Goal: Task Accomplishment & Management: Use online tool/utility

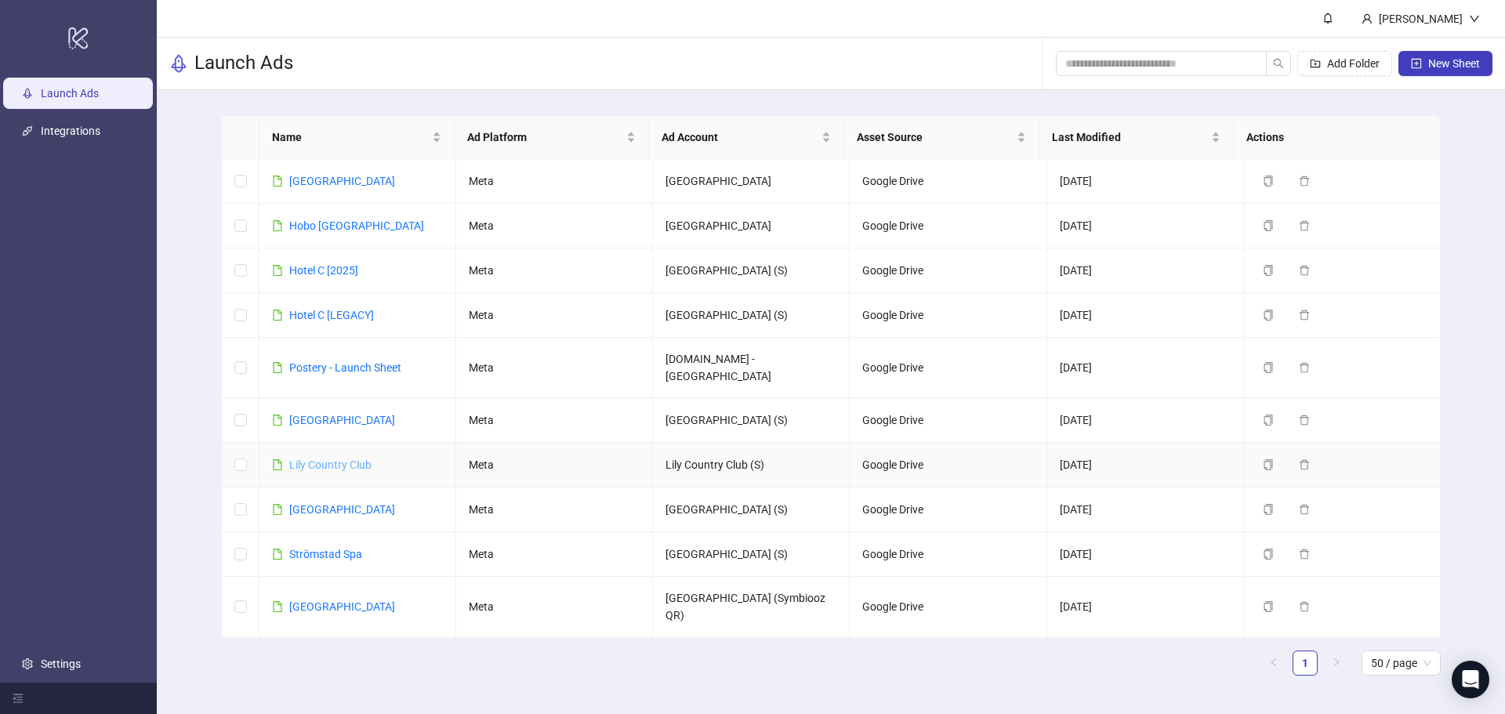
click at [335, 459] on link "Lily Country Club" at bounding box center [330, 465] width 82 height 13
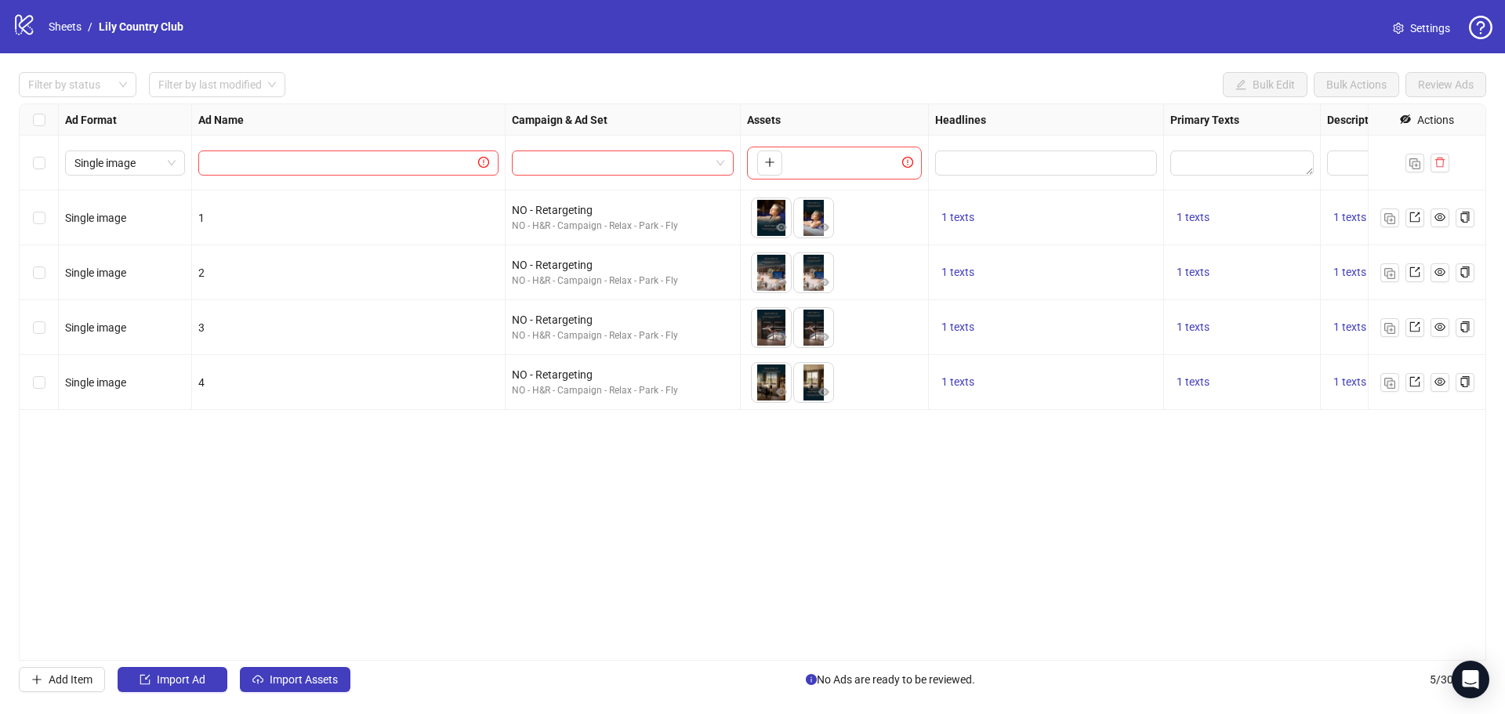
click at [371, 477] on div "Ad Format Ad Name Campaign & Ad Set Assets Headlines Primary Texts Descriptions…" at bounding box center [752, 381] width 1467 height 557
click at [324, 674] on span "Import Assets" at bounding box center [304, 679] width 68 height 13
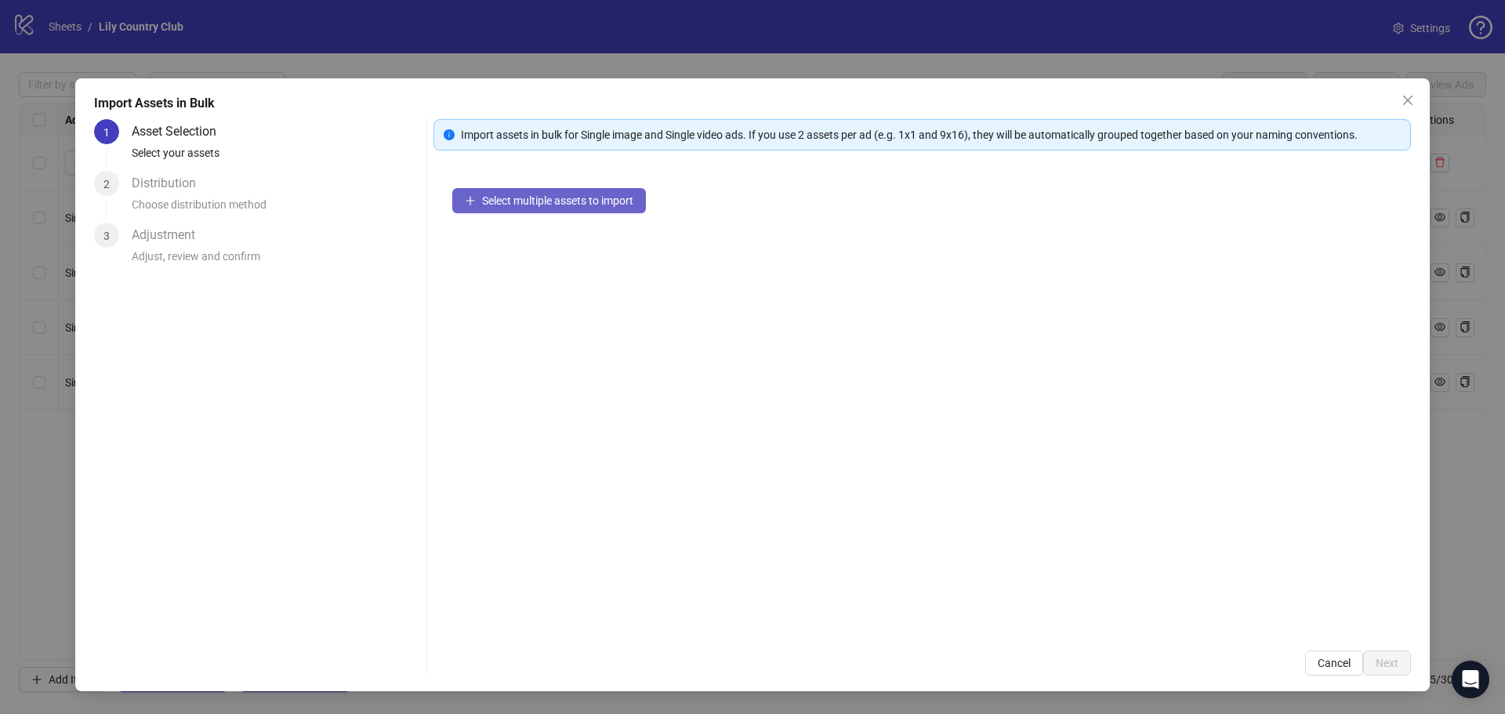
click at [591, 201] on span "Select multiple assets to import" at bounding box center [557, 200] width 151 height 13
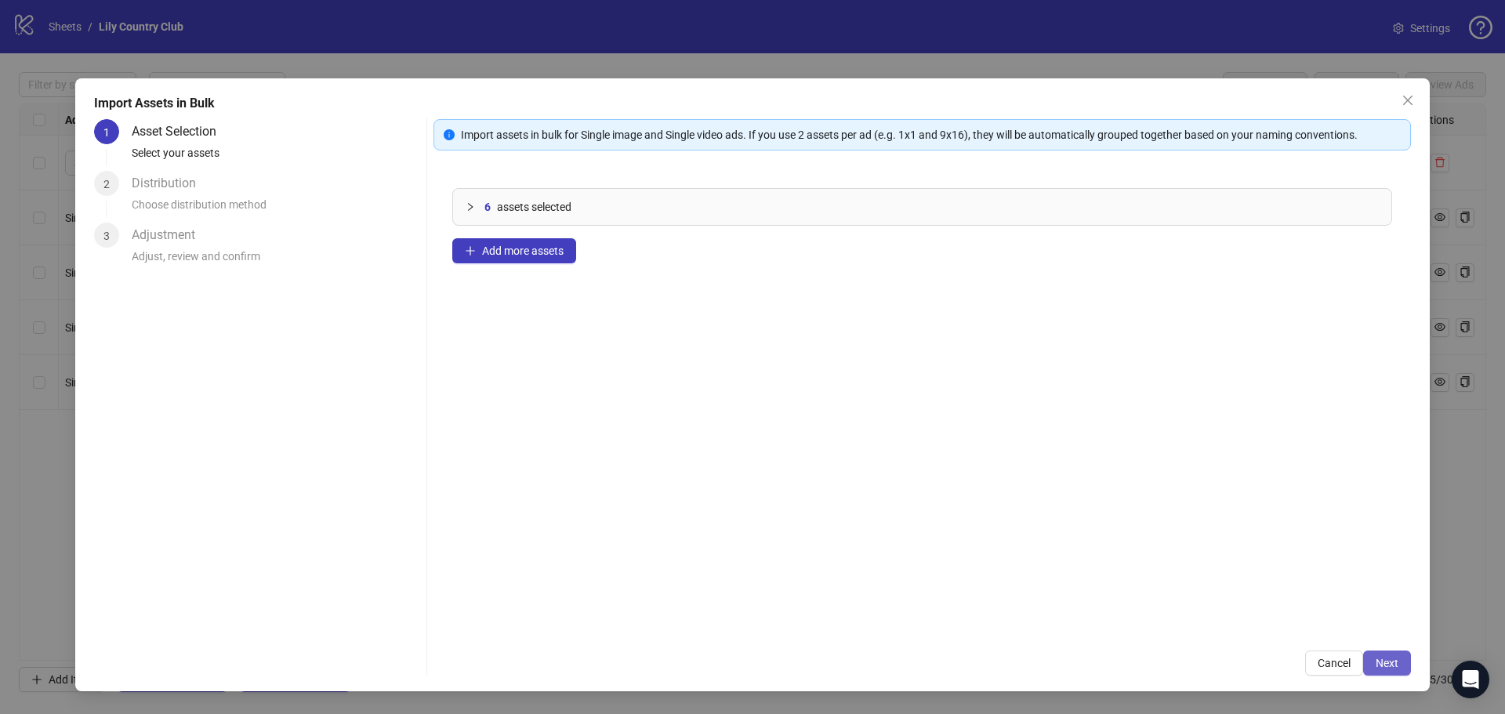
click at [1393, 659] on span "Next" at bounding box center [1387, 663] width 23 height 13
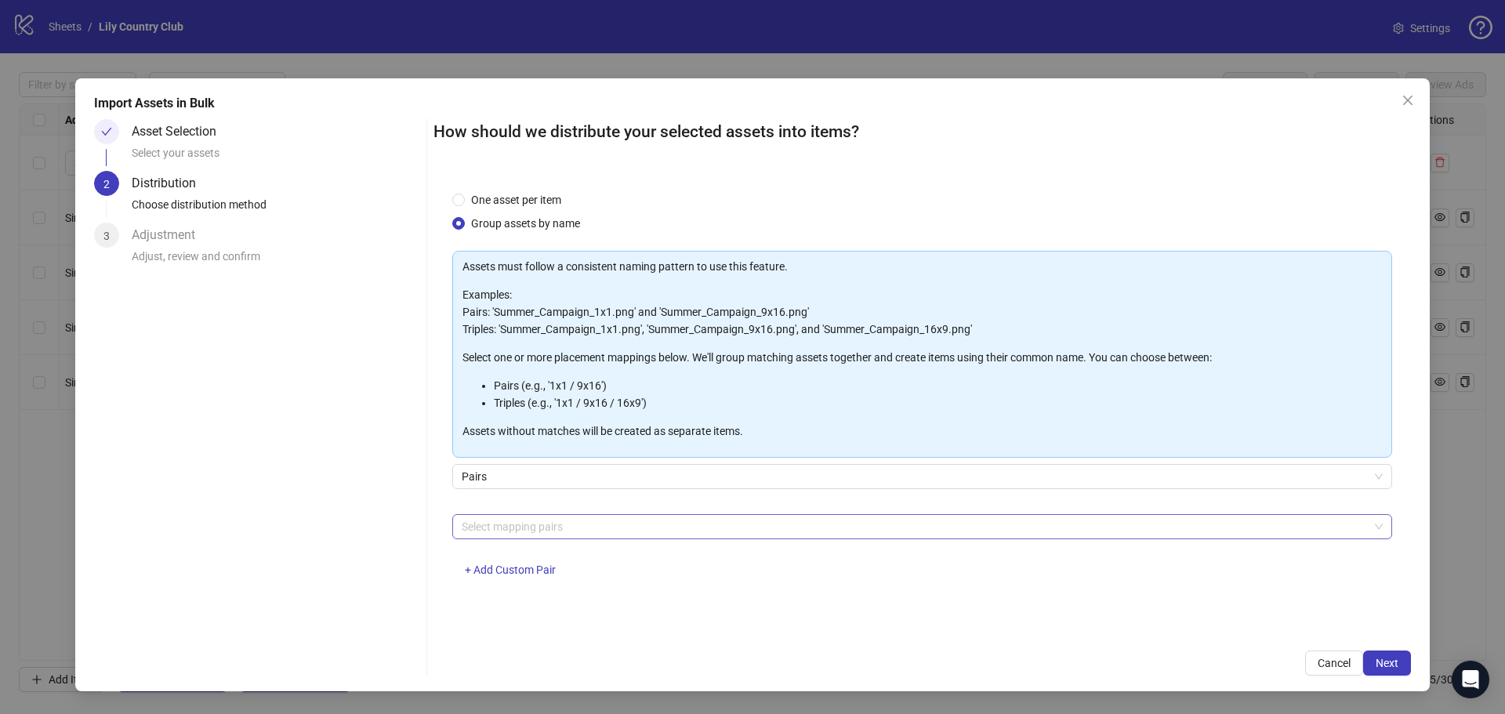
click at [547, 519] on div at bounding box center [913, 527] width 917 height 22
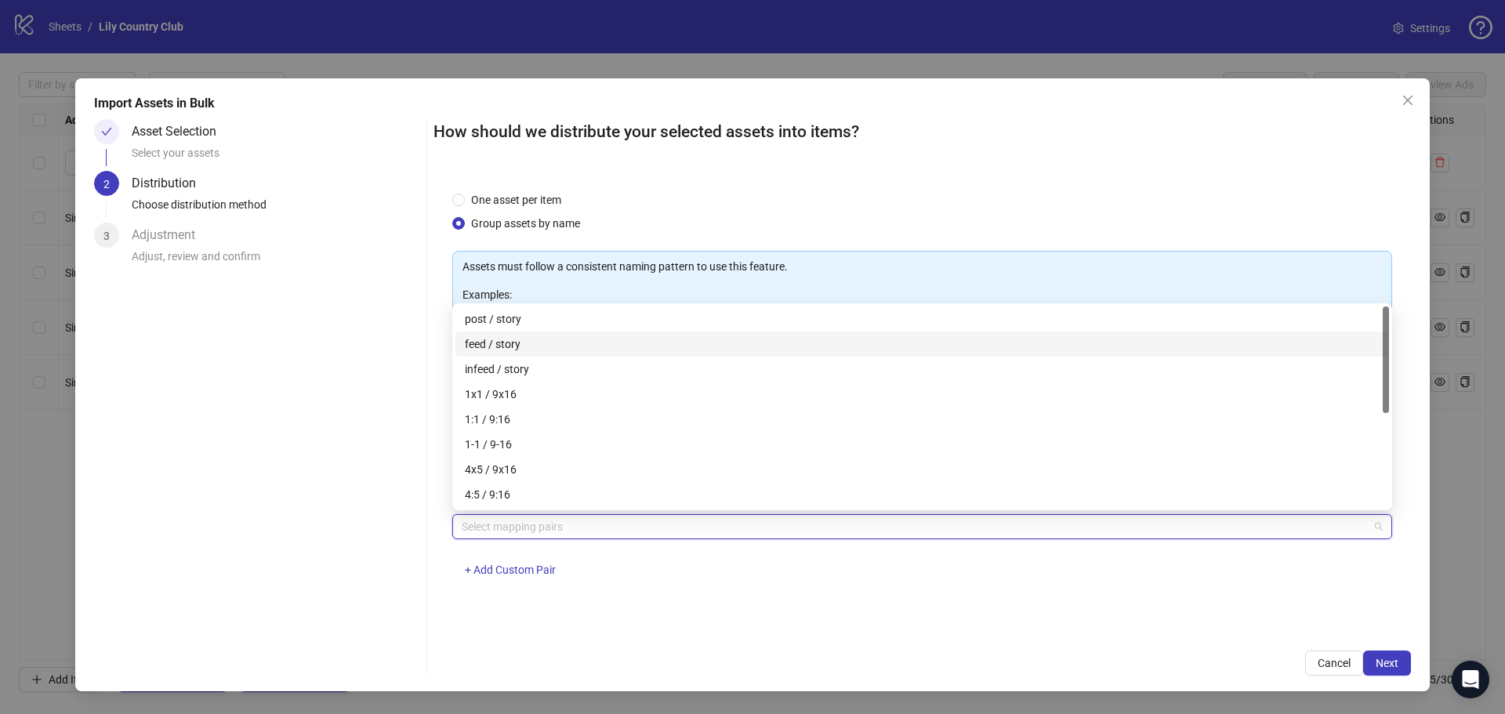
click at [520, 345] on div "feed / story" at bounding box center [922, 343] width 915 height 17
click at [543, 343] on div "feed / story" at bounding box center [917, 343] width 904 height 17
click at [546, 342] on div "feed / story" at bounding box center [922, 343] width 915 height 17
click at [1027, 639] on div "How should we distribute your selected assets into items? One asset per item Gr…" at bounding box center [921, 397] width 977 height 557
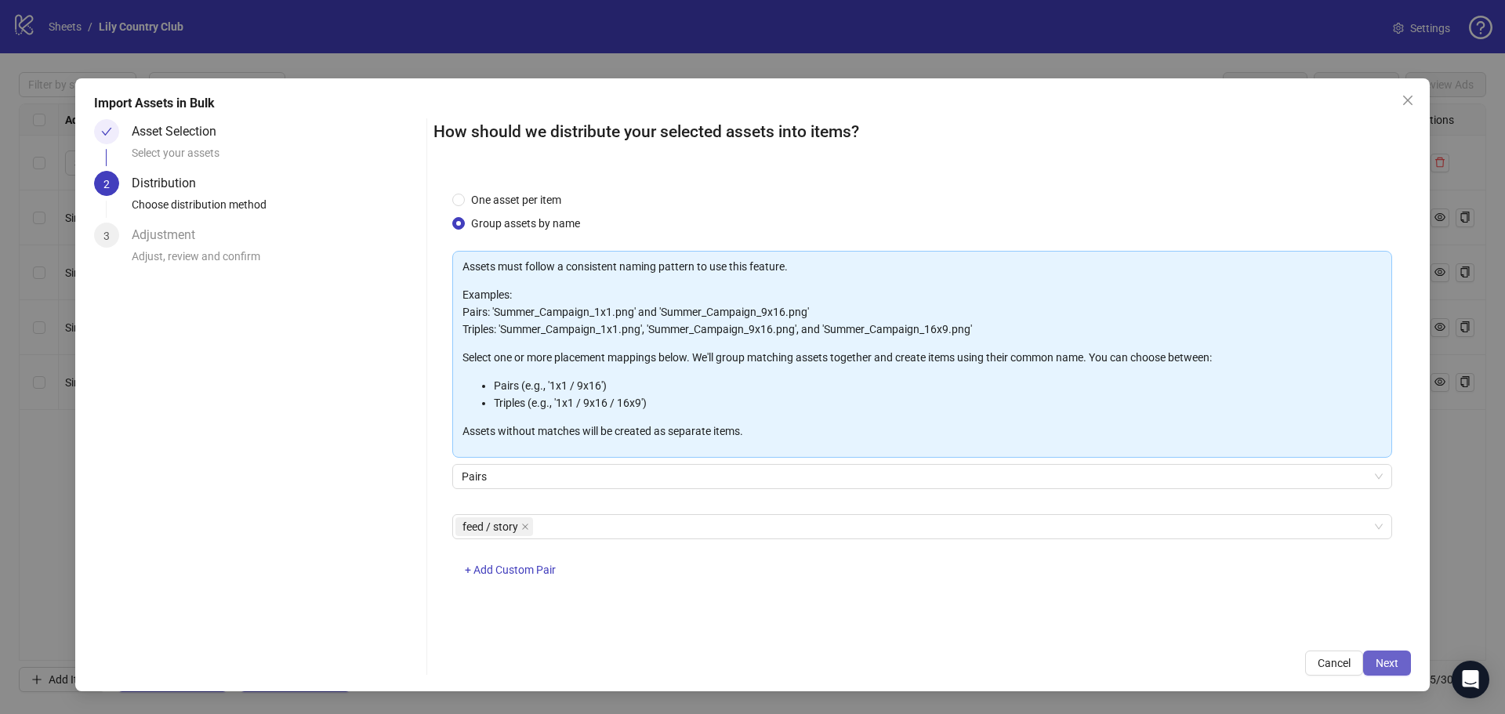
click at [1378, 658] on span "Next" at bounding box center [1387, 663] width 23 height 13
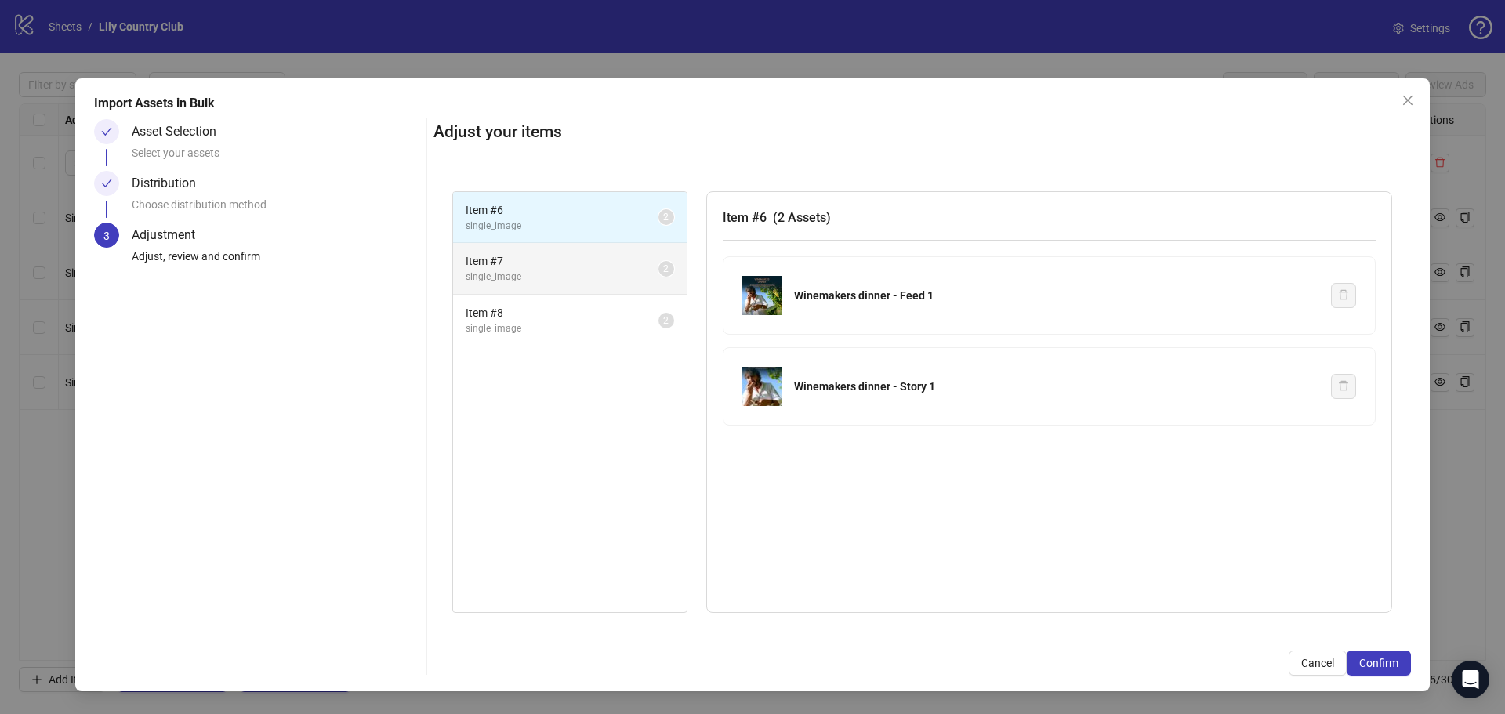
click at [556, 267] on span "Item # 7" at bounding box center [562, 260] width 193 height 17
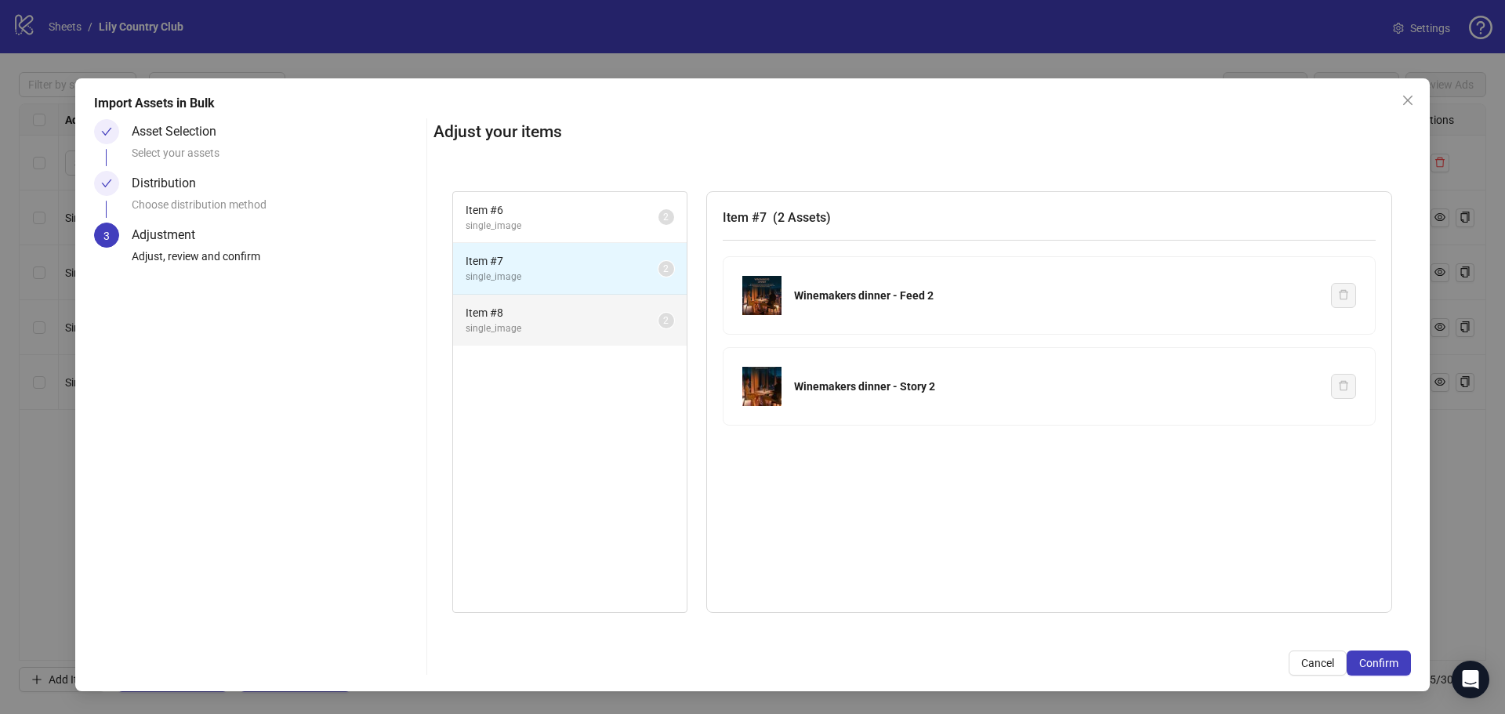
click at [550, 303] on li "Item # 8 single_image 2" at bounding box center [570, 320] width 234 height 51
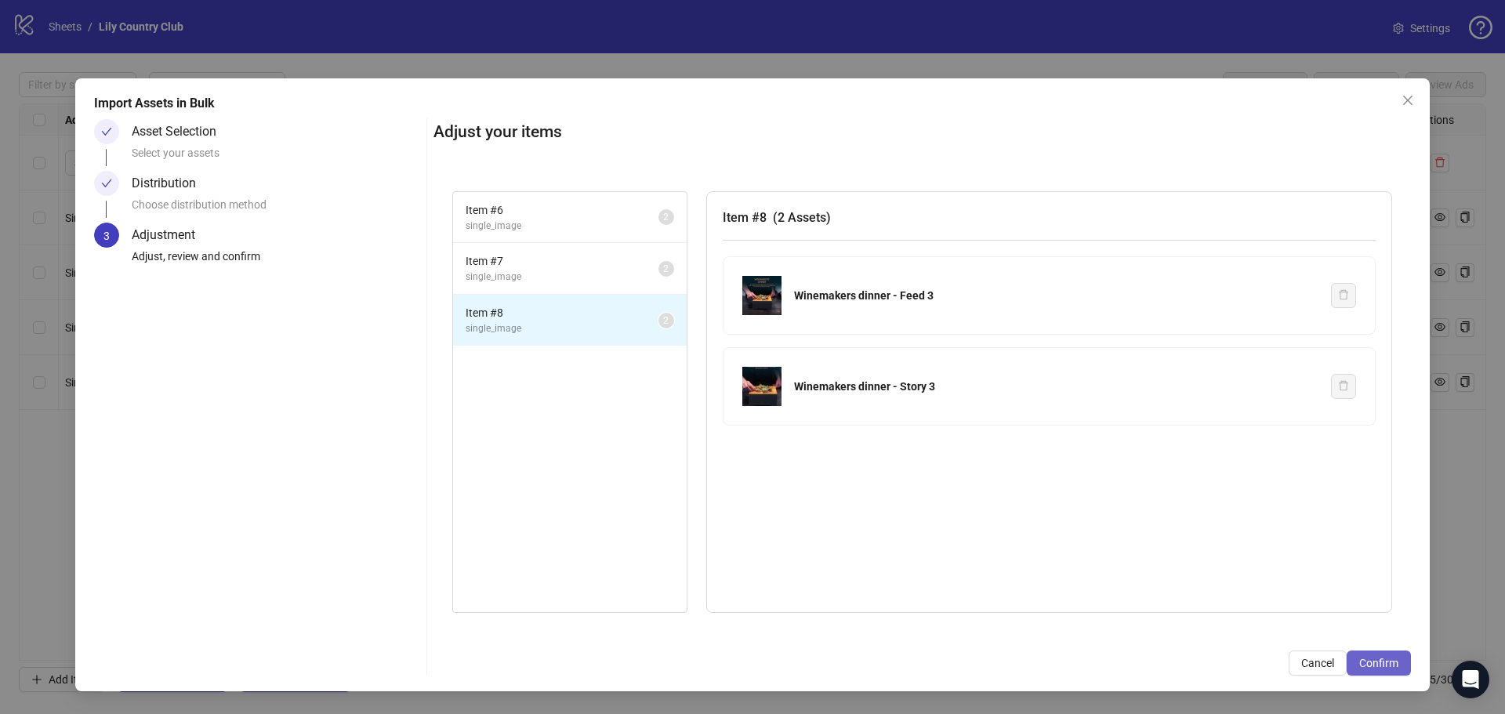
click at [1397, 665] on span "Confirm" at bounding box center [1378, 663] width 39 height 13
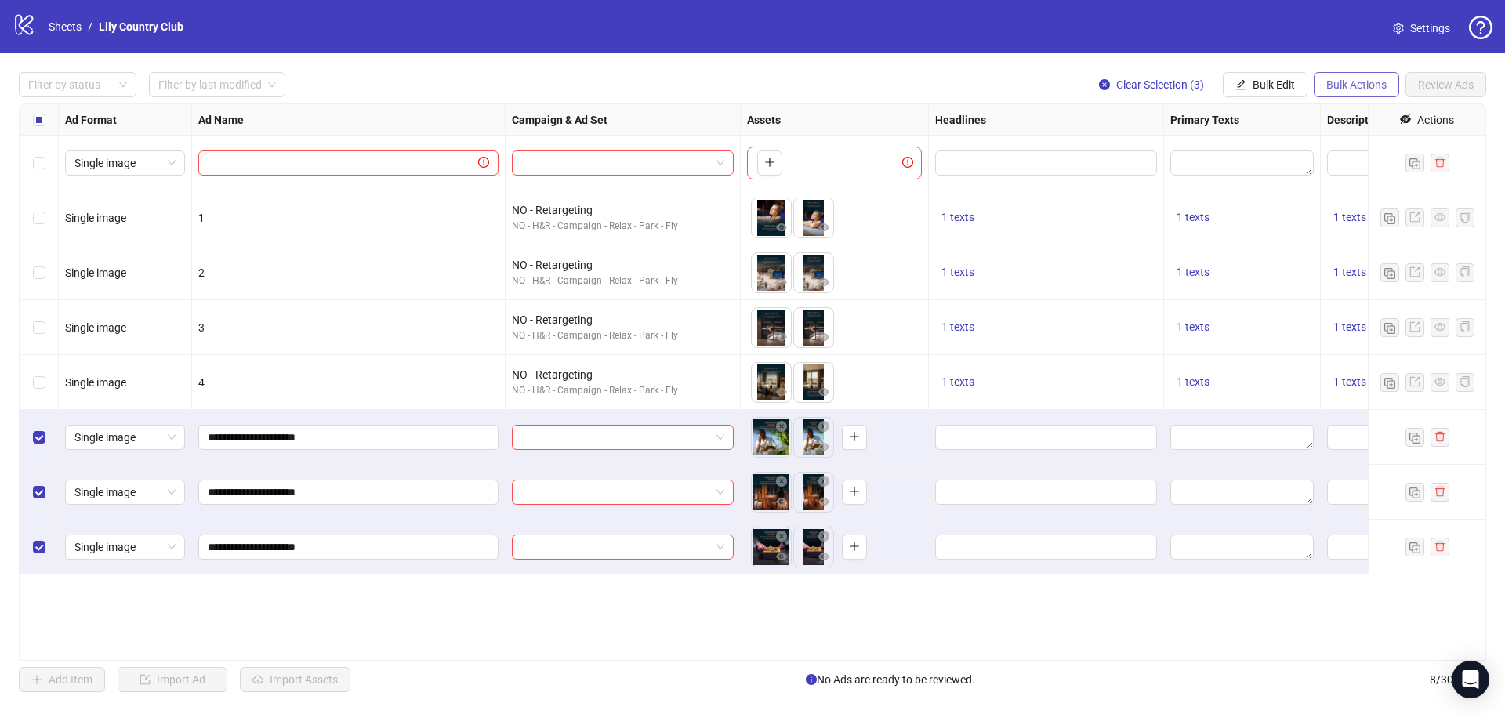
click at [1365, 86] on span "Bulk Actions" at bounding box center [1356, 84] width 60 height 13
click at [1276, 84] on span "Bulk Edit" at bounding box center [1274, 84] width 42 height 13
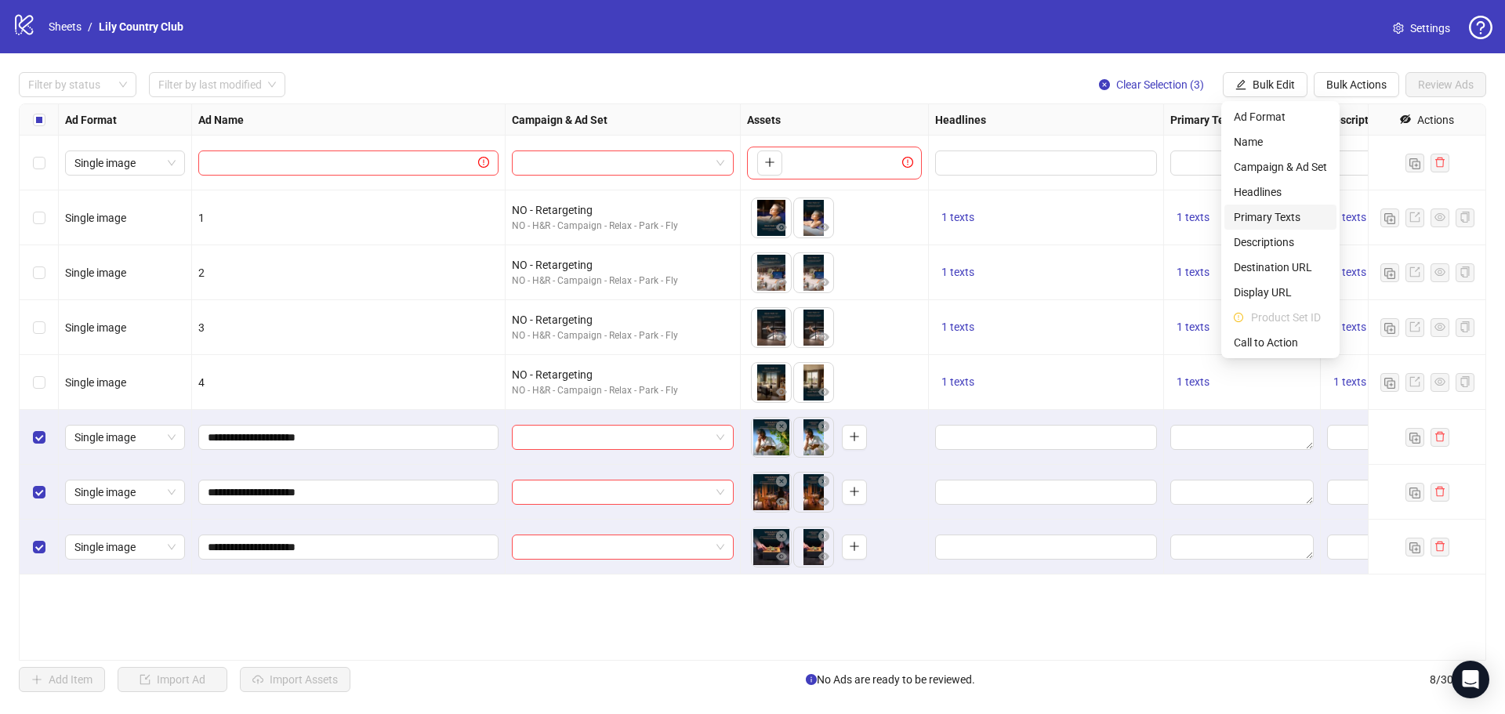
click at [1280, 214] on span "Primary Texts" at bounding box center [1280, 216] width 93 height 17
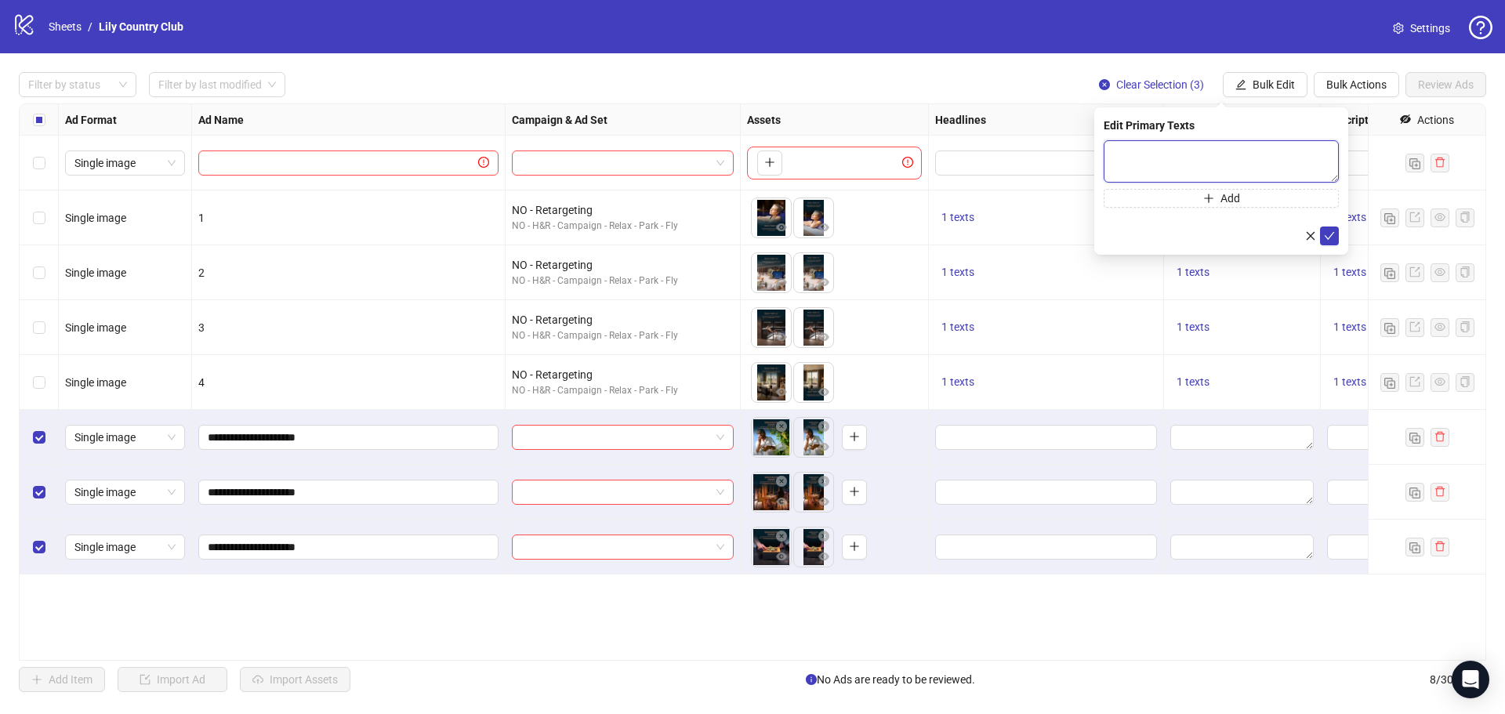
click at [1164, 147] on textarea at bounding box center [1221, 161] width 235 height 42
paste textarea "**********"
type textarea "**********"
click at [1330, 236] on icon "check" at bounding box center [1330, 236] width 10 height 8
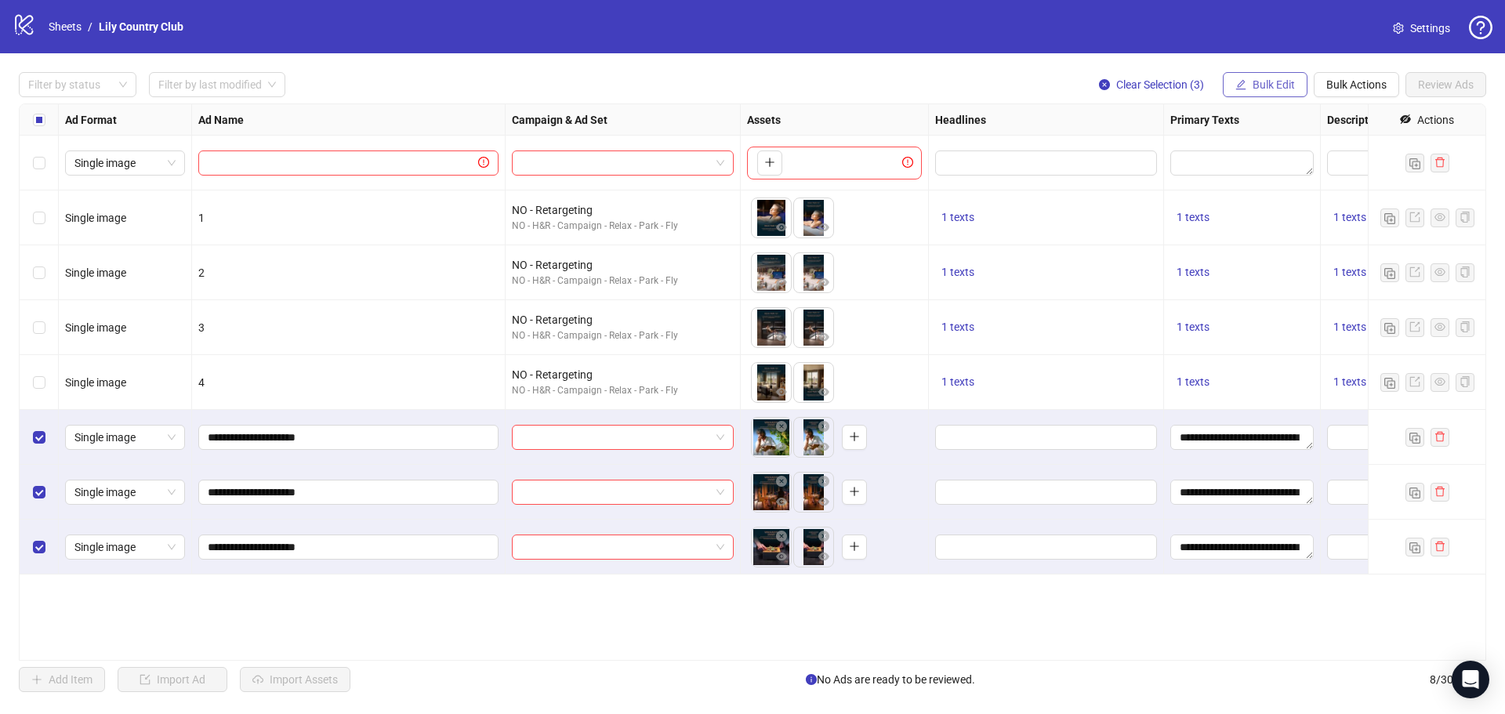
click at [1257, 87] on span "Bulk Edit" at bounding box center [1274, 84] width 42 height 13
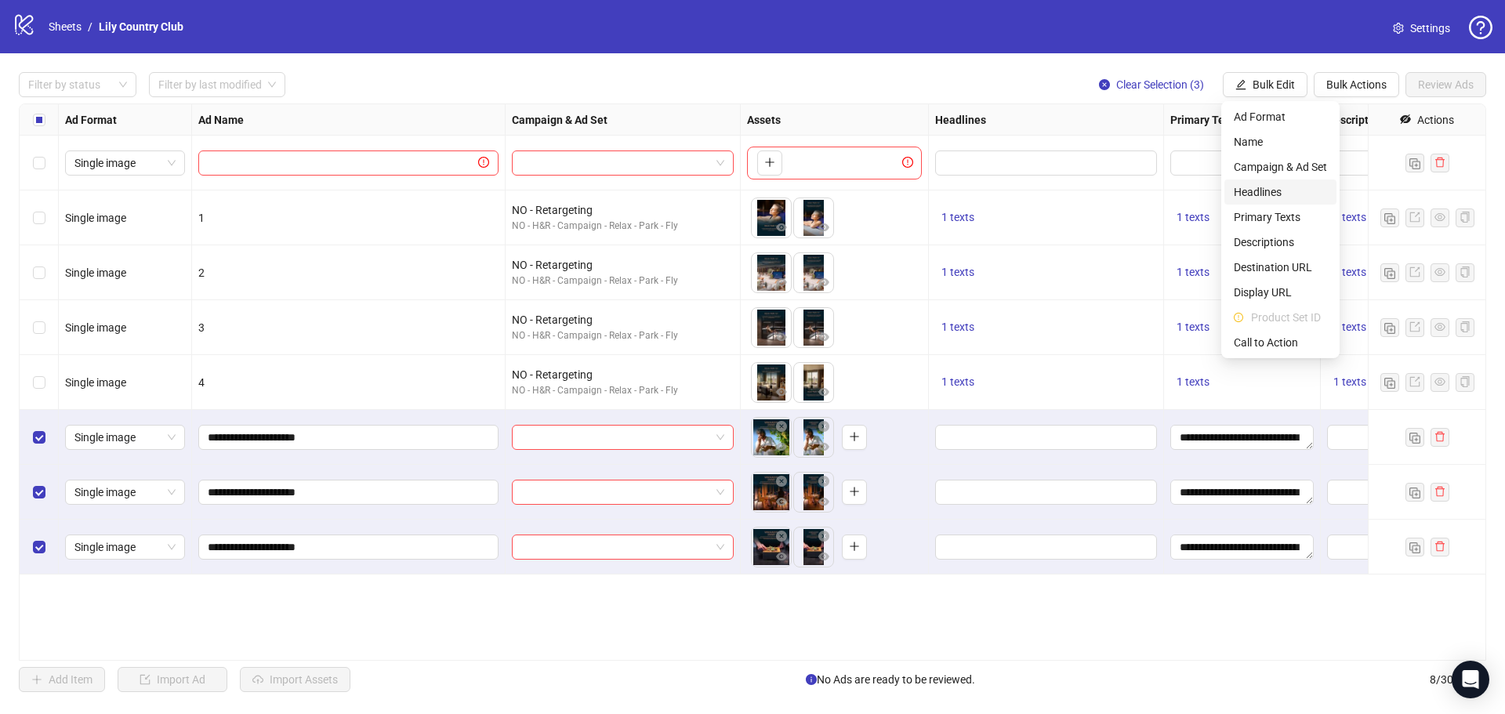
click at [1260, 194] on span "Headlines" at bounding box center [1280, 191] width 93 height 17
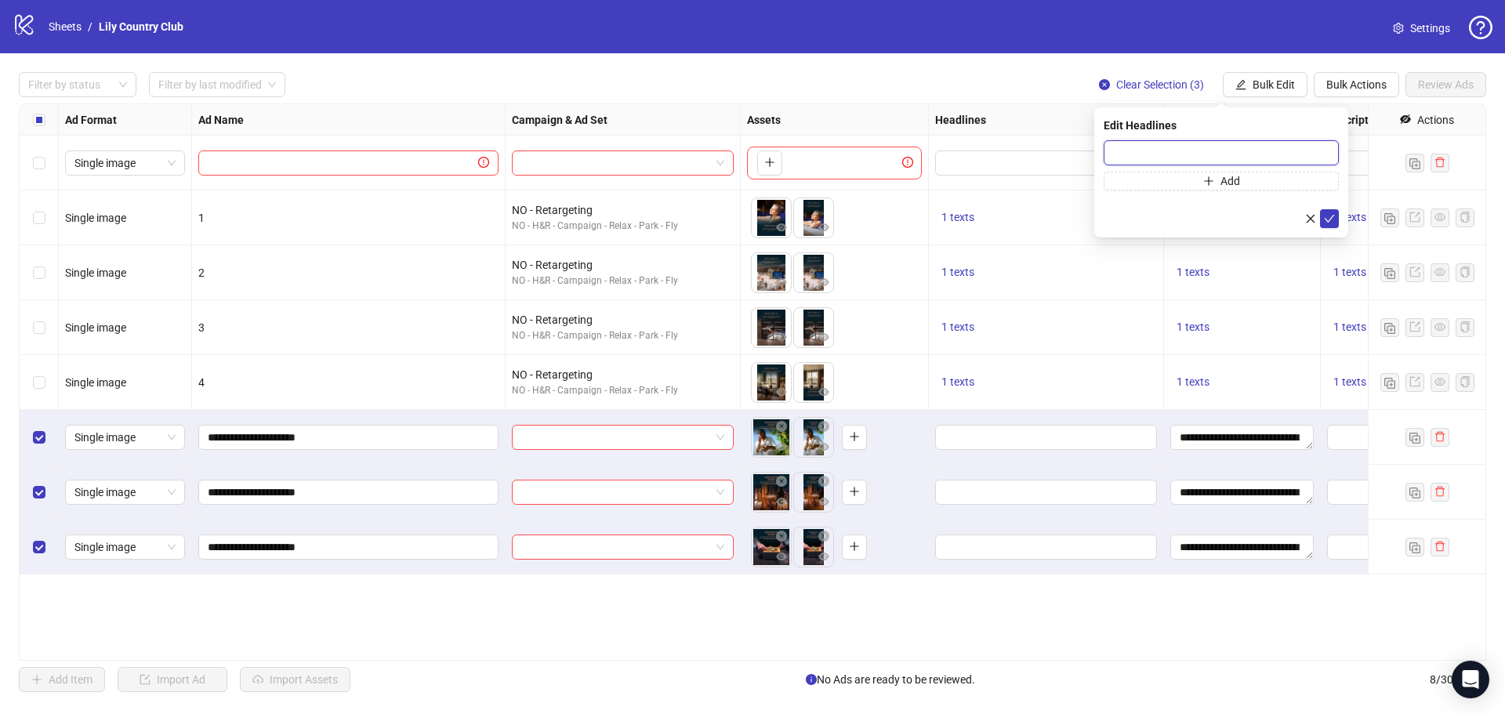
click at [1158, 158] on input "text" at bounding box center [1221, 152] width 235 height 25
paste input "**********"
type input "**********"
click at [1333, 223] on span "submit" at bounding box center [1329, 218] width 11 height 13
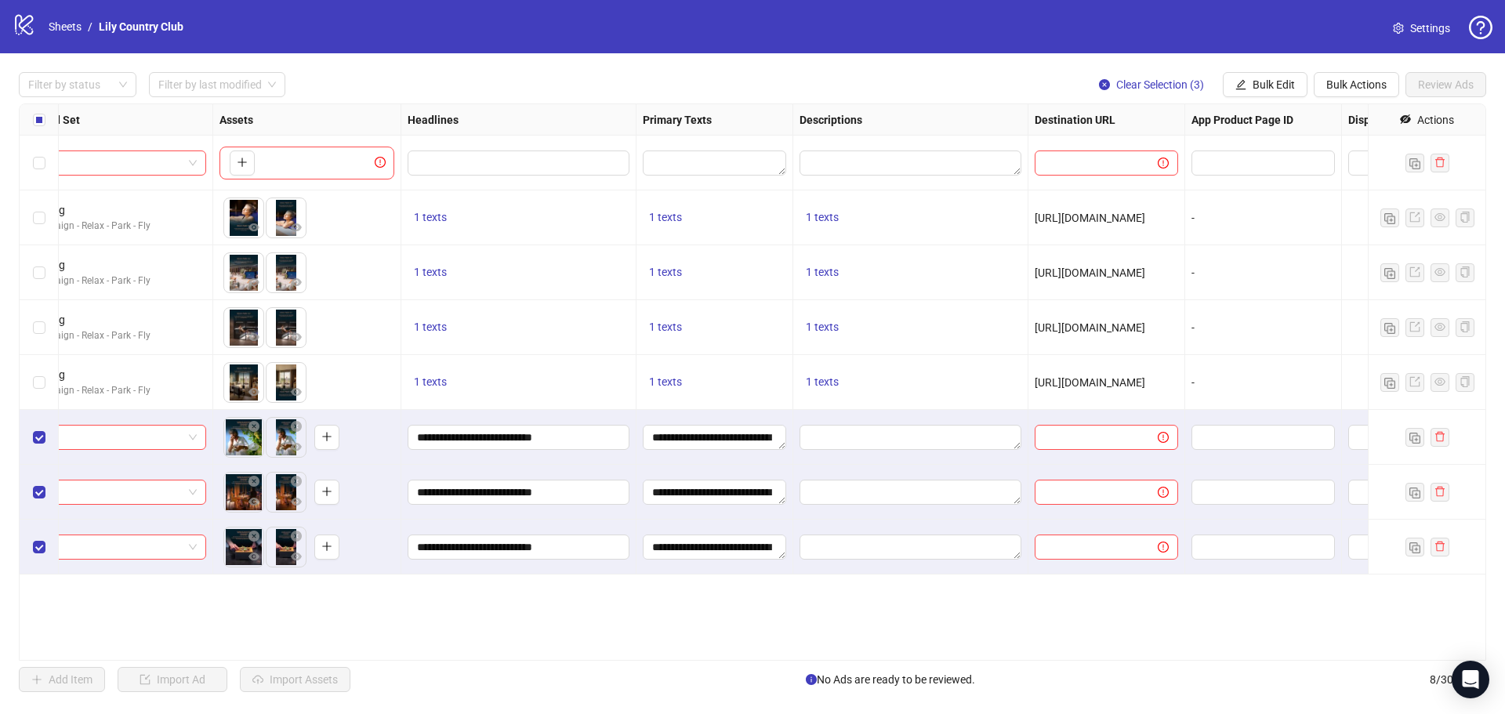
scroll to position [0, 529]
click at [1271, 89] on span "Bulk Edit" at bounding box center [1274, 84] width 42 height 13
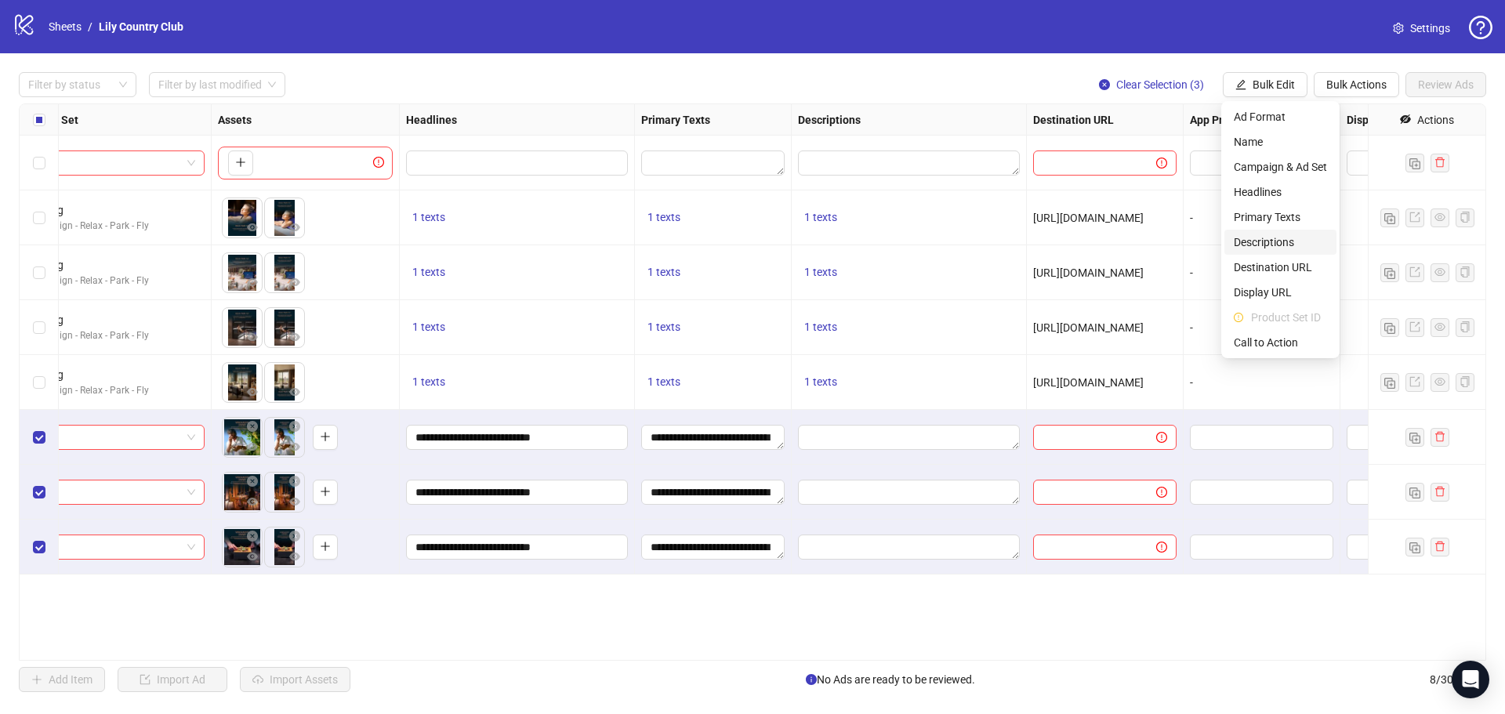
click at [1247, 242] on span "Descriptions" at bounding box center [1280, 242] width 93 height 17
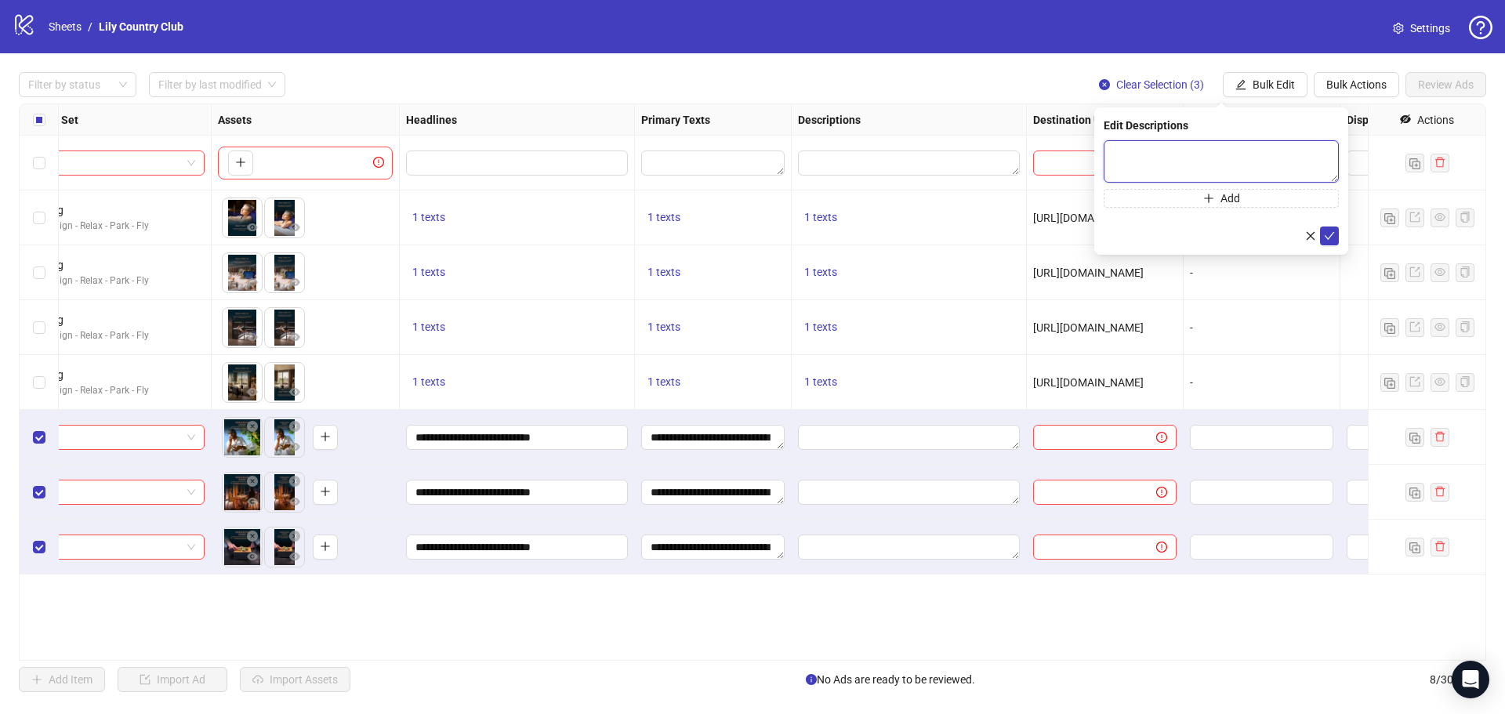
click at [1118, 158] on textarea at bounding box center [1221, 161] width 235 height 42
paste textarea "**********"
type textarea "**********"
click at [1329, 237] on icon "check" at bounding box center [1330, 236] width 10 height 8
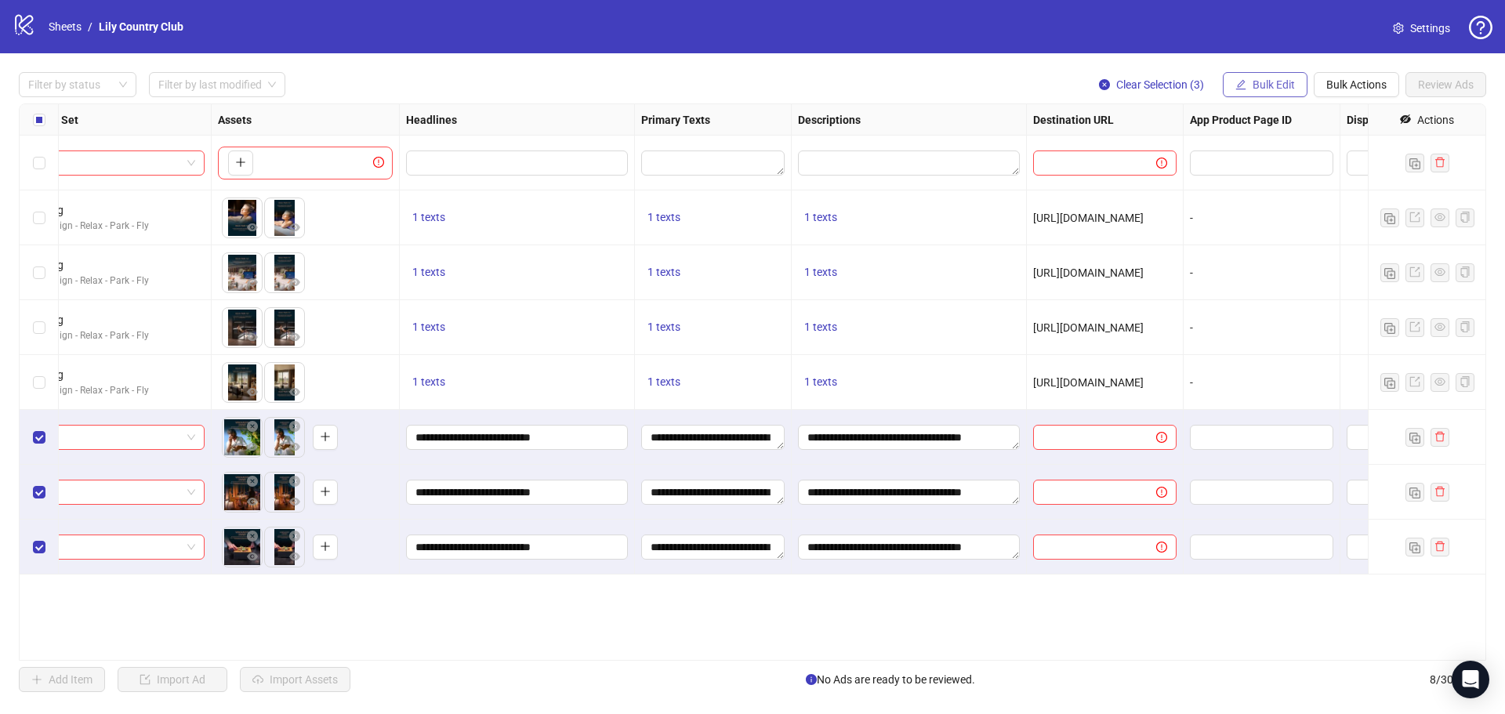
click at [1287, 84] on span "Bulk Edit" at bounding box center [1274, 84] width 42 height 13
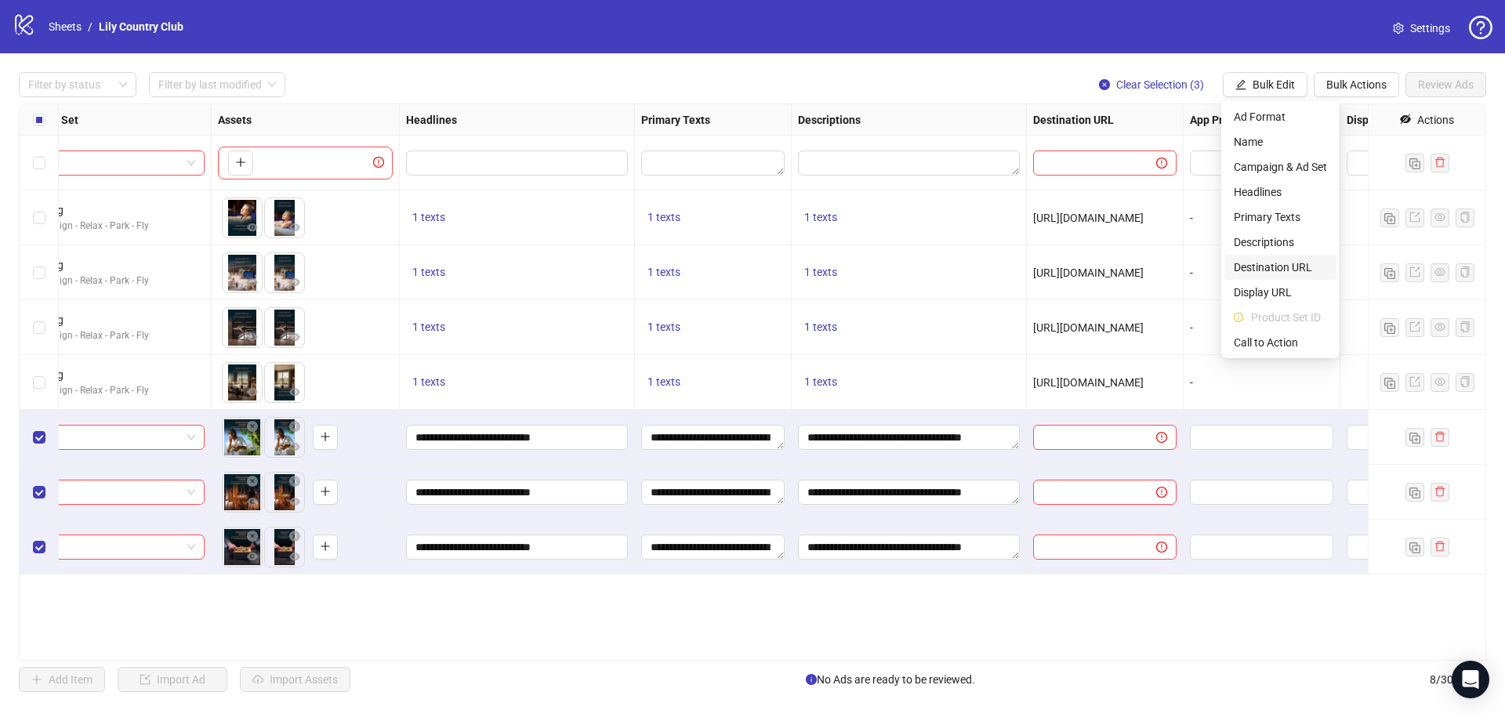
click at [1273, 265] on span "Destination URL" at bounding box center [1280, 267] width 93 height 17
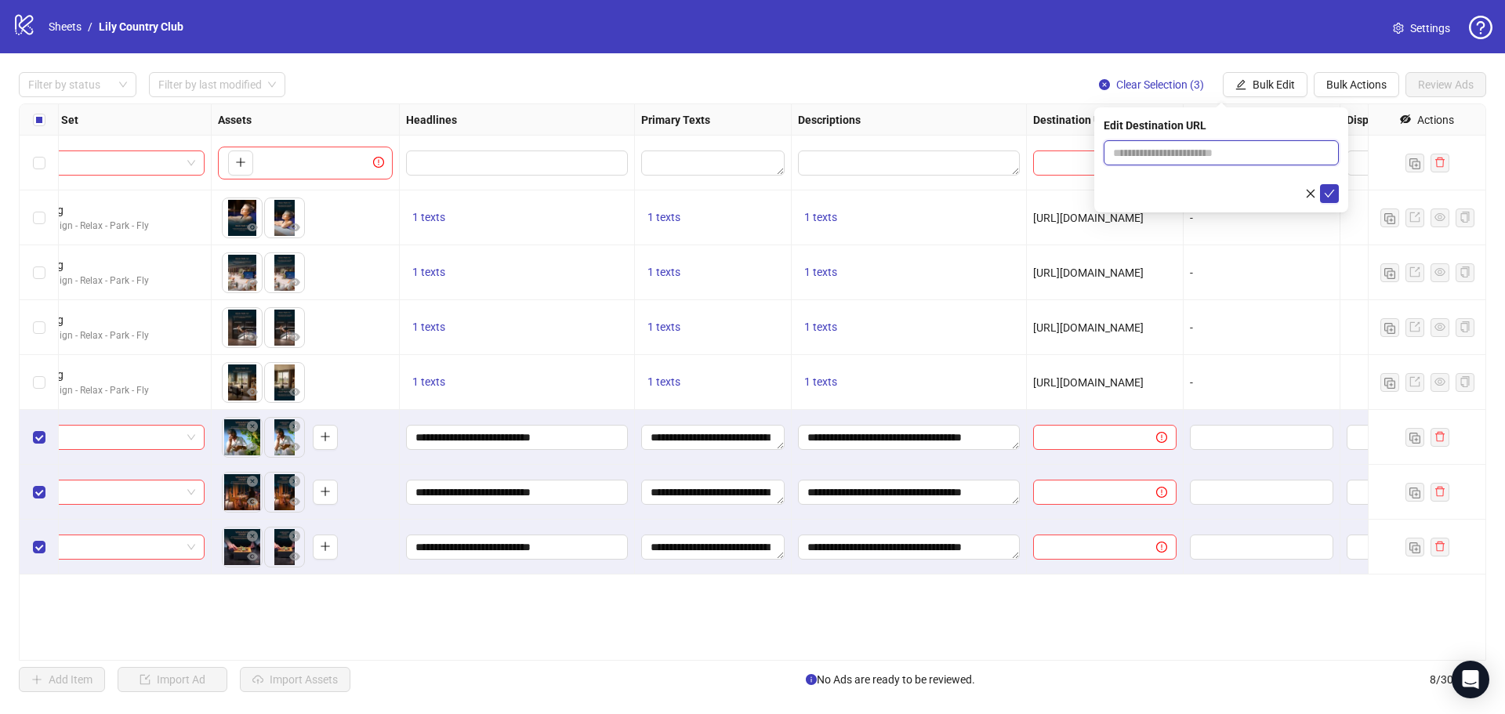
click at [1144, 154] on input "text" at bounding box center [1215, 152] width 204 height 17
paste input "**********"
type input "**********"
click at [1322, 190] on button "submit" at bounding box center [1329, 193] width 19 height 19
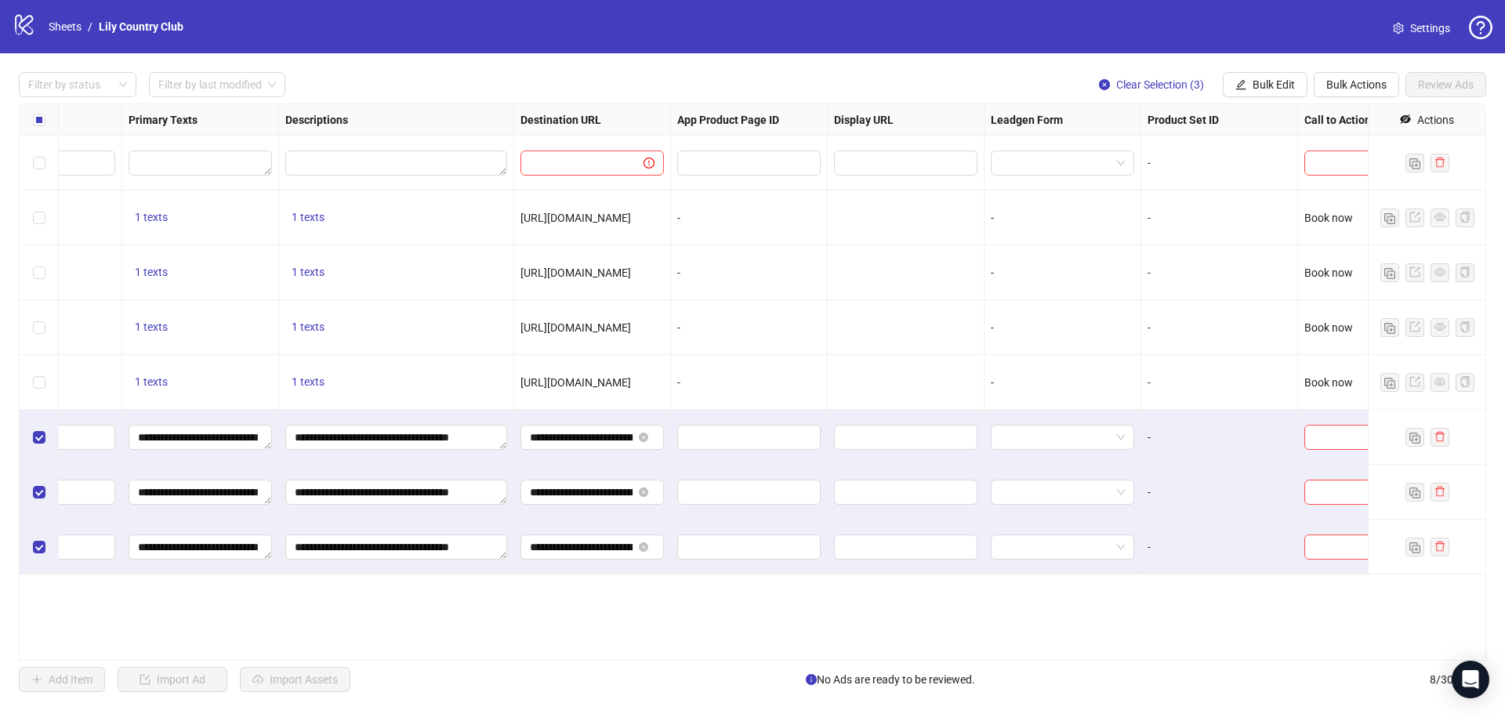
scroll to position [0, 1097]
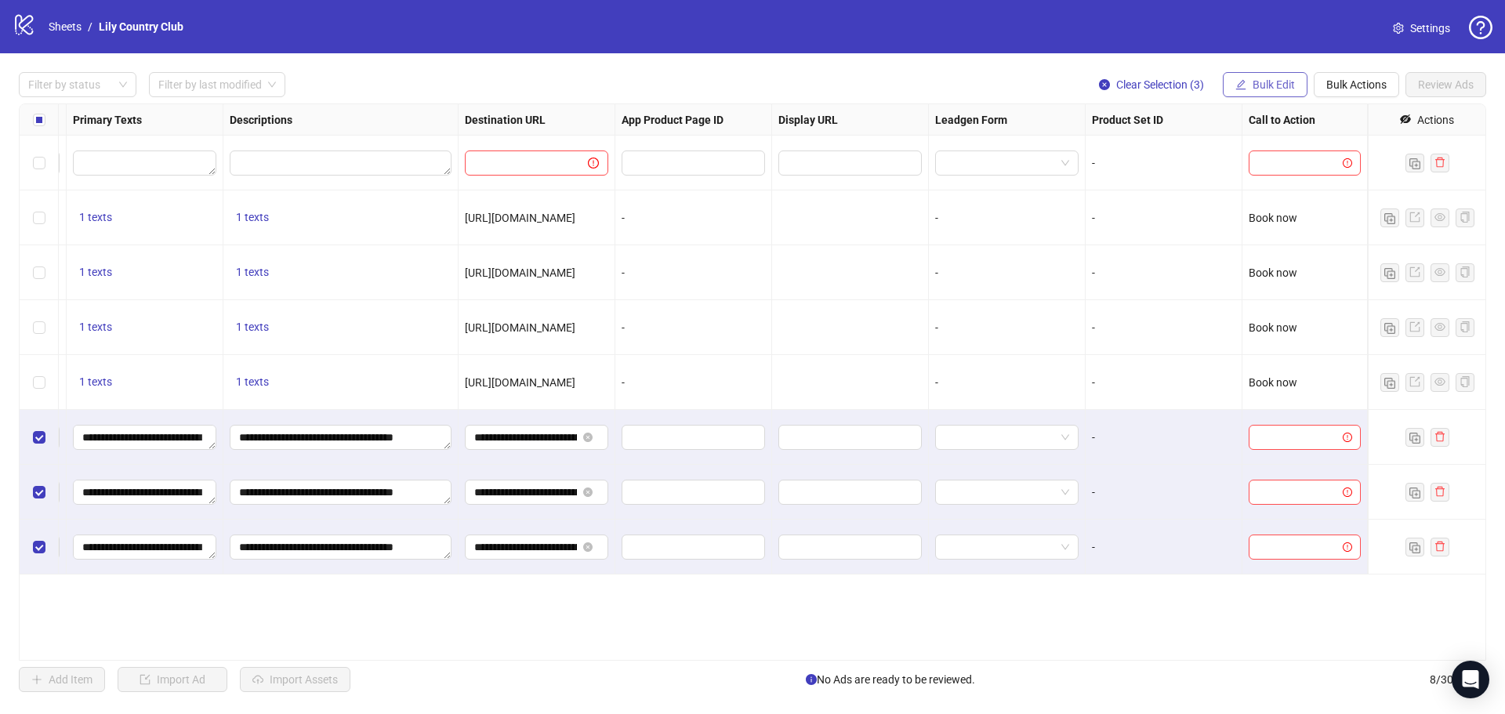
click at [1268, 95] on button "Bulk Edit" at bounding box center [1265, 84] width 85 height 25
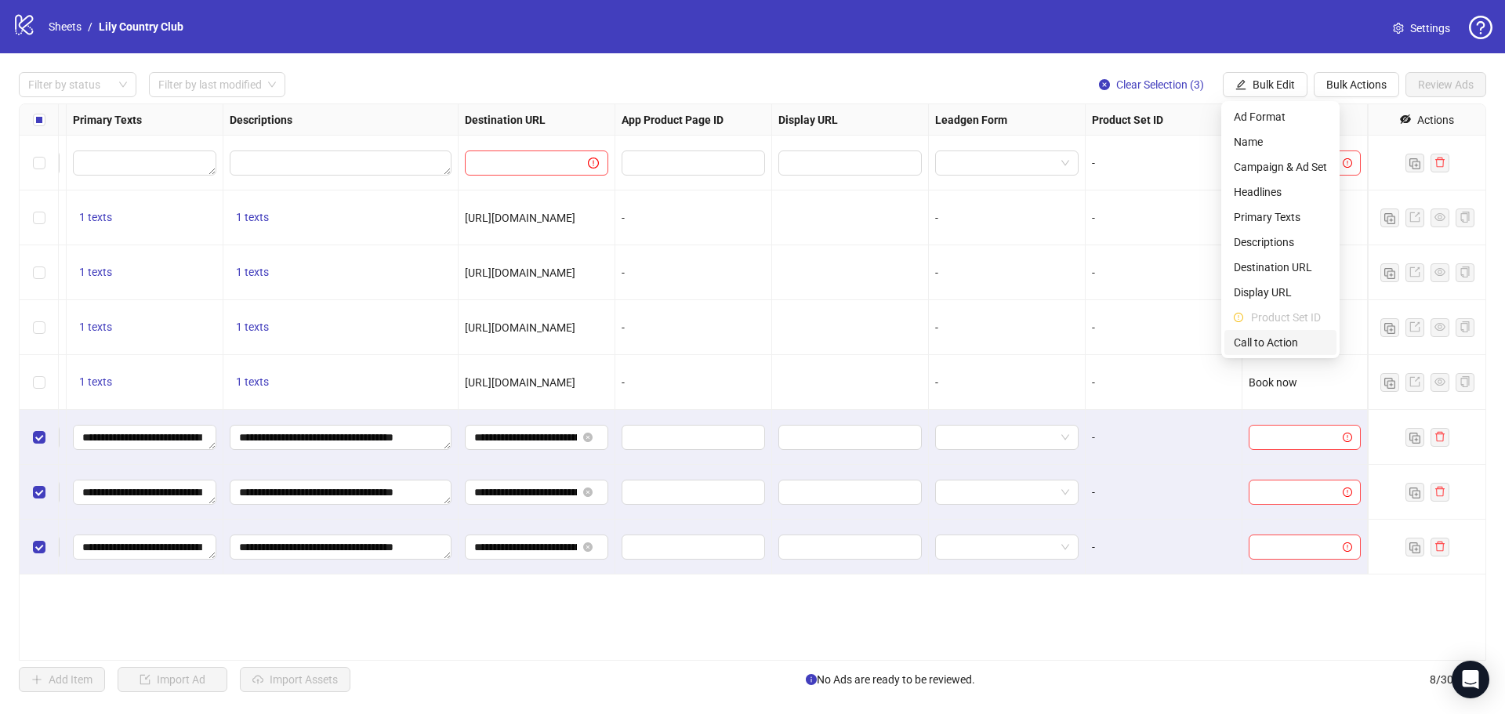
click at [1275, 346] on span "Call to Action" at bounding box center [1280, 342] width 93 height 17
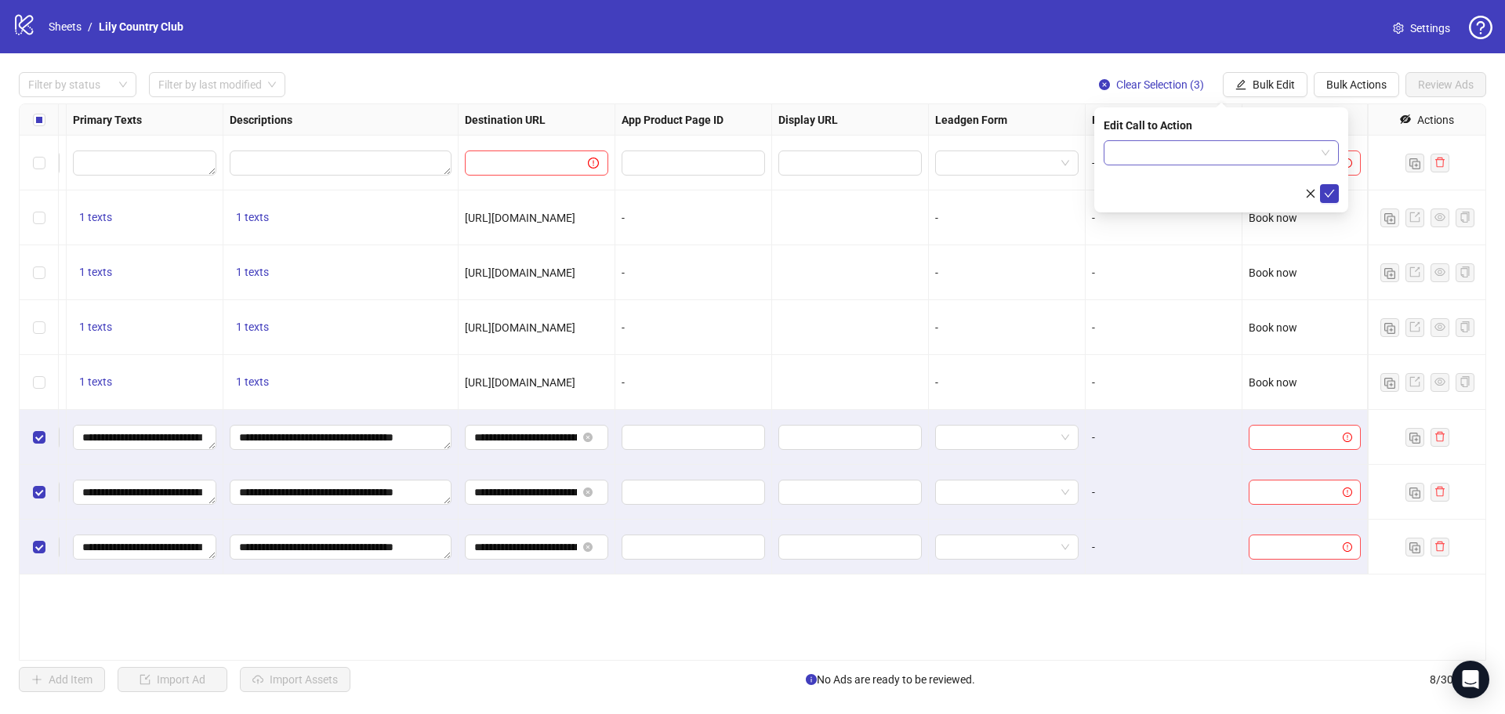
click at [1220, 154] on input "search" at bounding box center [1214, 153] width 202 height 24
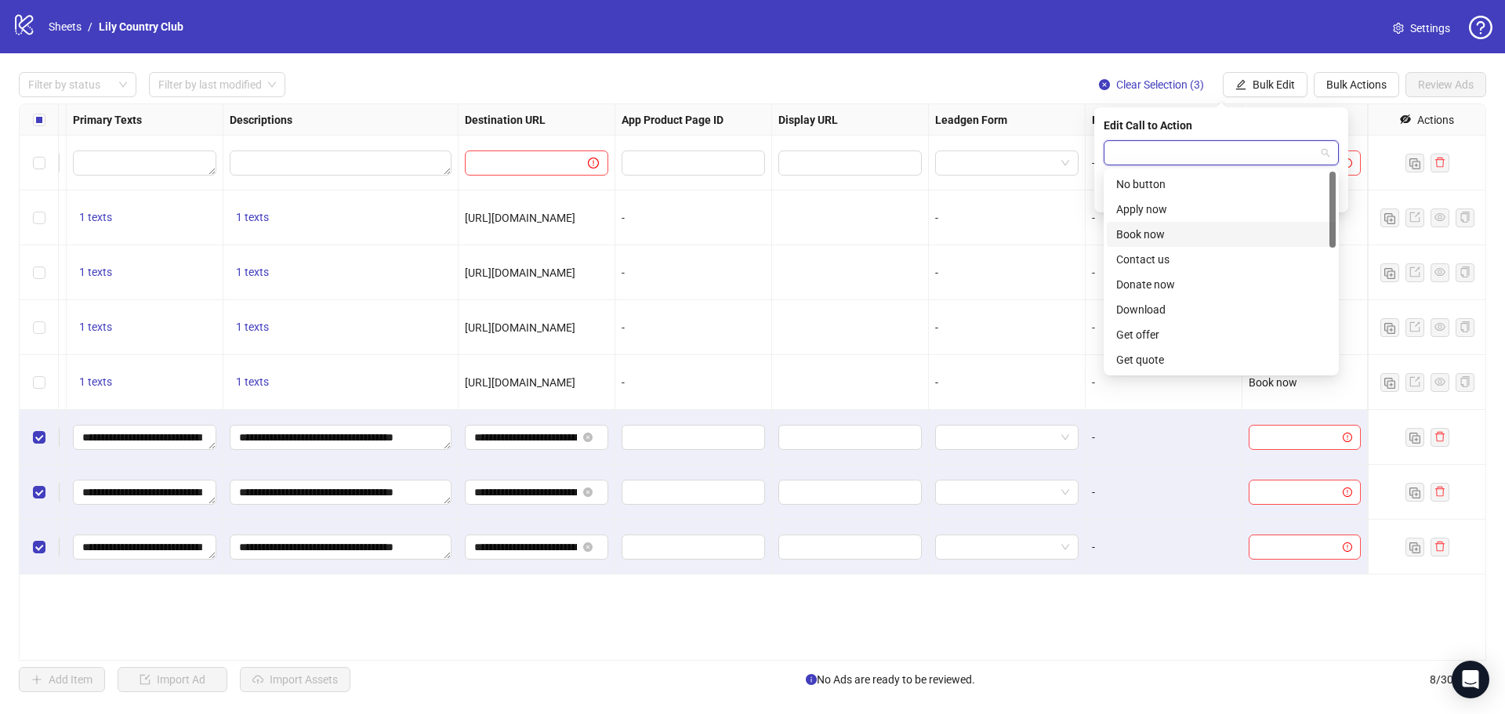
click at [1163, 226] on div "Book now" at bounding box center [1221, 234] width 210 height 17
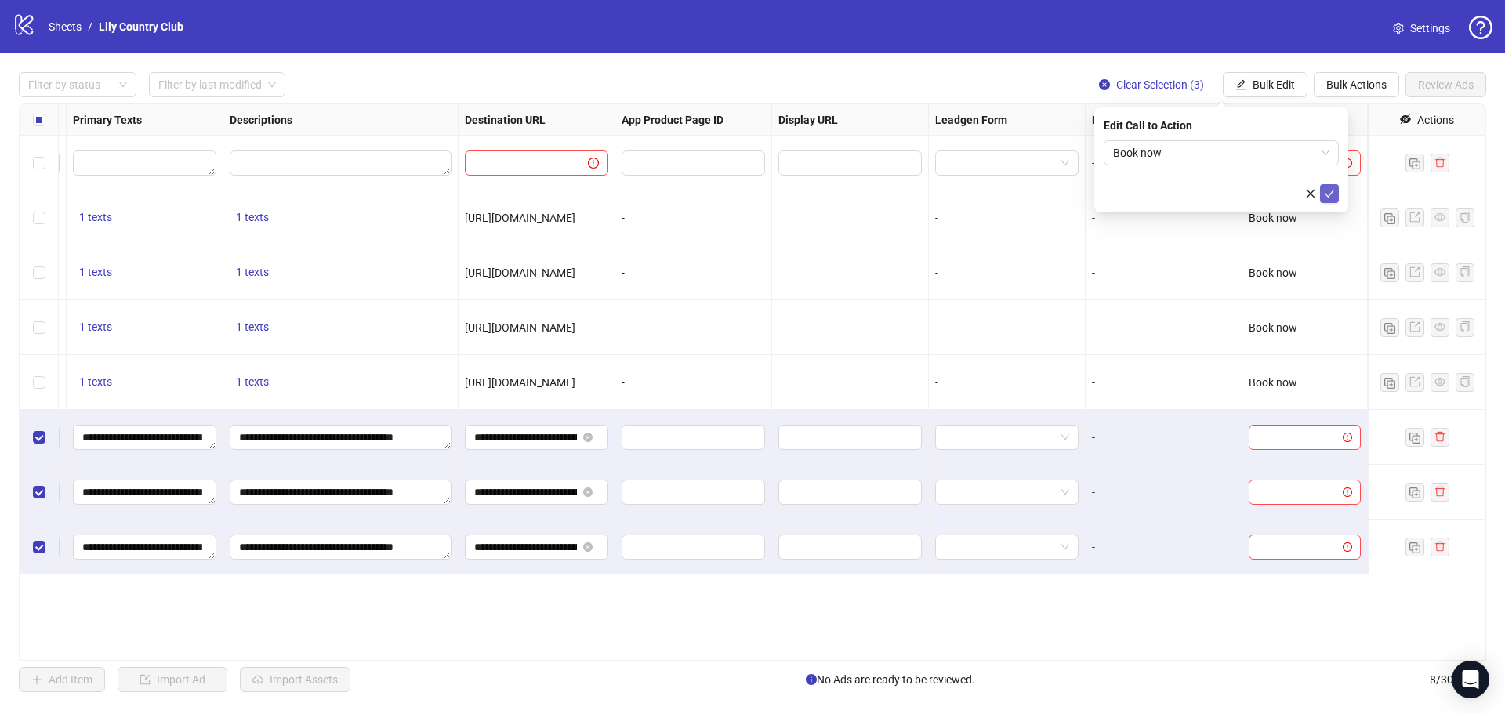
click at [1332, 189] on icon "check" at bounding box center [1329, 193] width 11 height 11
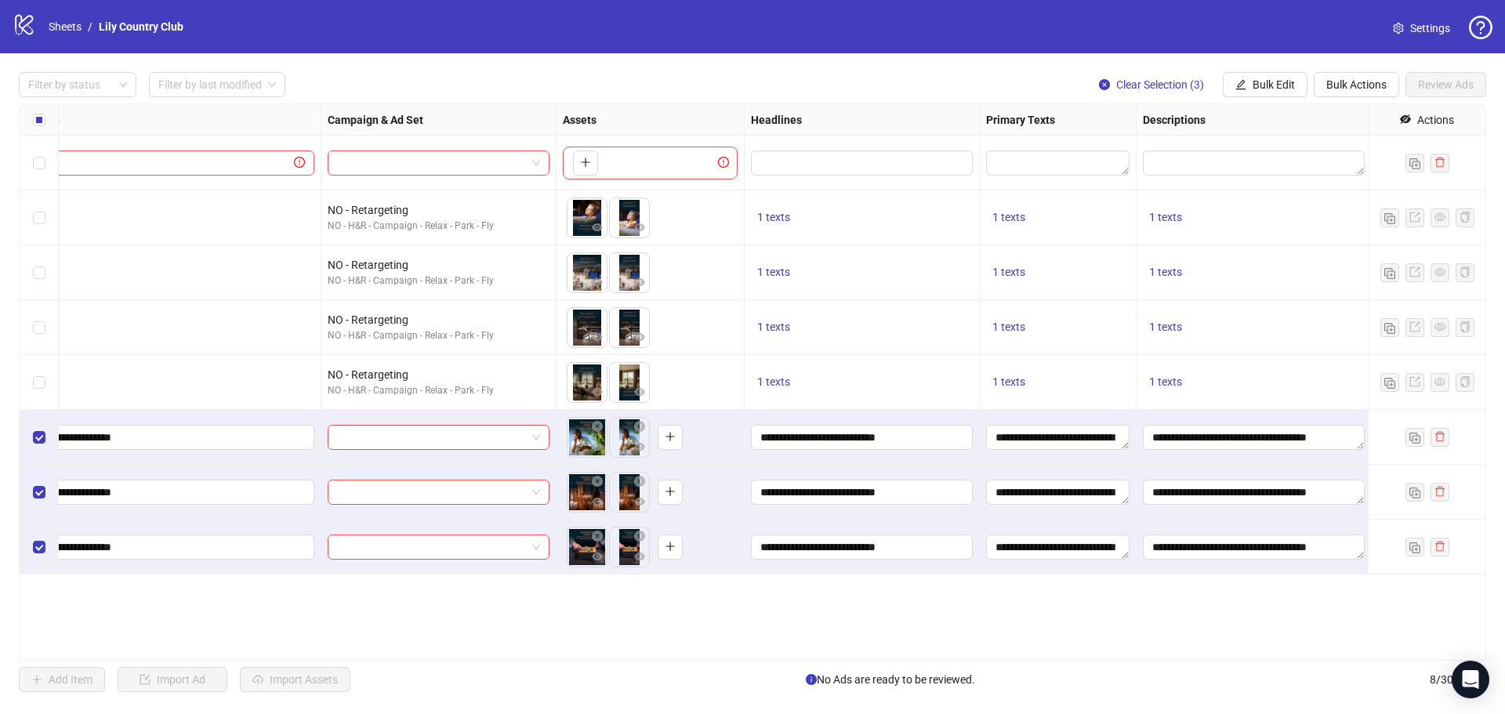
scroll to position [0, 0]
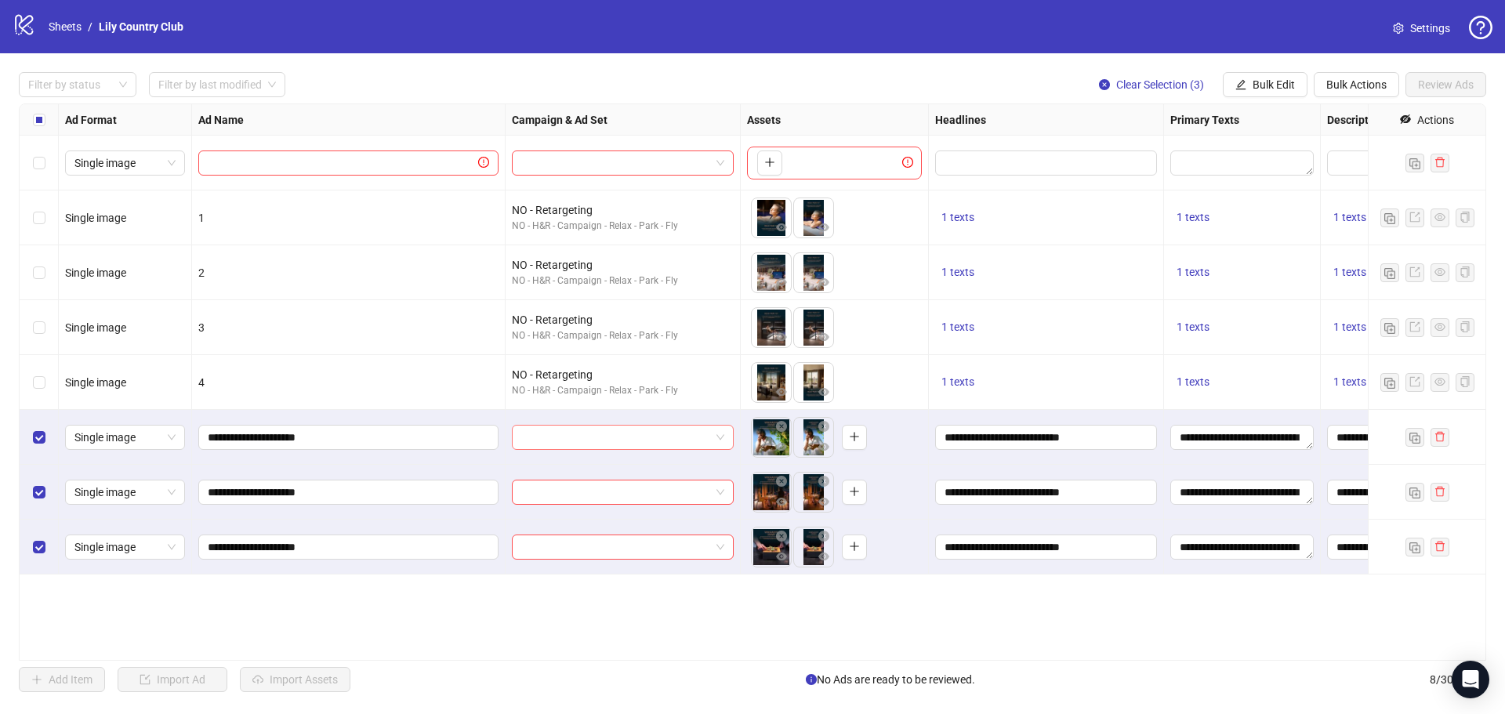
click at [673, 444] on input "search" at bounding box center [615, 438] width 189 height 24
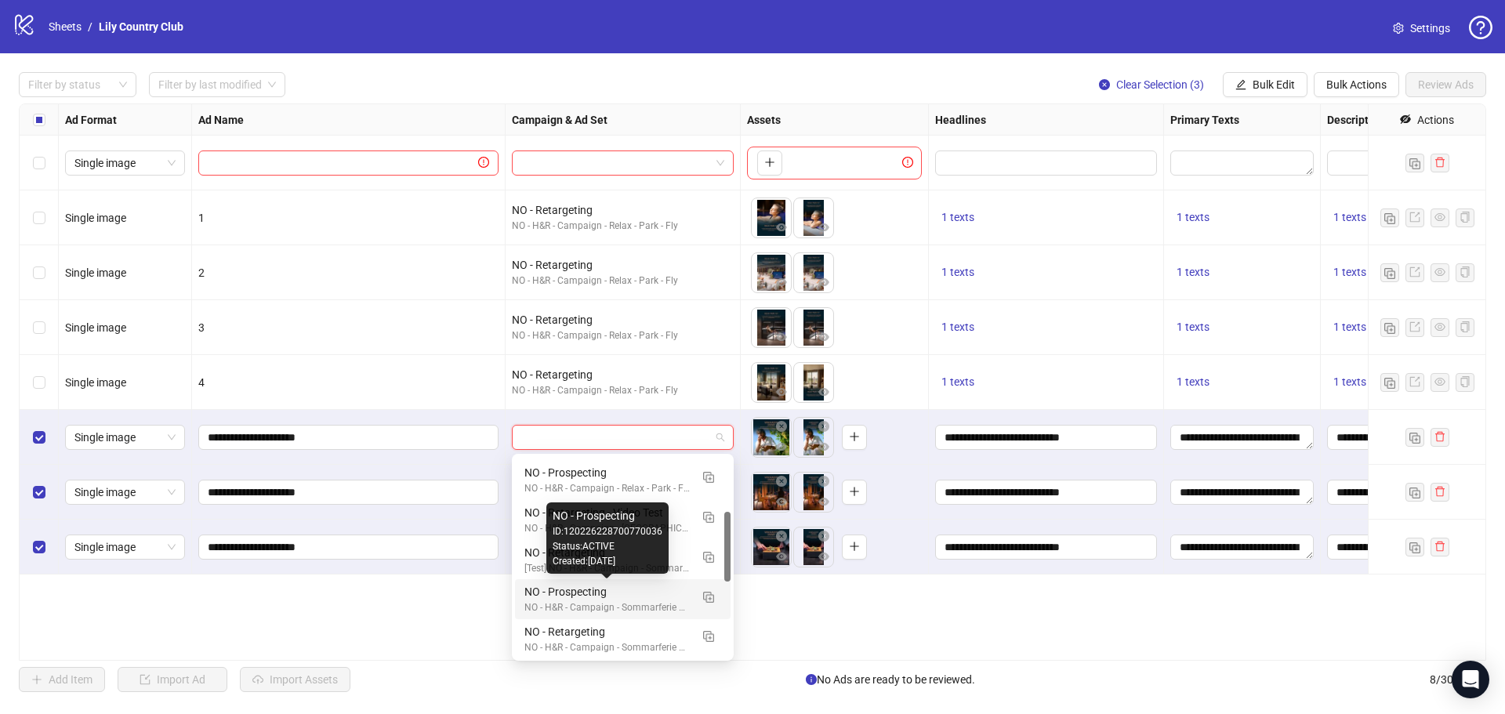
scroll to position [78, 0]
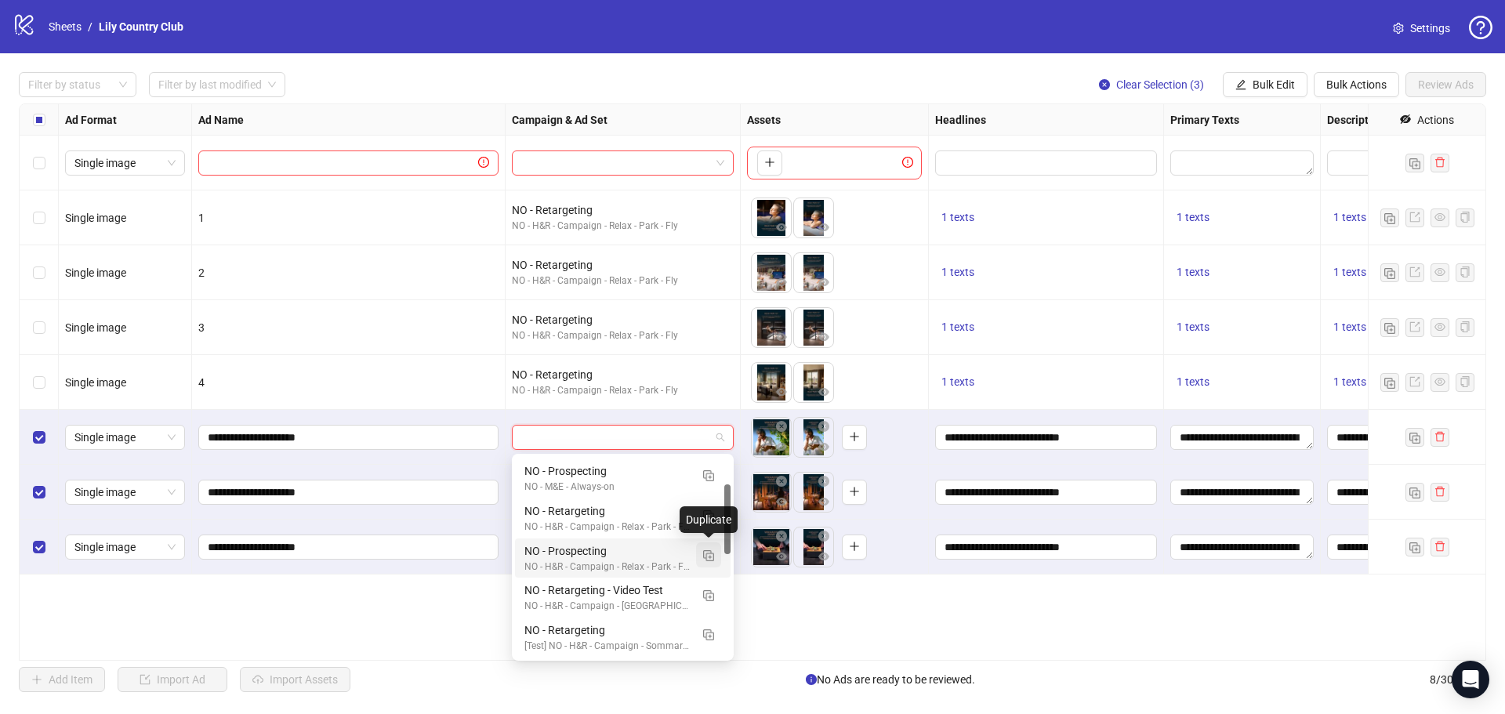
click at [705, 553] on img "button" at bounding box center [708, 555] width 11 height 11
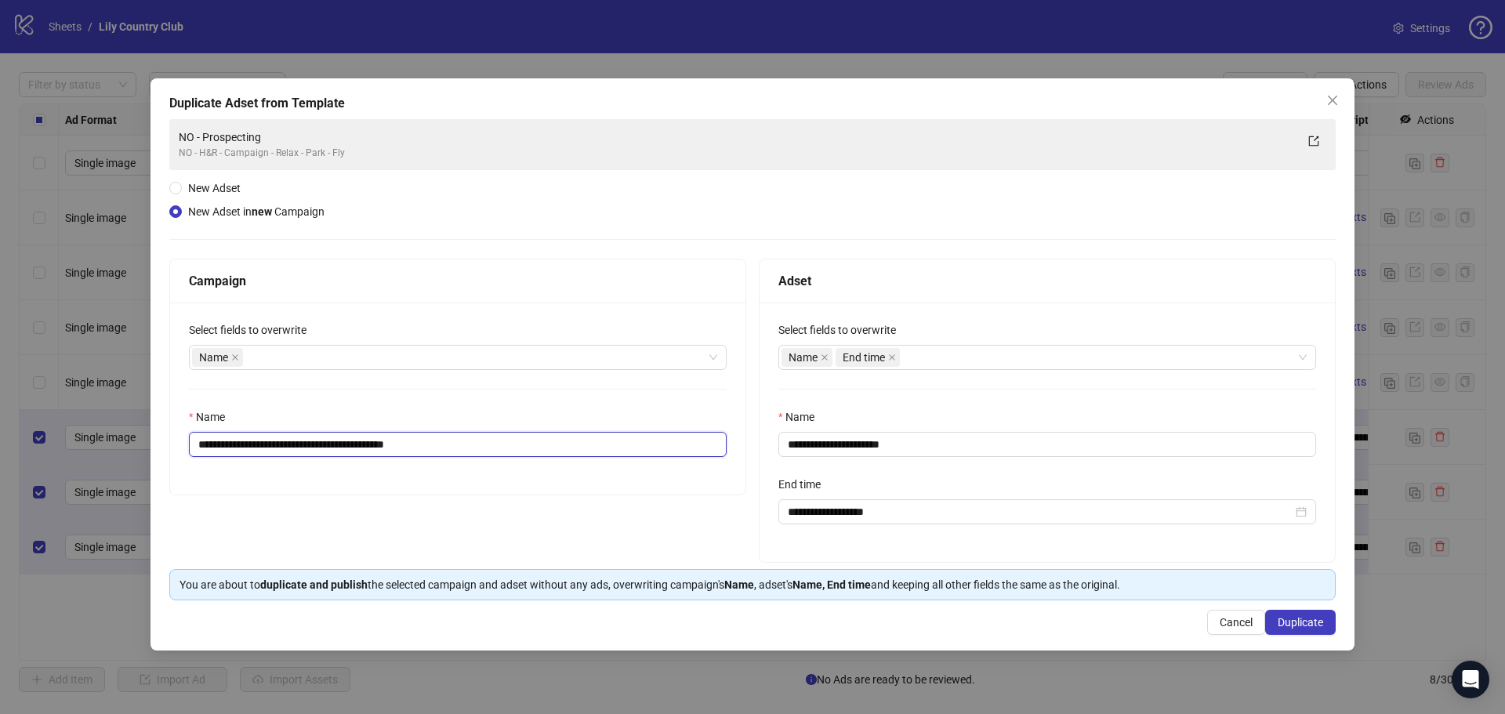
click at [501, 451] on input "**********" at bounding box center [458, 444] width 538 height 25
drag, startPoint x: 478, startPoint y: 445, endPoint x: 312, endPoint y: 451, distance: 166.3
click at [312, 451] on input "**********" at bounding box center [458, 444] width 538 height 25
type input "**********"
click at [935, 442] on input "**********" at bounding box center [1047, 444] width 538 height 25
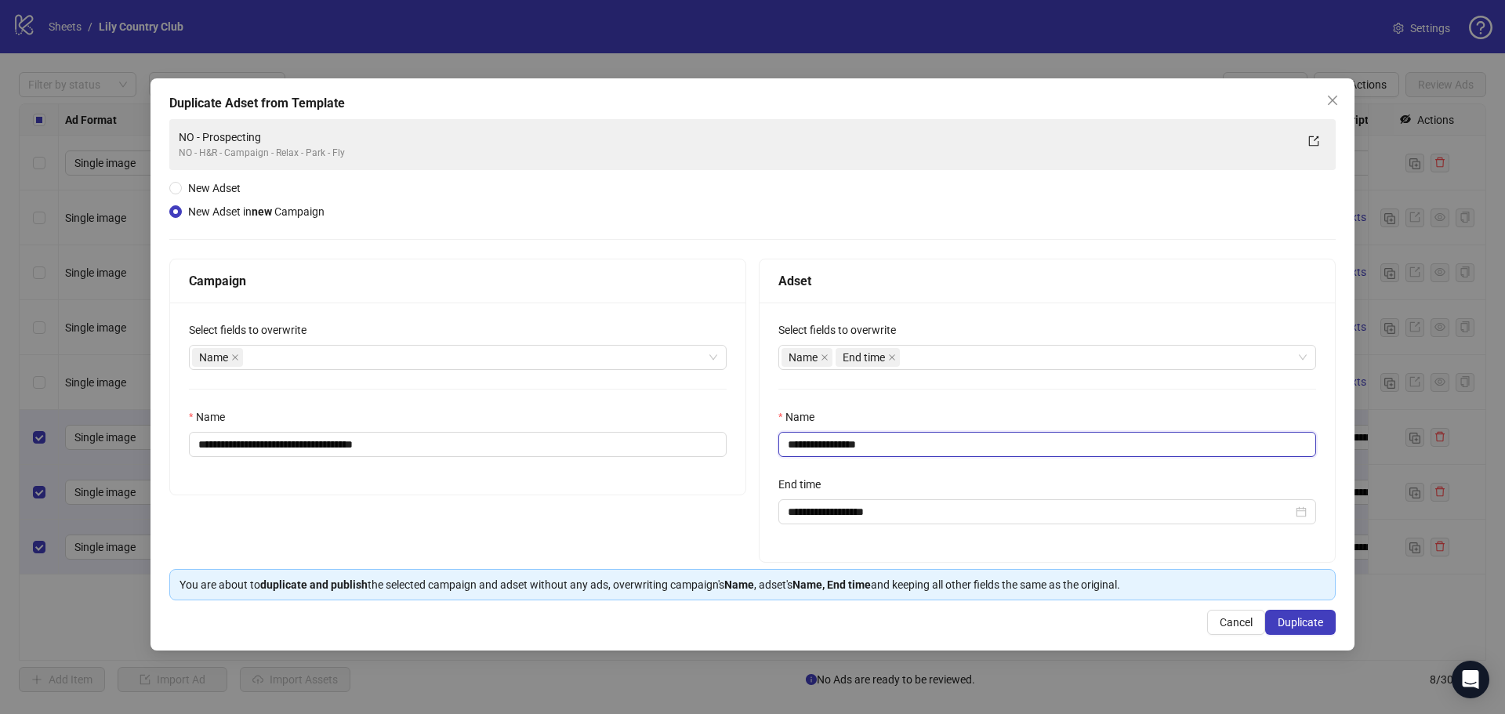
type input "**********"
click at [865, 505] on input "**********" at bounding box center [1040, 511] width 505 height 17
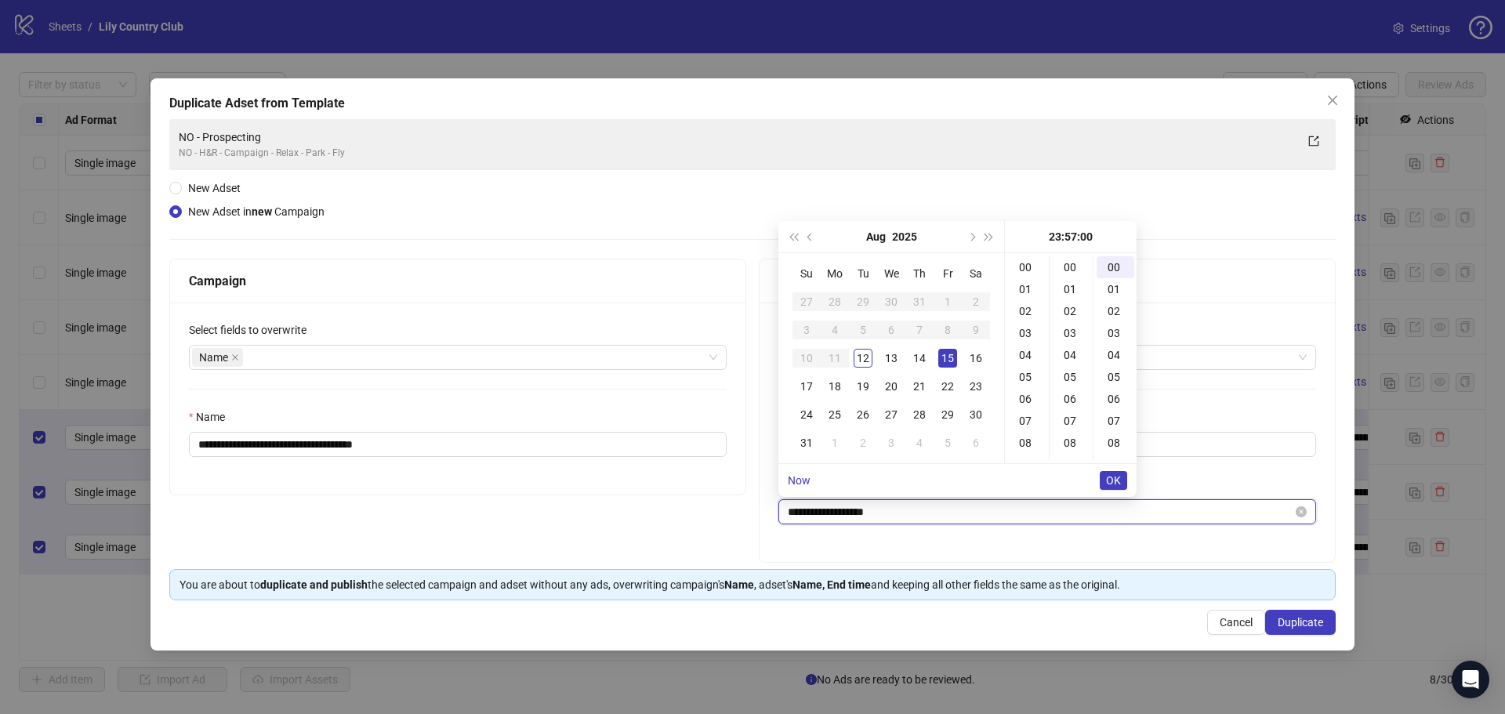
scroll to position [1251, 0]
click at [922, 415] on div "28" at bounding box center [919, 414] width 19 height 19
type input "**********"
click at [1115, 483] on span "OK" at bounding box center [1113, 480] width 15 height 13
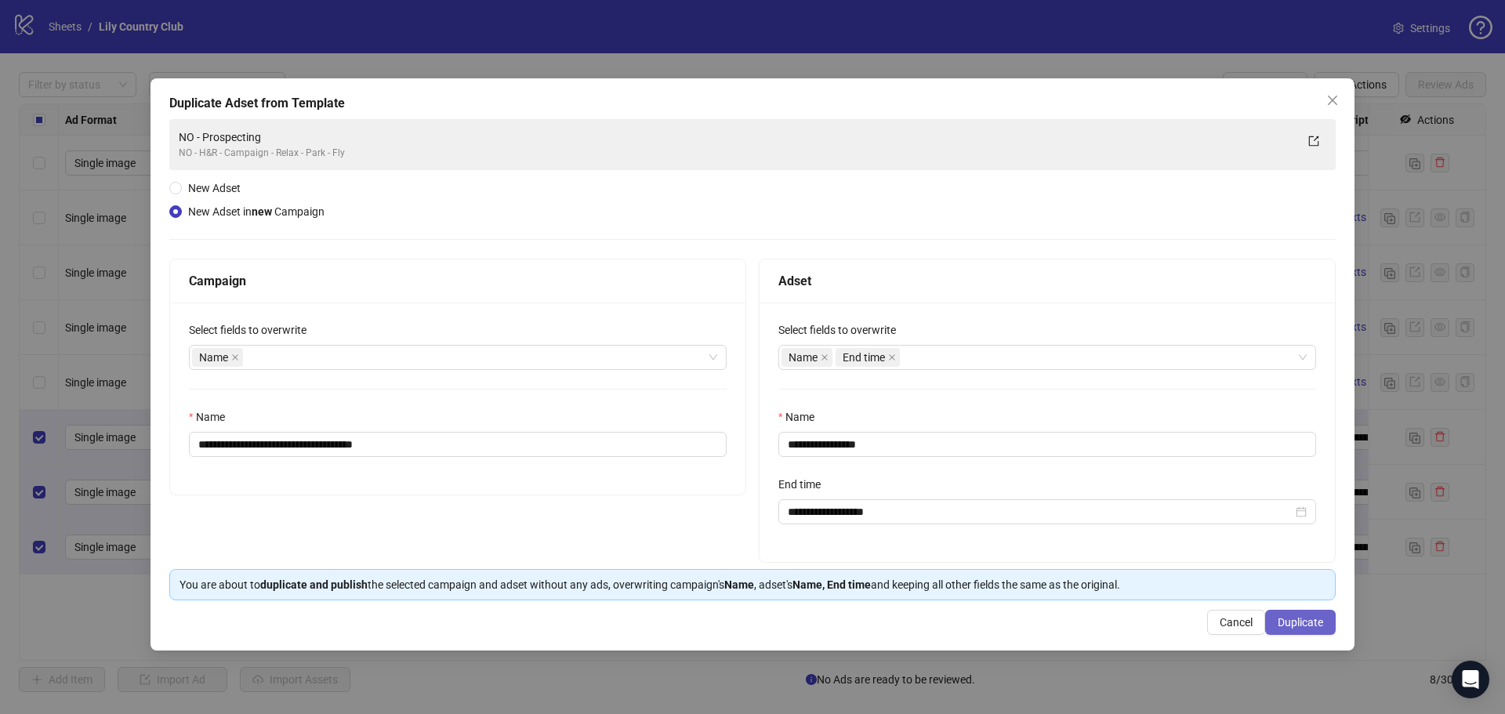
click at [1307, 624] on span "Duplicate" at bounding box center [1300, 622] width 45 height 13
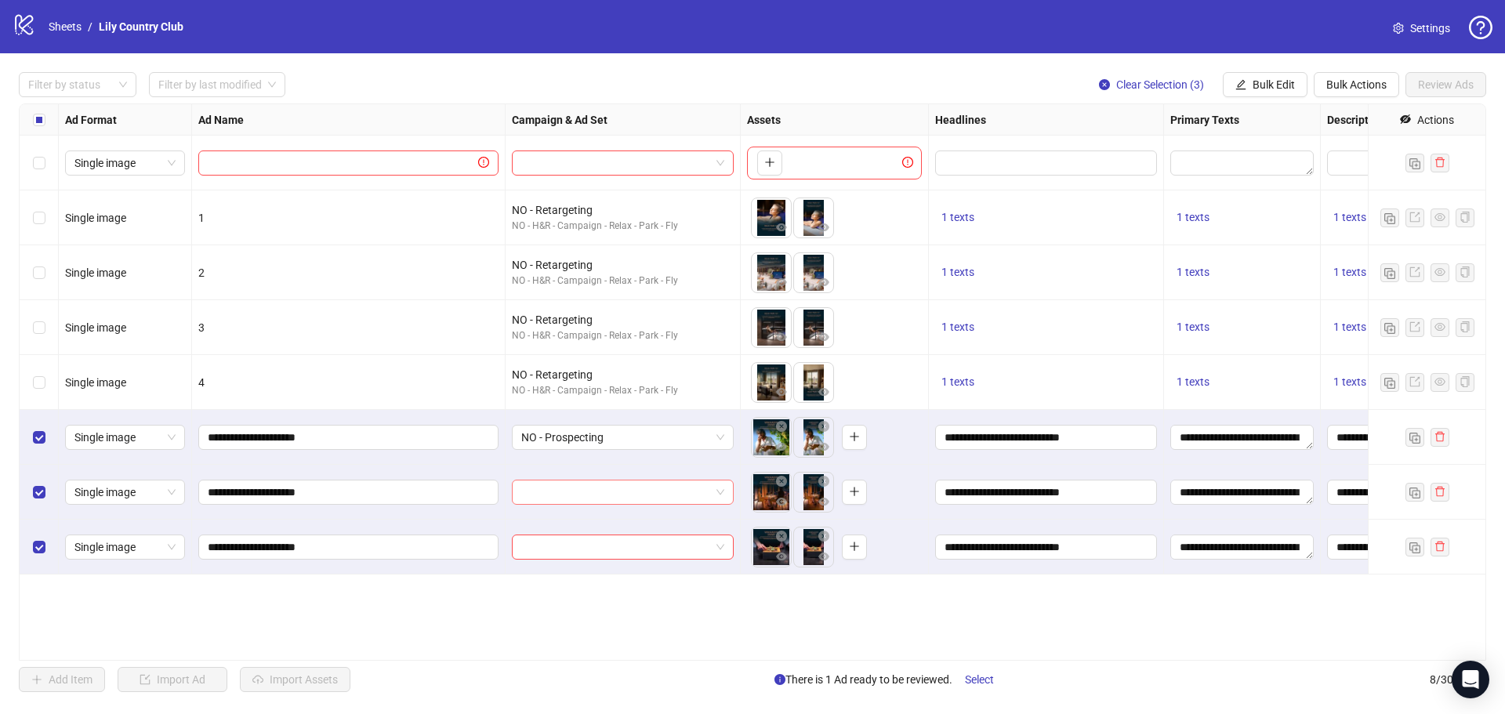
click at [647, 491] on input "search" at bounding box center [615, 492] width 189 height 24
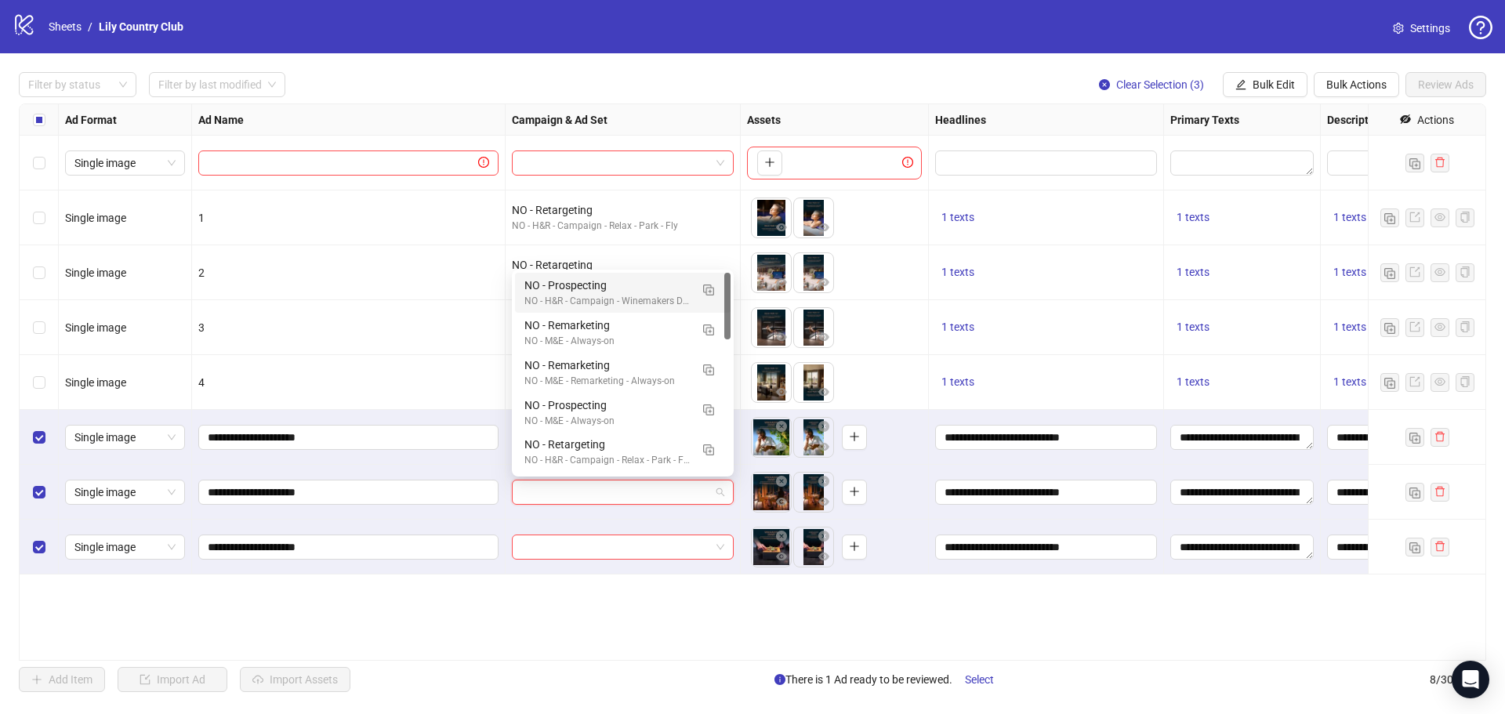
click at [649, 292] on div "NO - Prospecting" at bounding box center [606, 285] width 165 height 17
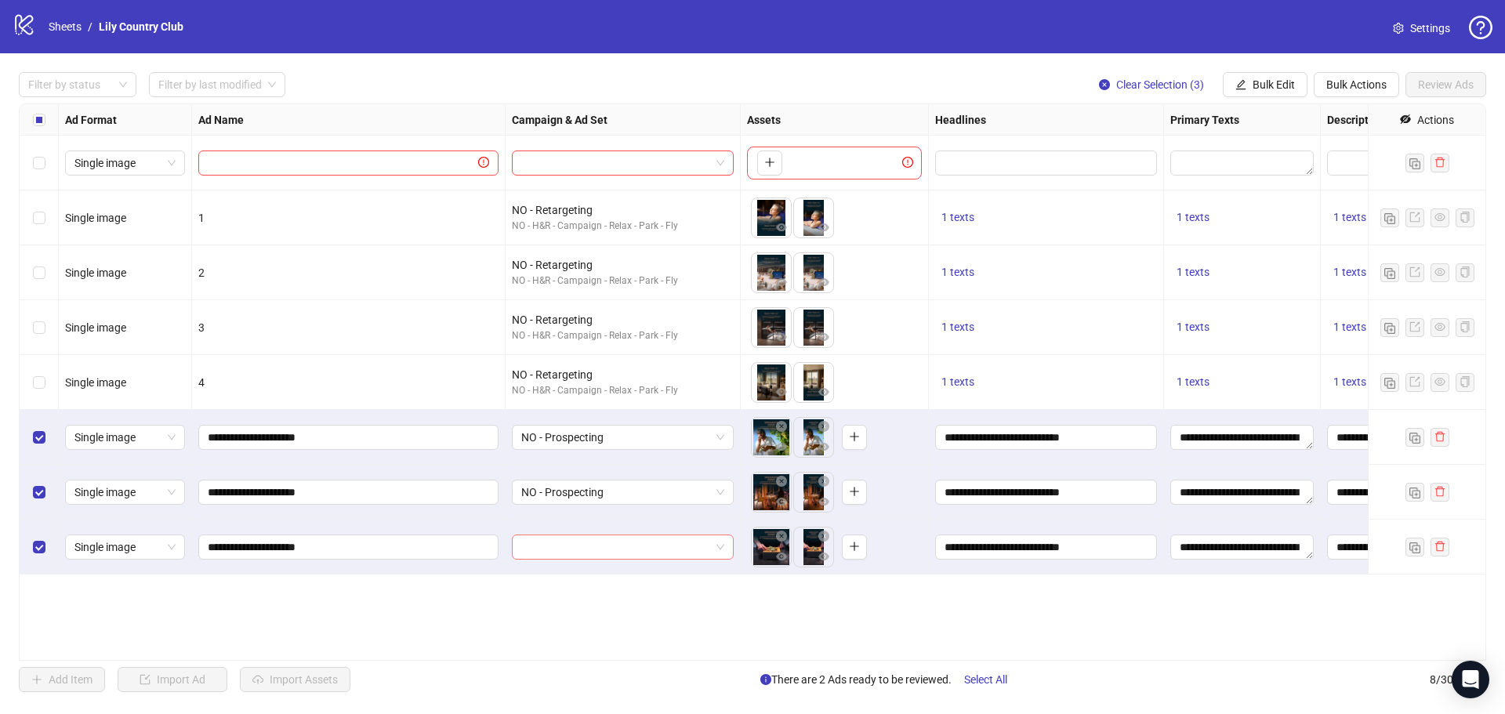
click at [612, 556] on input "search" at bounding box center [615, 547] width 189 height 24
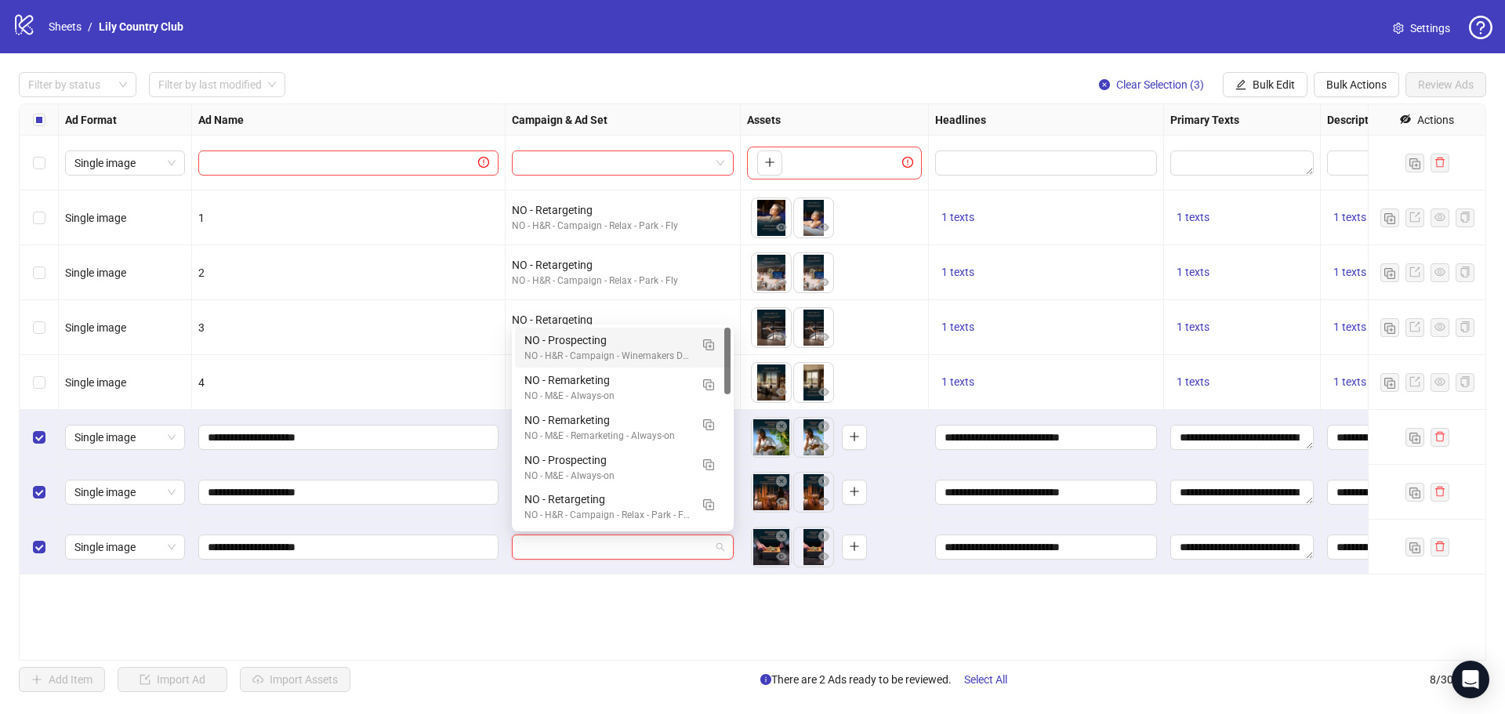
click at [625, 346] on div "NO - Prospecting" at bounding box center [606, 340] width 165 height 17
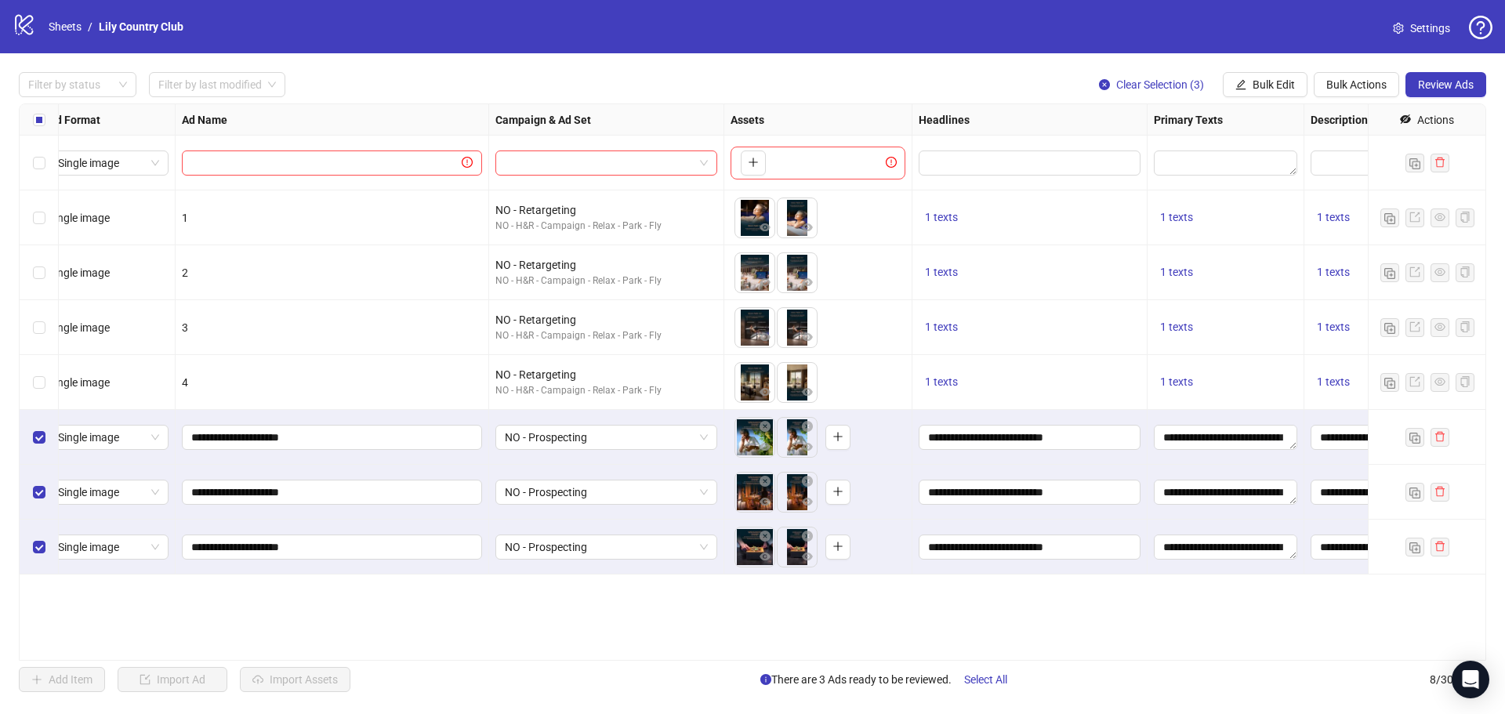
scroll to position [0, 0]
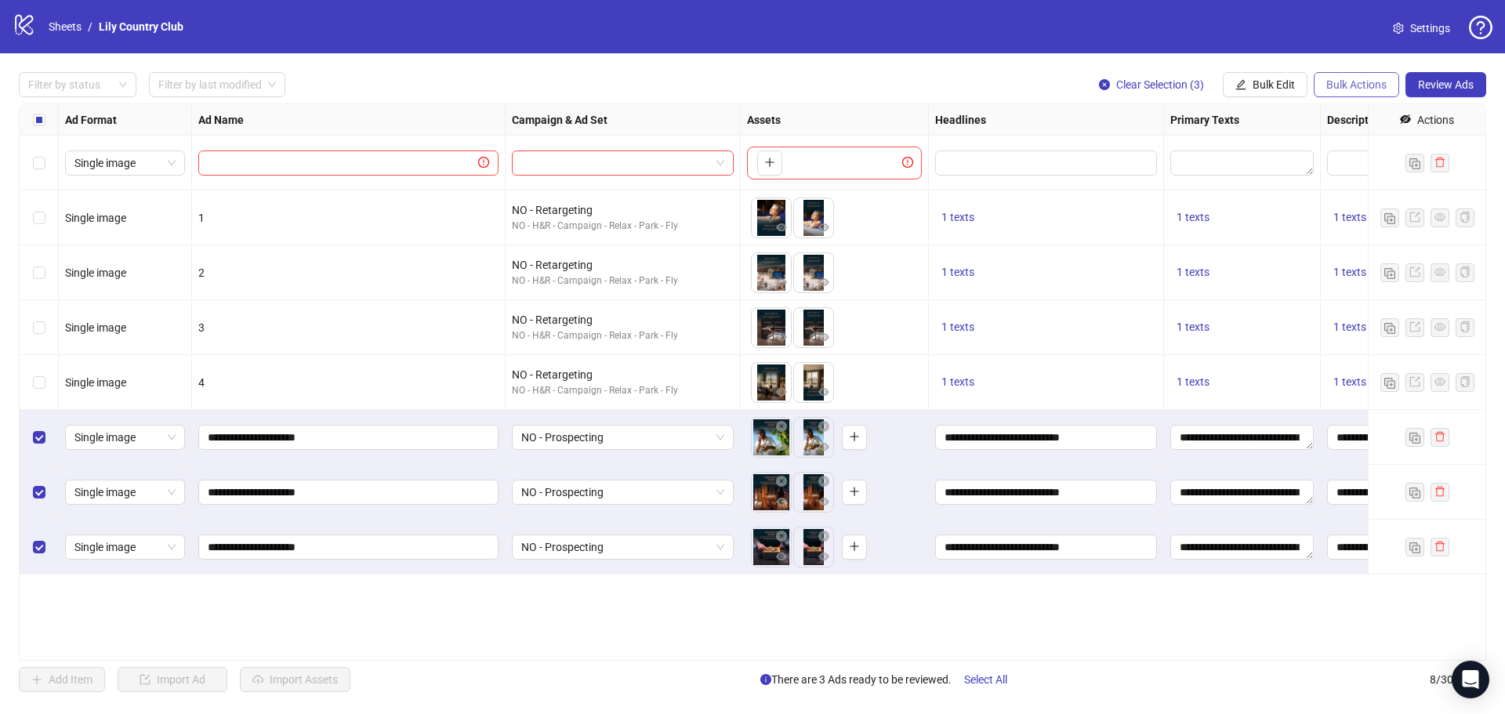
click at [1340, 80] on span "Bulk Actions" at bounding box center [1356, 84] width 60 height 13
click at [1365, 167] on span "Duplicate with assets" at bounding box center [1378, 166] width 107 height 17
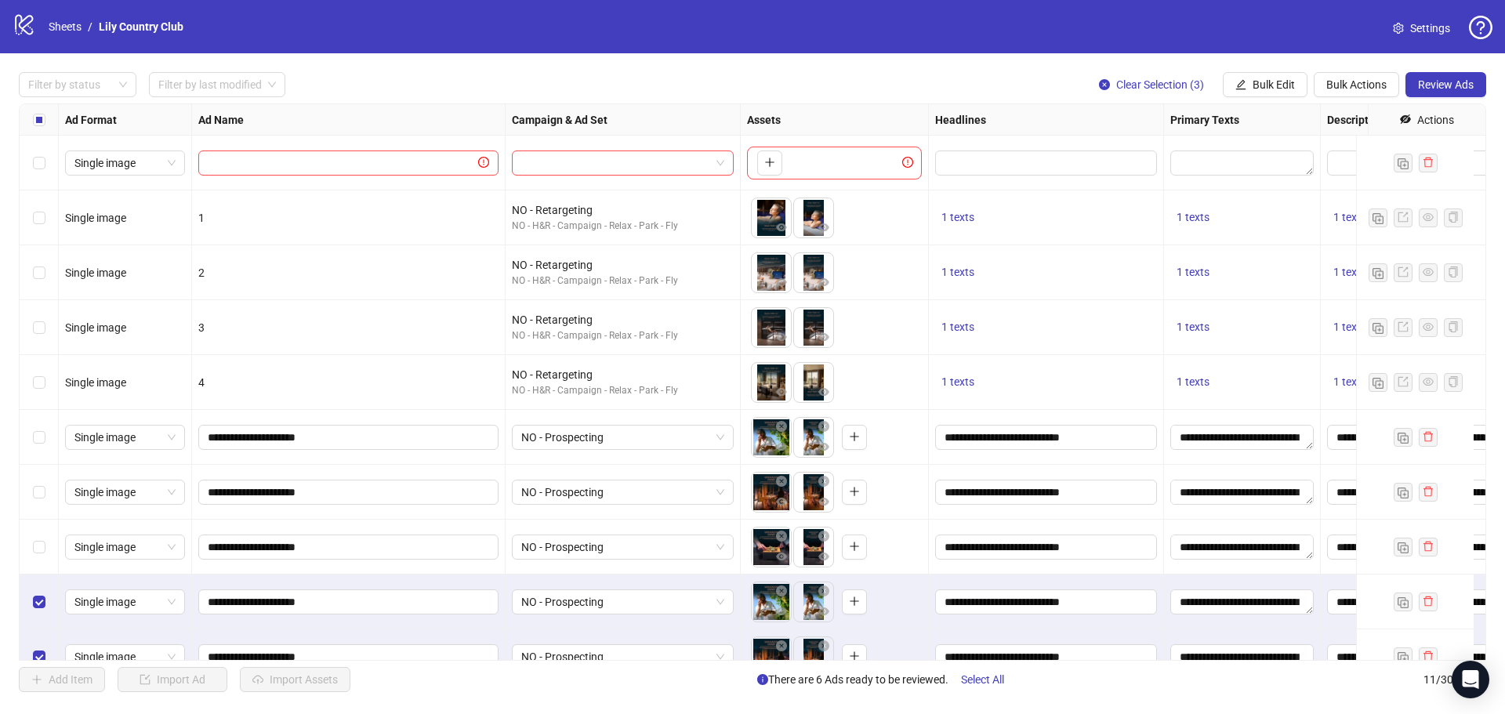
scroll to position [91, 0]
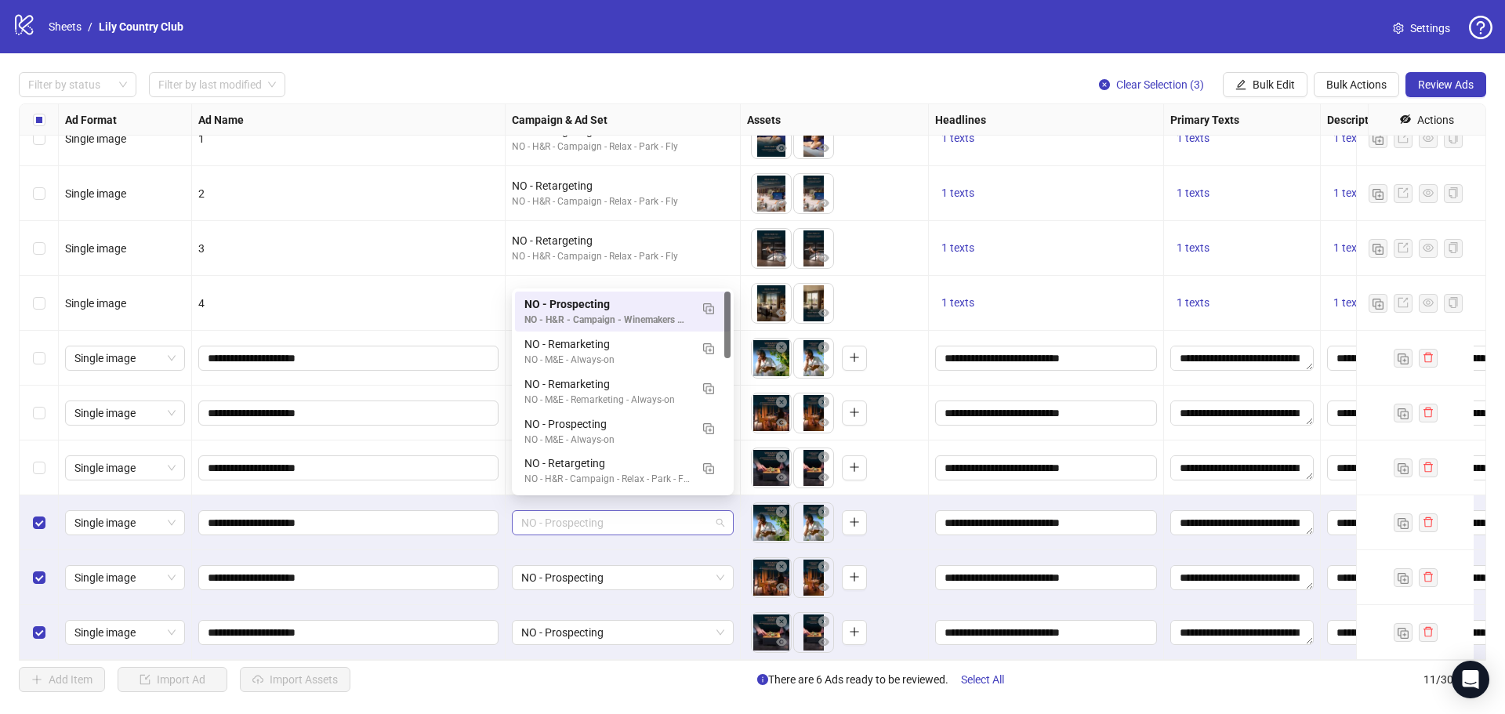
click at [618, 521] on span "NO - Prospecting" at bounding box center [622, 523] width 203 height 24
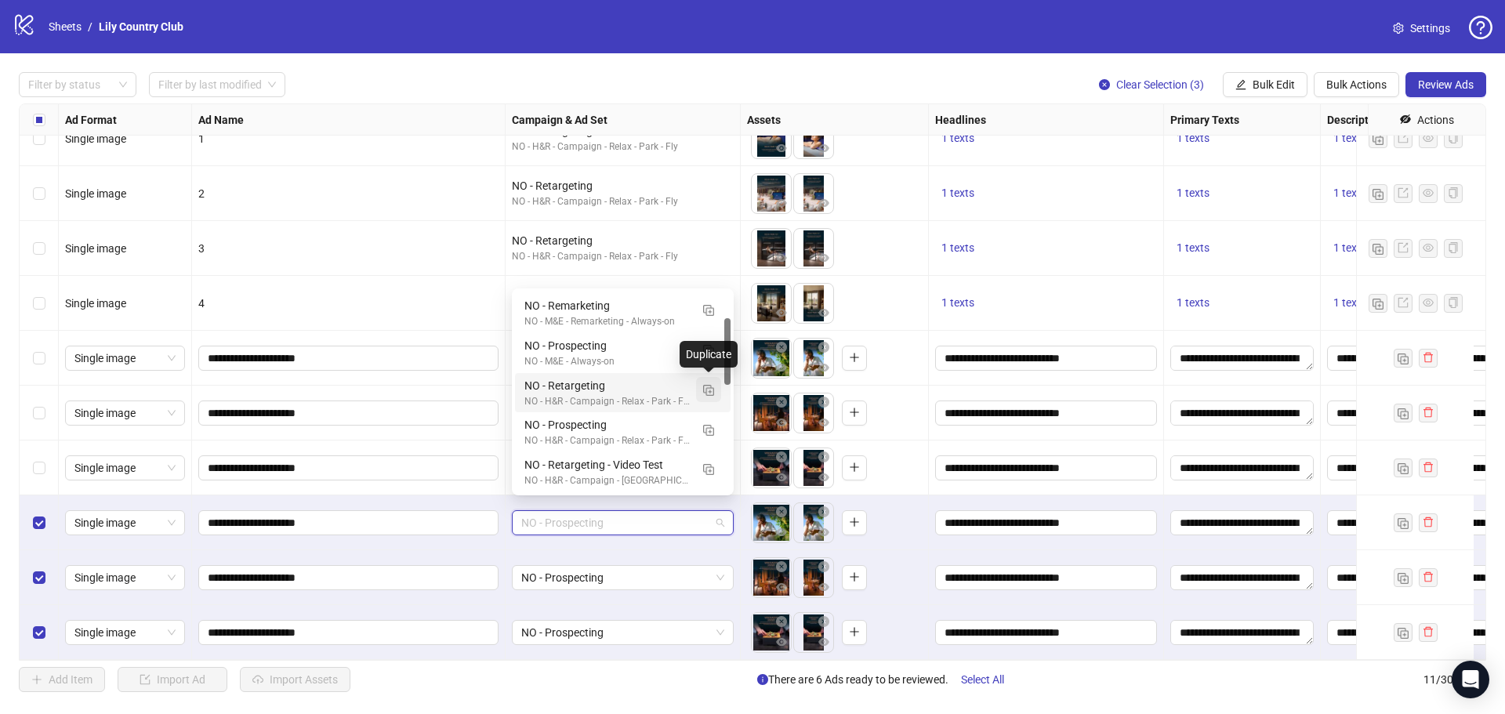
click at [709, 389] on img "button" at bounding box center [708, 390] width 11 height 11
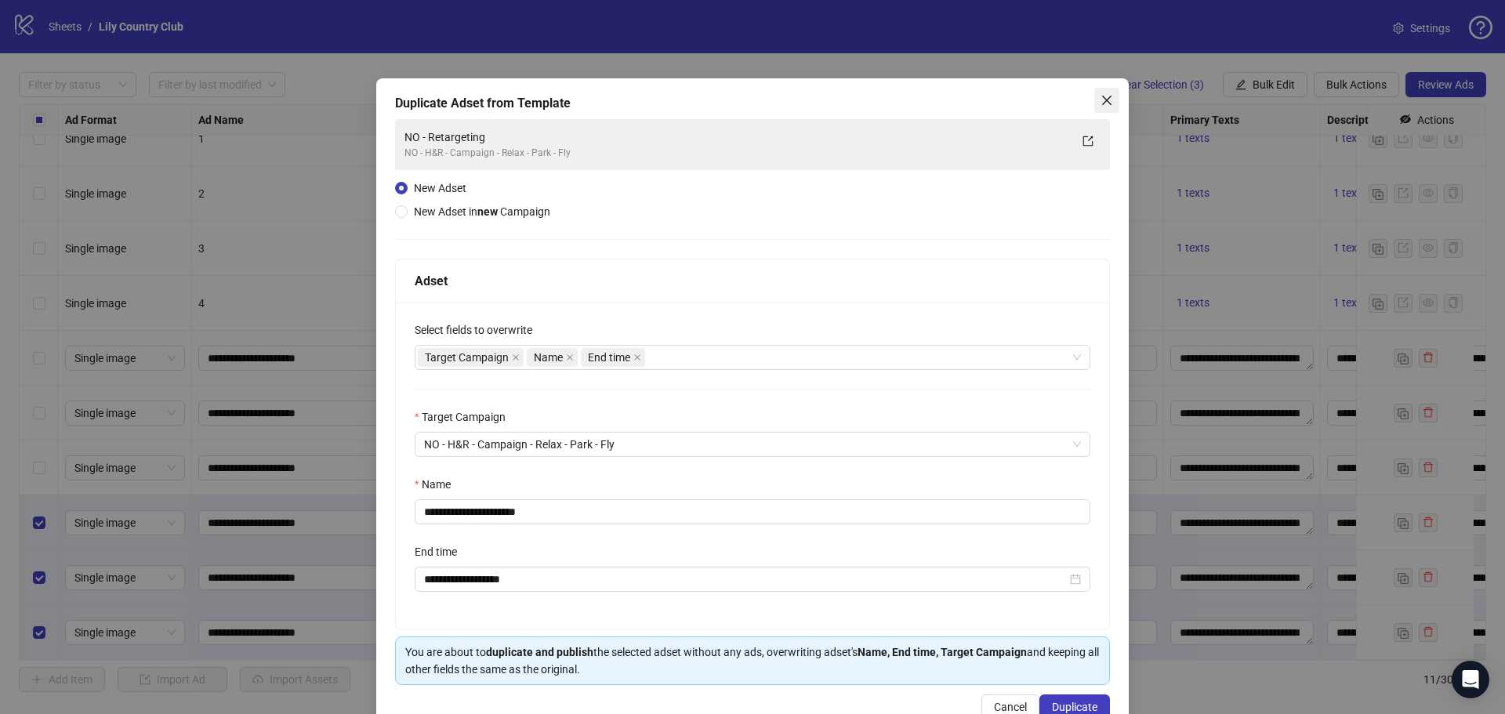
click at [1102, 102] on icon "close" at bounding box center [1106, 100] width 9 height 9
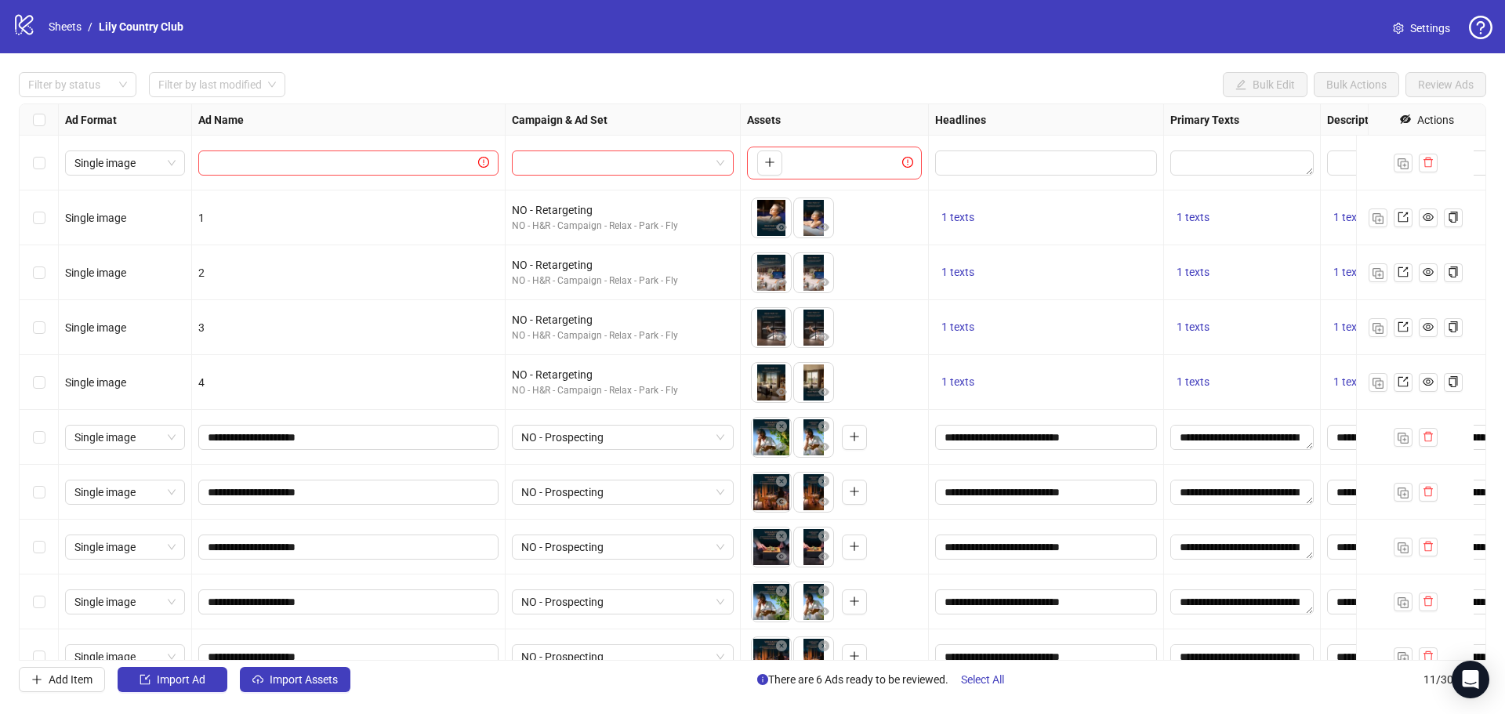
scroll to position [91, 0]
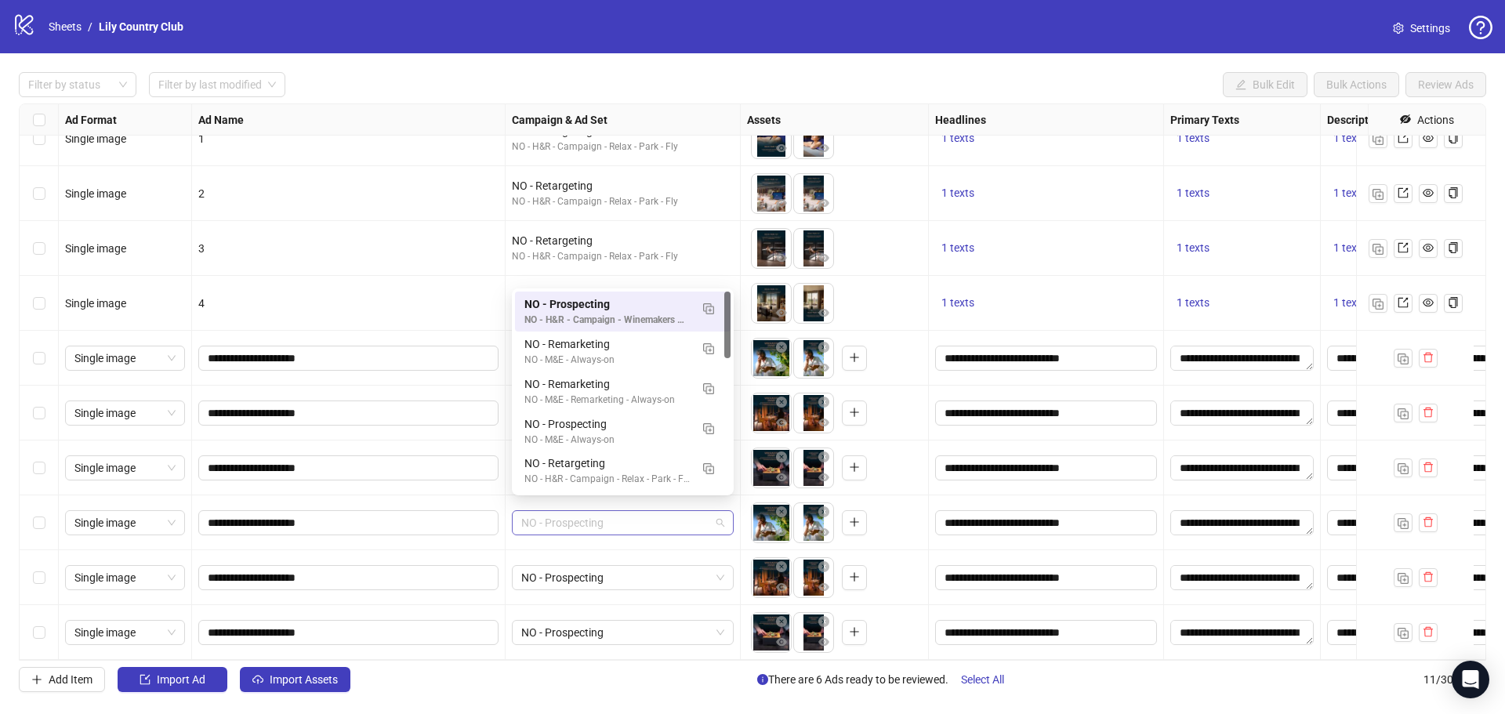
click at [670, 511] on span "NO - Prospecting" at bounding box center [622, 523] width 203 height 24
click at [713, 468] on img "button" at bounding box center [708, 468] width 11 height 11
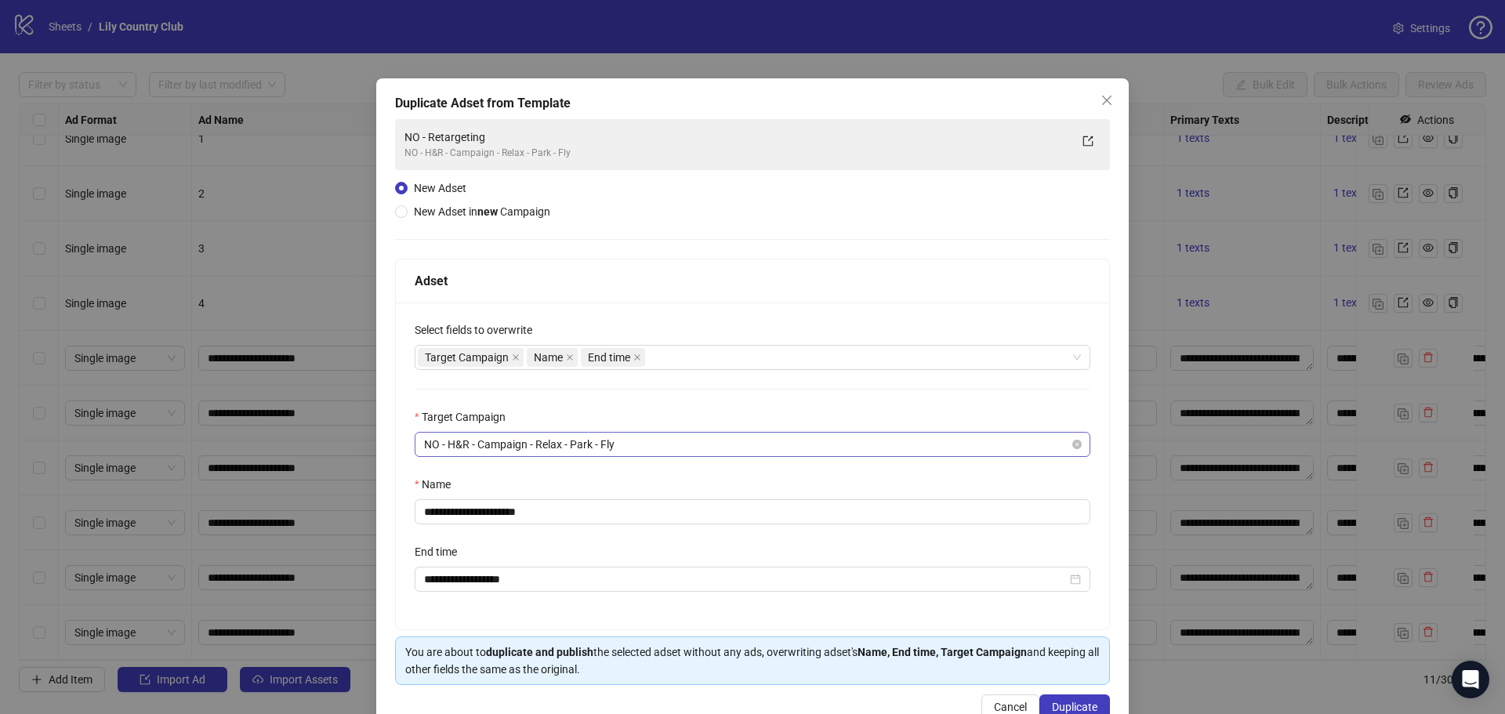
click at [632, 446] on span "NO - H&R - Campaign - Relax - Park - Fly" at bounding box center [752, 445] width 657 height 24
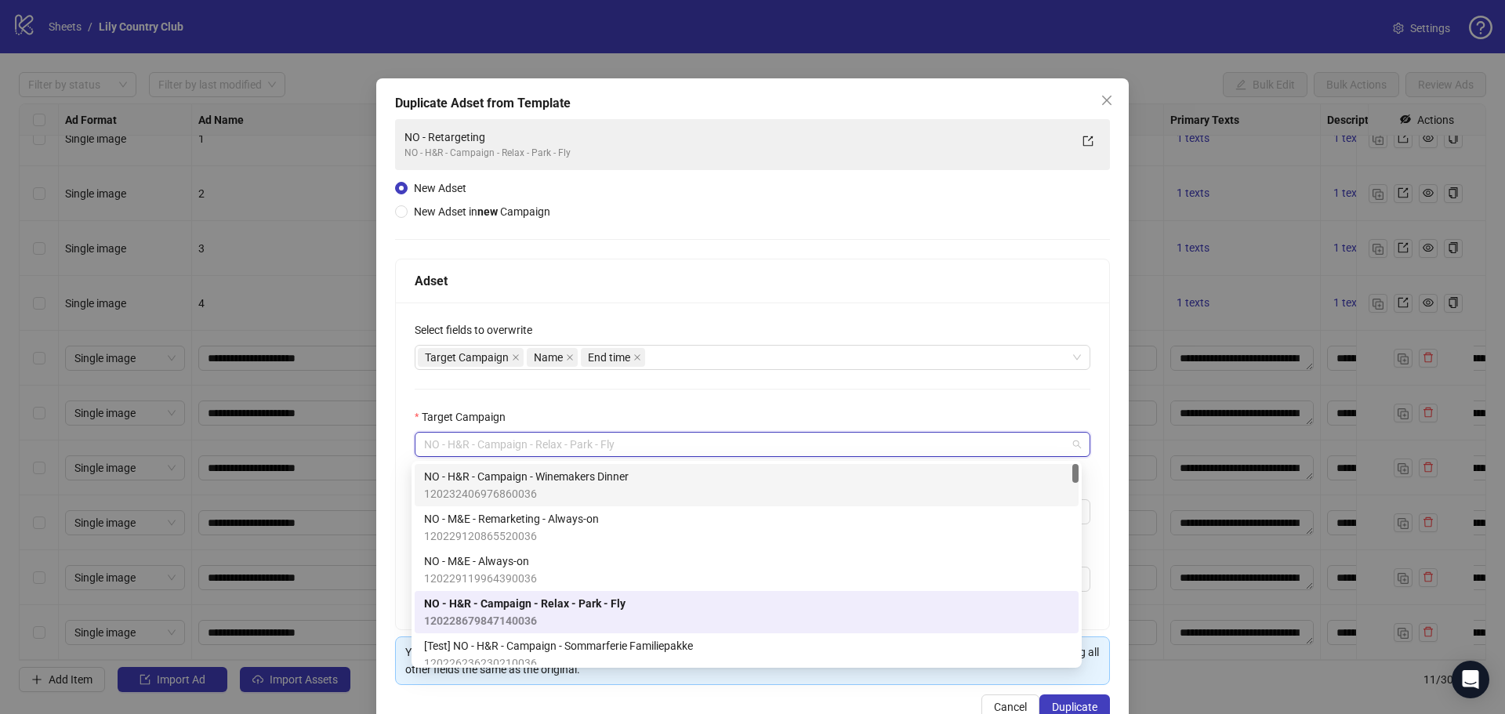
click at [625, 480] on span "NO - H&R - Campaign - Winemakers Dinner" at bounding box center [526, 476] width 205 height 17
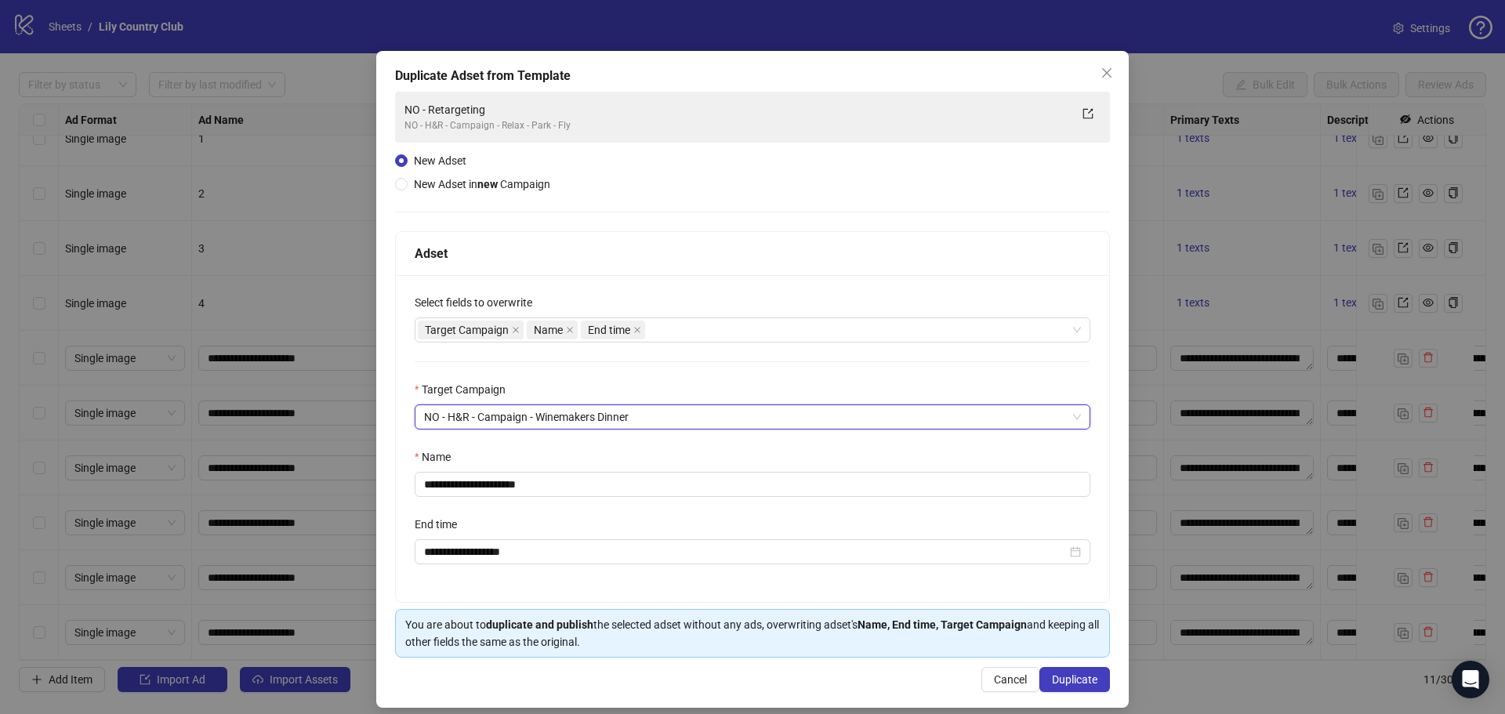
scroll to position [42, 0]
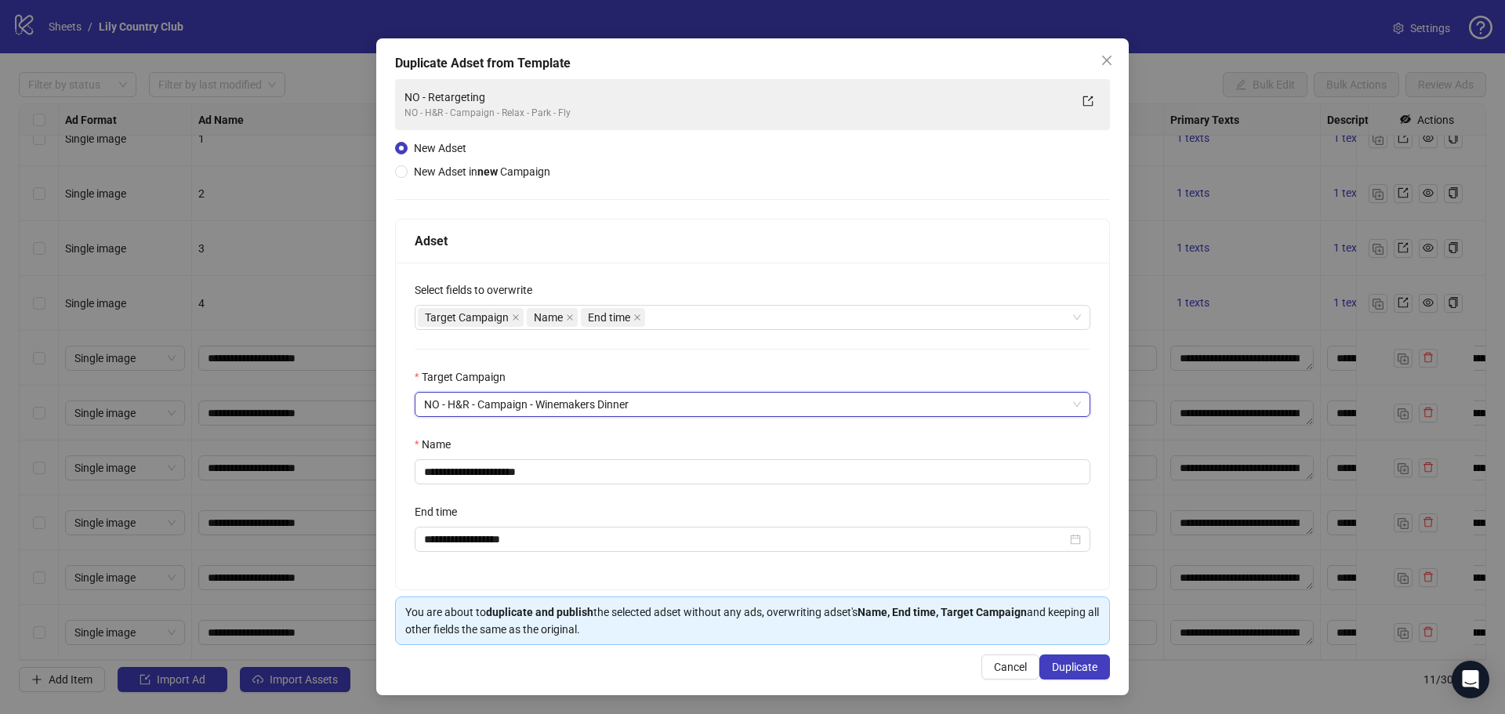
click at [600, 456] on div "Name" at bounding box center [753, 448] width 676 height 24
click at [589, 468] on input "**********" at bounding box center [753, 471] width 676 height 25
type input "**********"
click at [533, 531] on input "**********" at bounding box center [745, 539] width 643 height 17
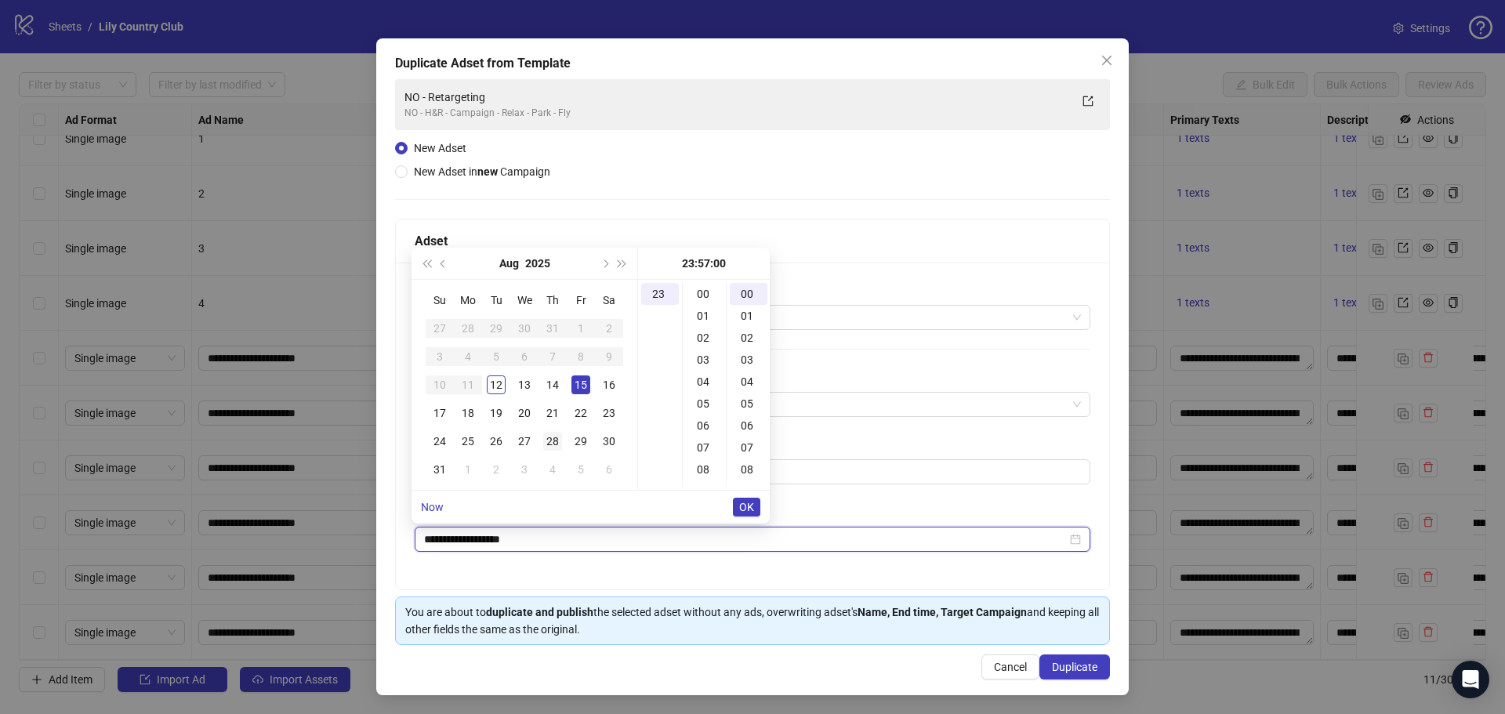
scroll to position [1251, 0]
click at [557, 437] on div "28" at bounding box center [552, 441] width 19 height 19
type input "**********"
click at [753, 503] on span "OK" at bounding box center [746, 507] width 15 height 13
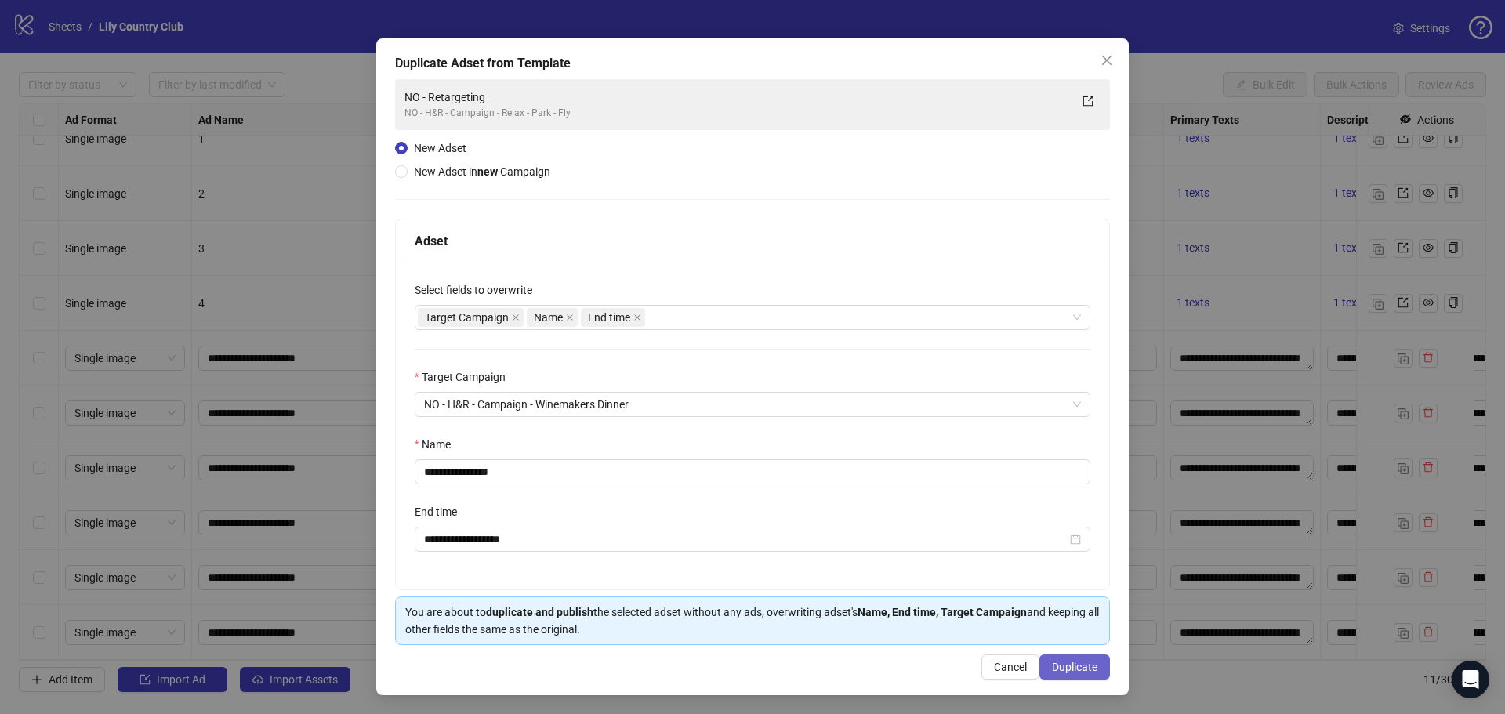
click at [1076, 669] on span "Duplicate" at bounding box center [1074, 667] width 45 height 13
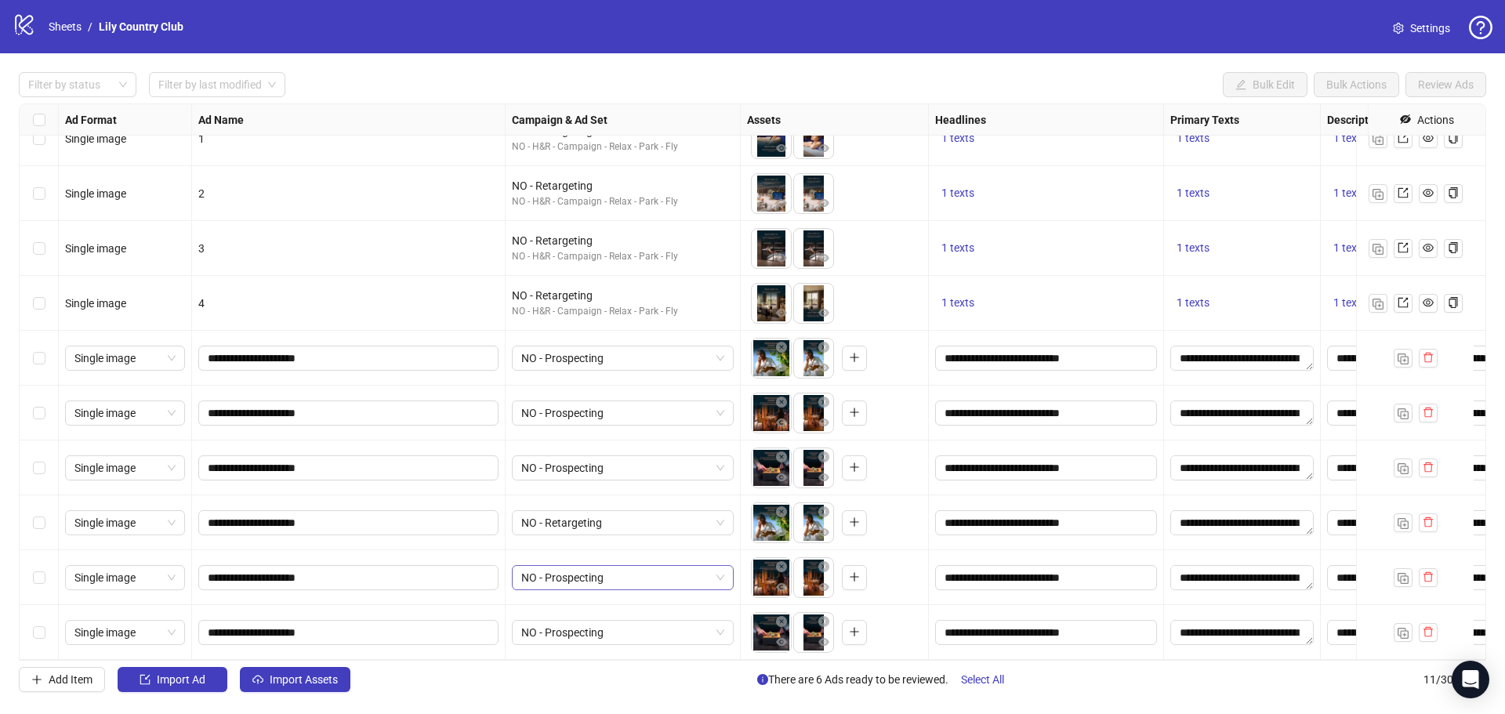
click at [604, 565] on div "NO - Prospecting" at bounding box center [623, 577] width 222 height 25
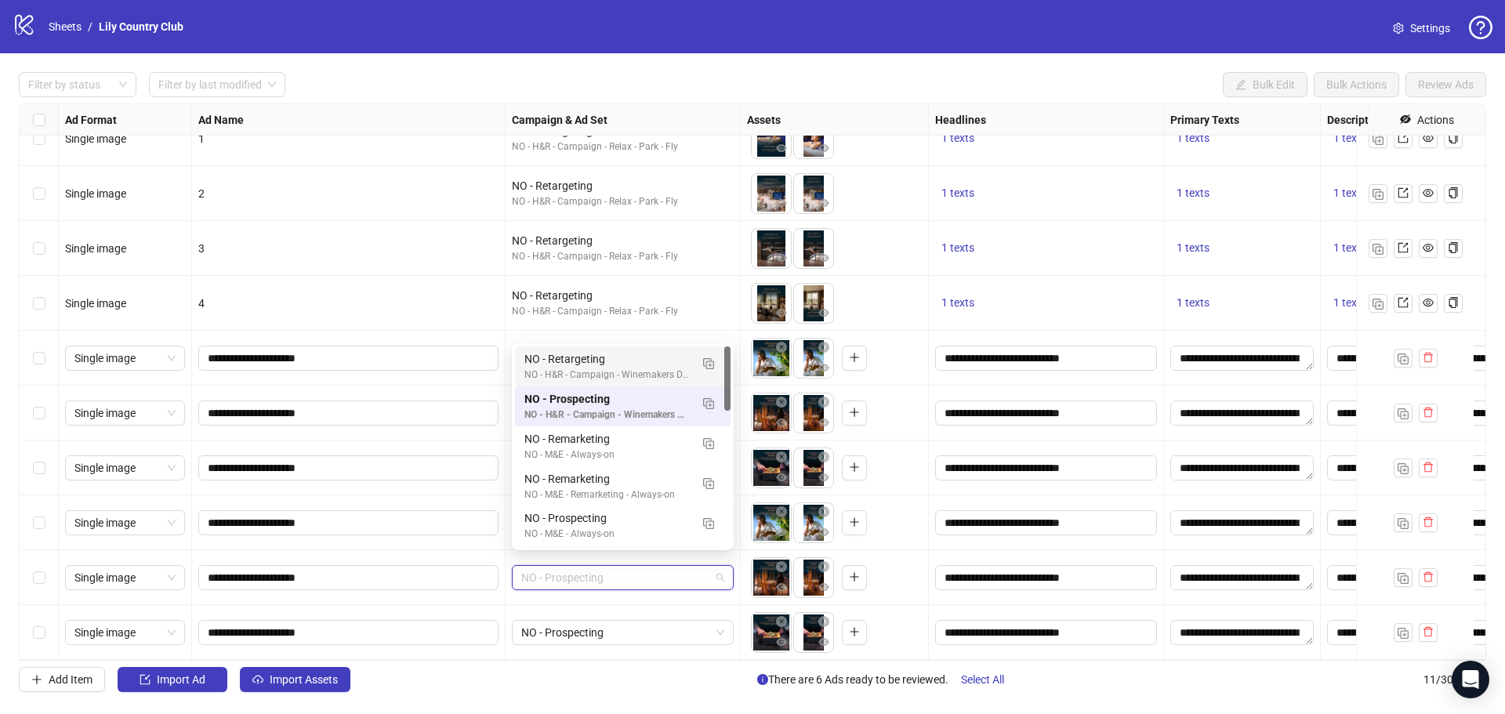
click at [610, 364] on div "NO - Retargeting" at bounding box center [606, 358] width 165 height 17
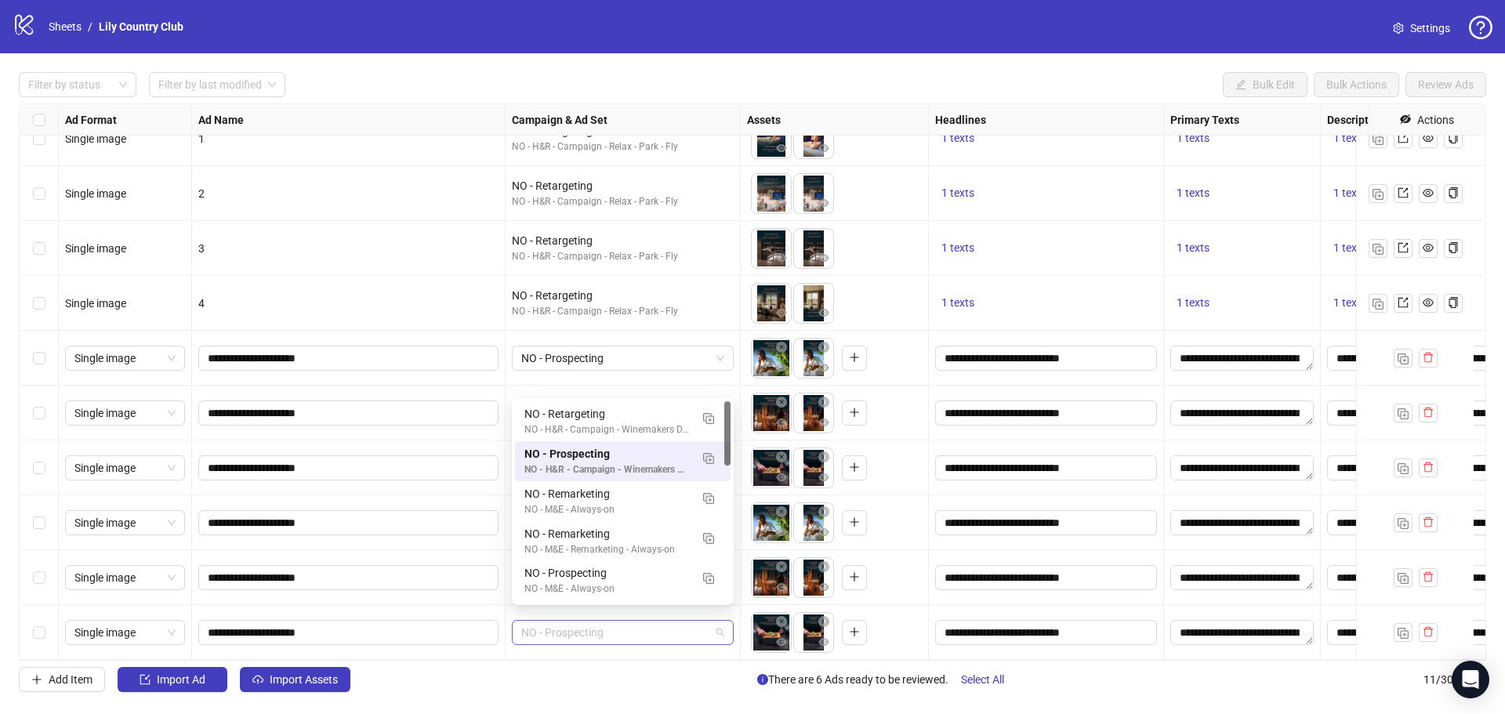
click at [627, 625] on span "NO - Prospecting" at bounding box center [622, 633] width 203 height 24
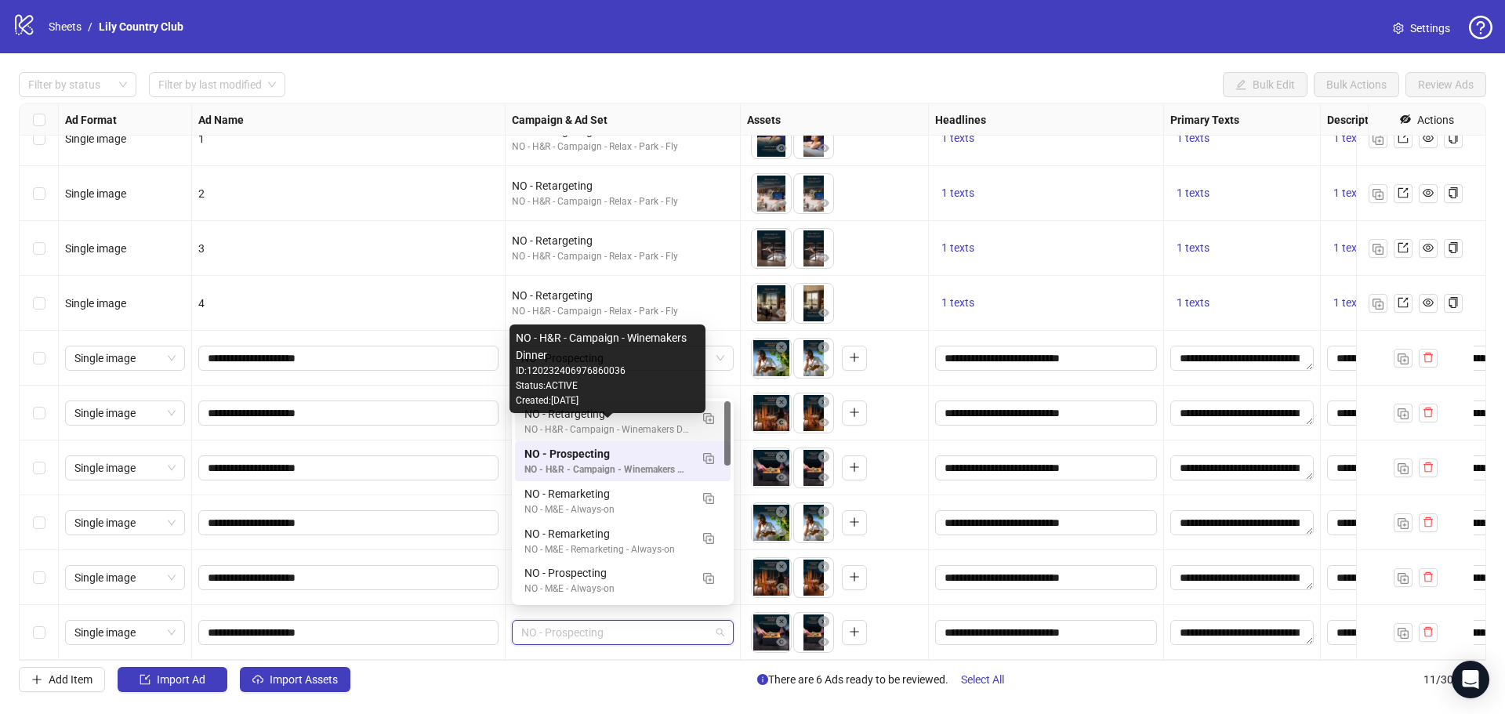
click at [624, 426] on div "NO - H&R - Campaign - Winemakers Dinner" at bounding box center [606, 429] width 165 height 15
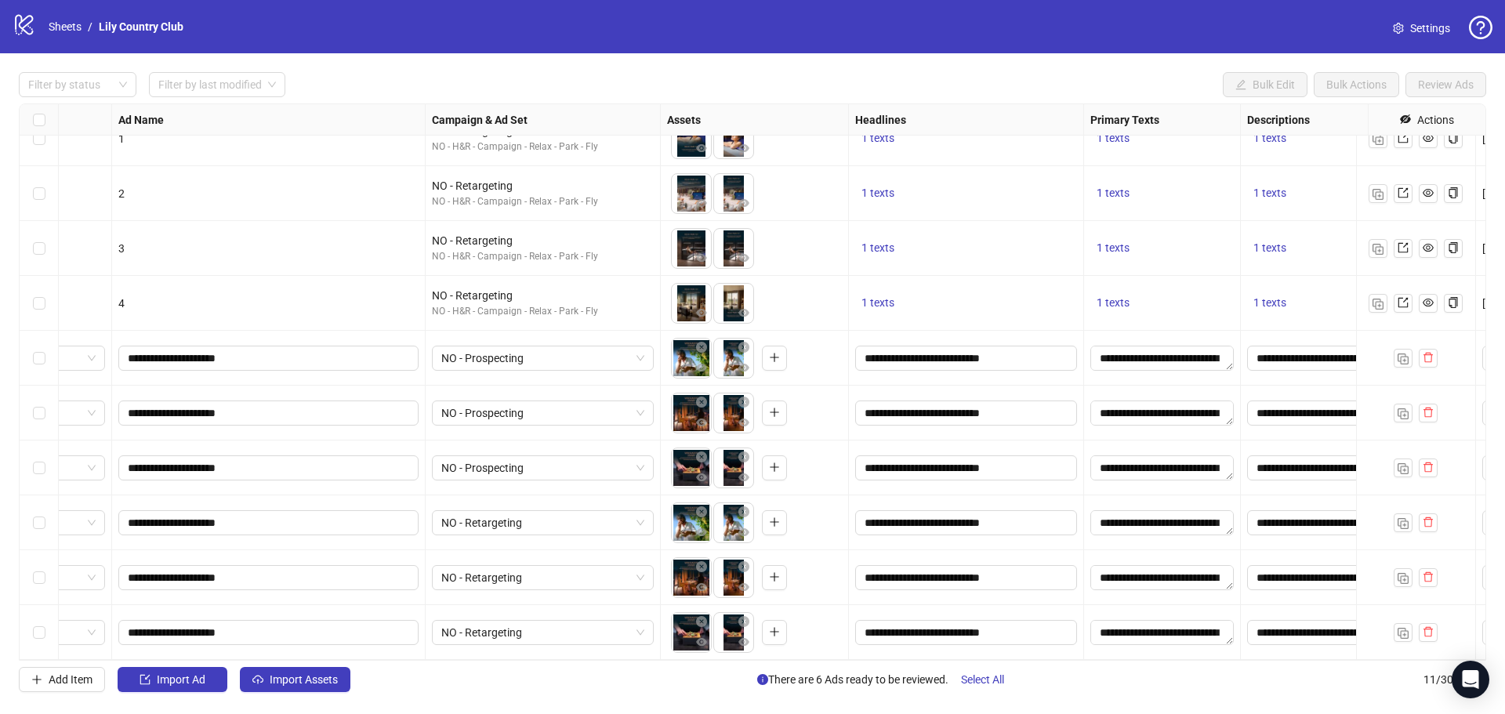
scroll to position [91, 0]
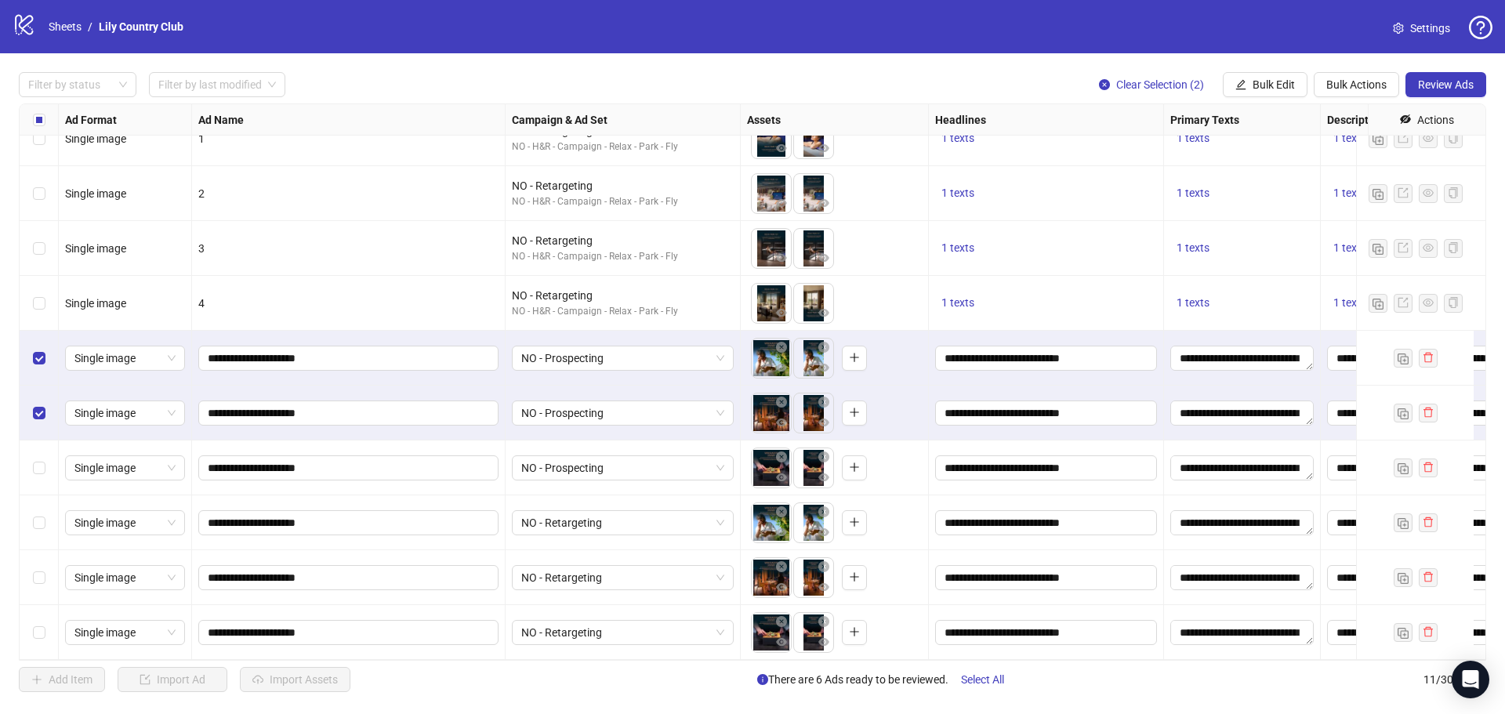
click at [52, 452] on div "Select row 8" at bounding box center [39, 468] width 39 height 55
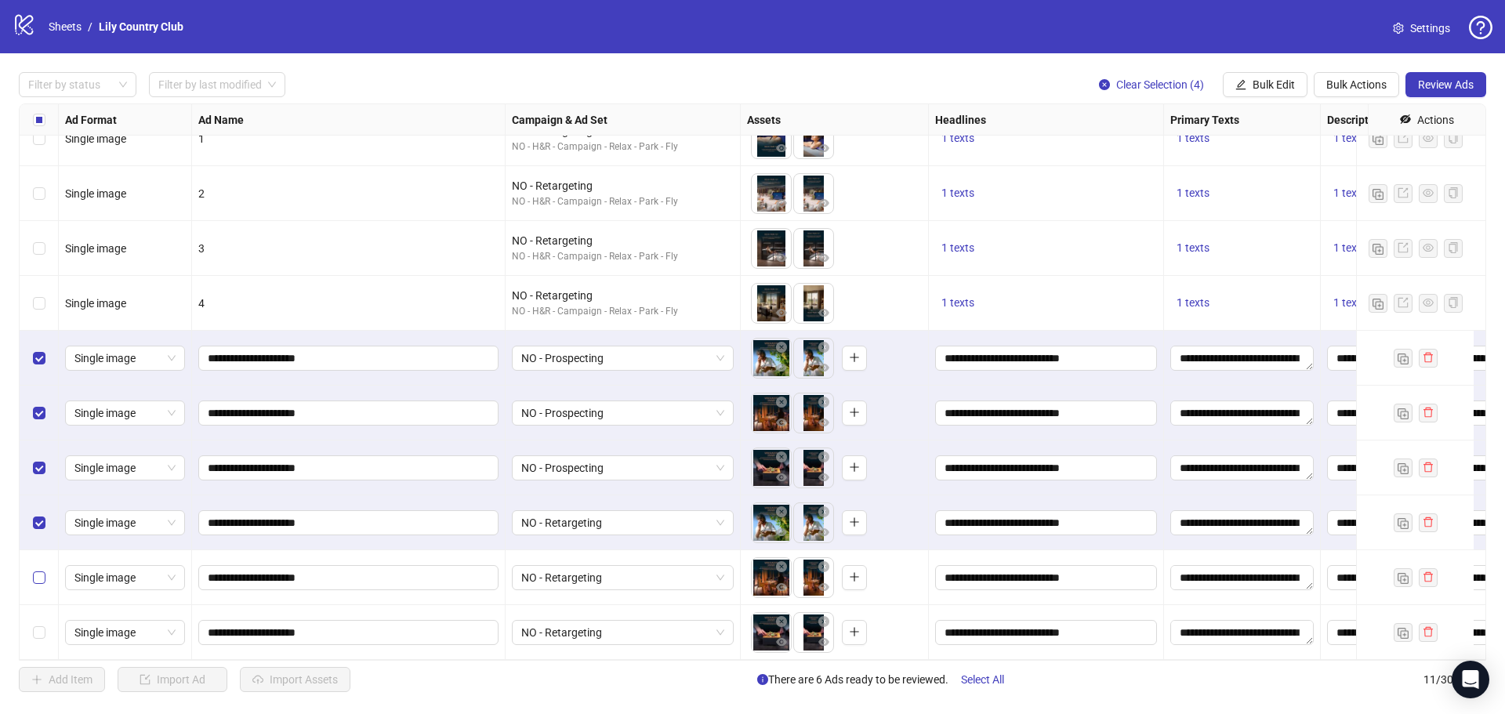
drag, startPoint x: 41, startPoint y: 548, endPoint x: 40, endPoint y: 558, distance: 10.2
click at [40, 552] on div "Select row 10" at bounding box center [39, 577] width 39 height 55
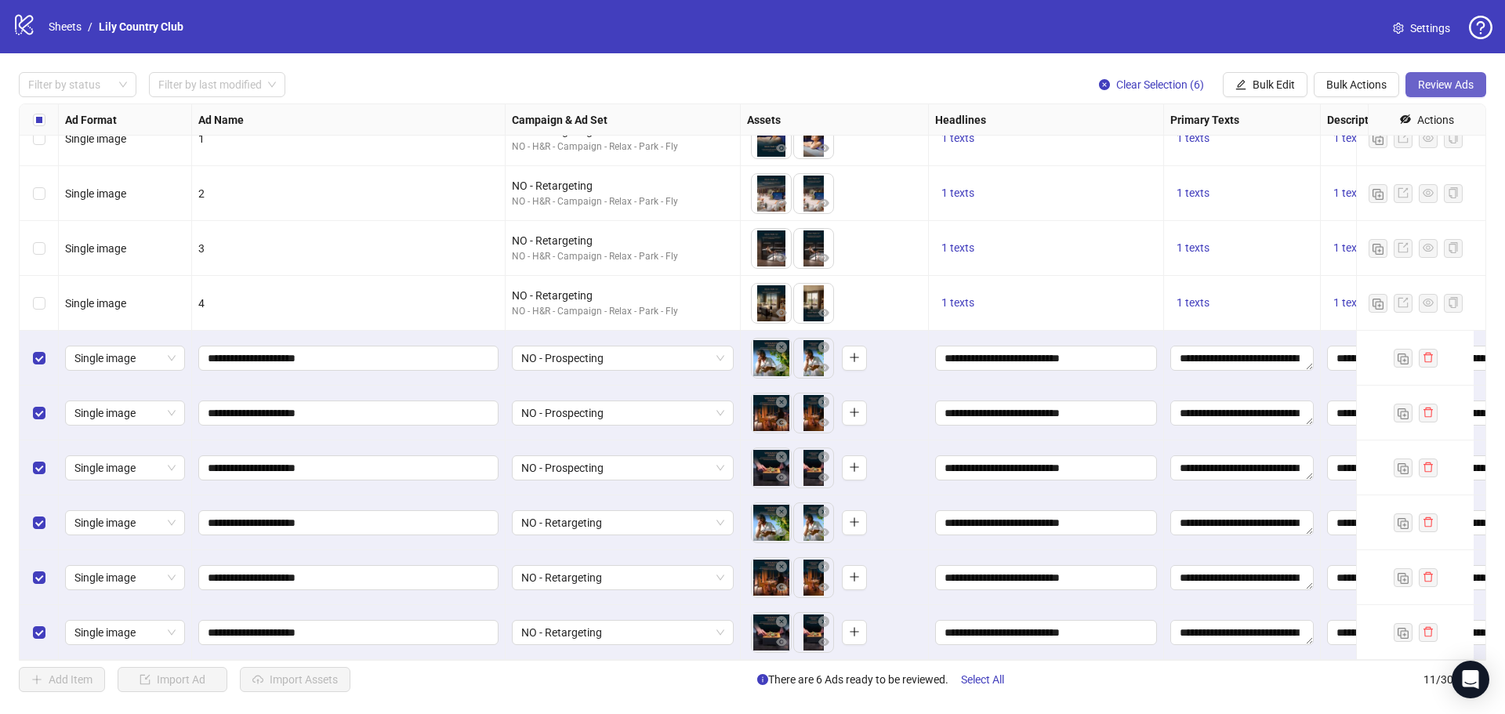
click at [1437, 79] on span "Review Ads" at bounding box center [1446, 84] width 56 height 13
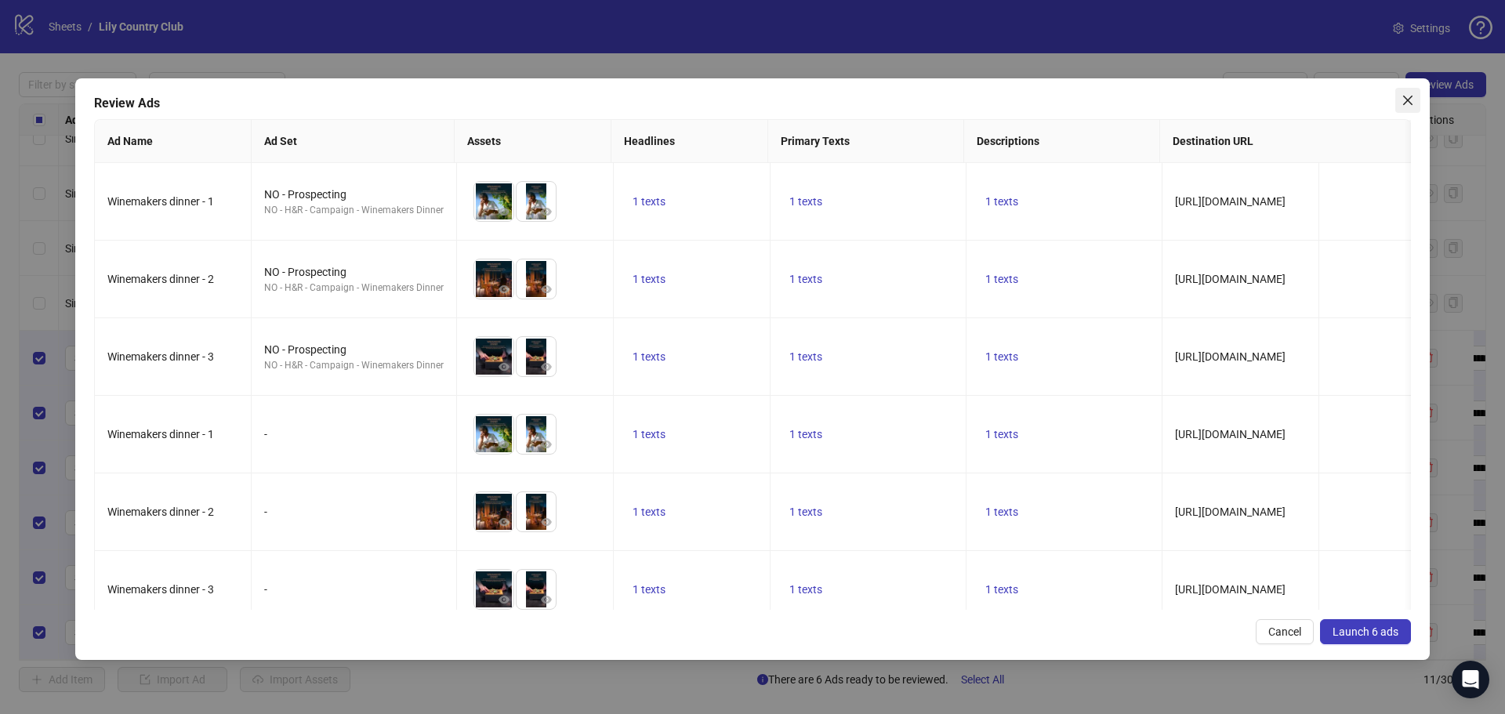
click at [1405, 96] on icon "close" at bounding box center [1407, 100] width 13 height 13
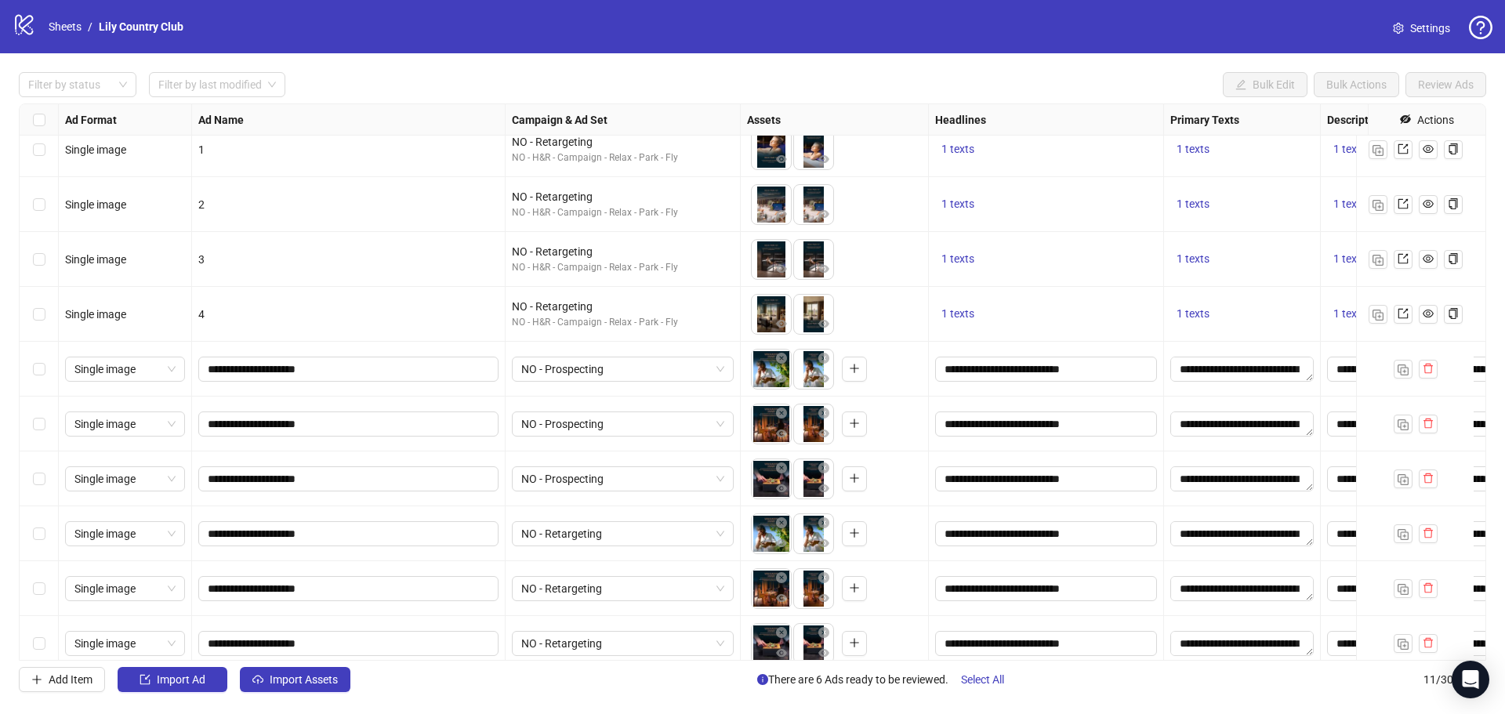
scroll to position [78, 0]
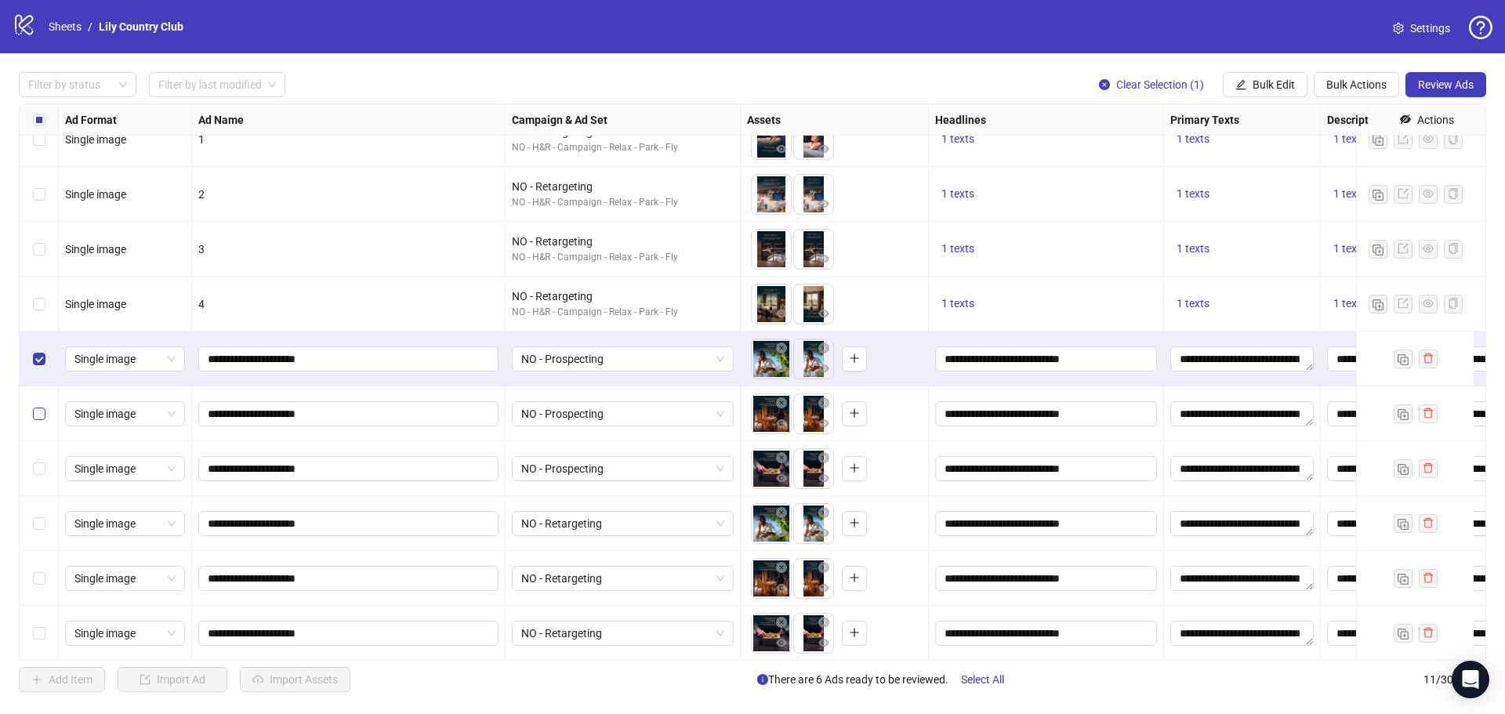
drag, startPoint x: 37, startPoint y: 407, endPoint x: 43, endPoint y: 458, distance: 51.3
click at [38, 407] on label "Select row 7" at bounding box center [39, 413] width 13 height 17
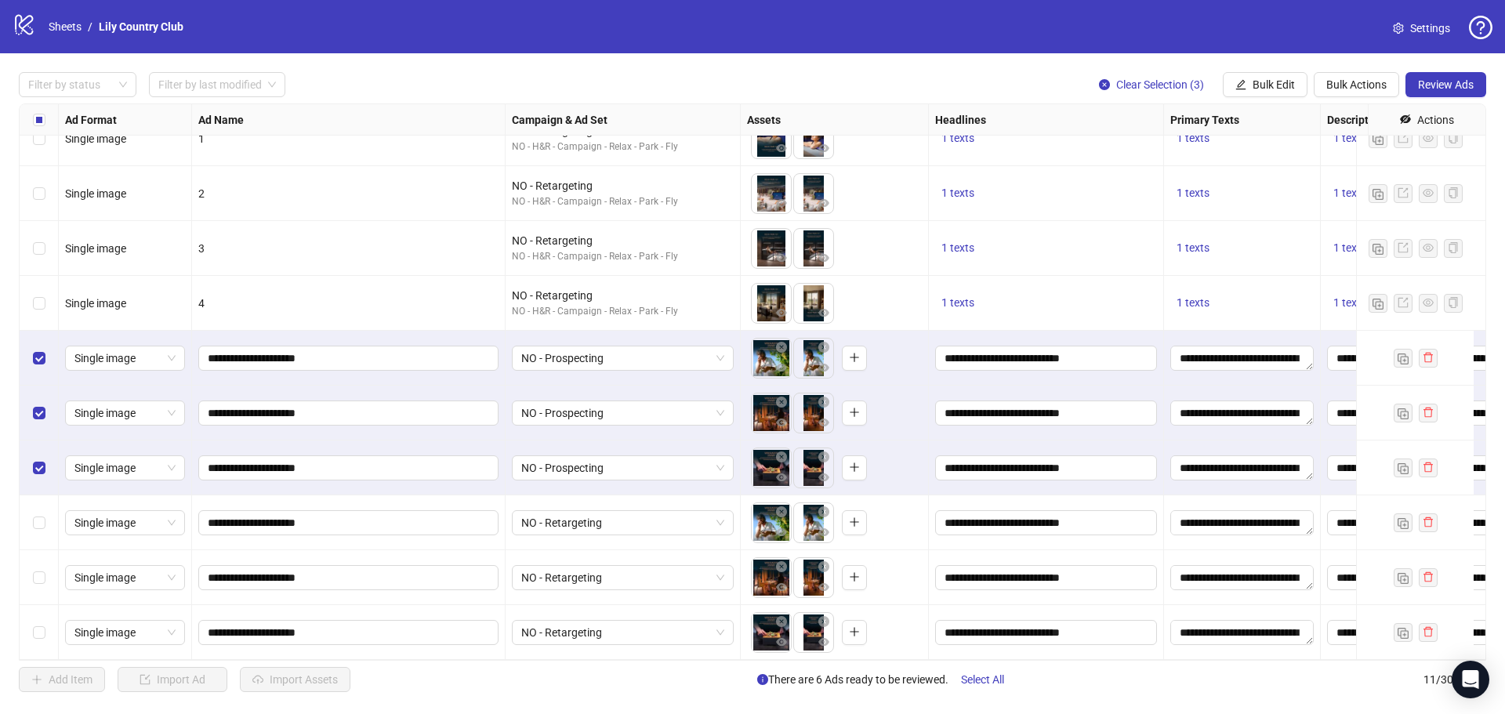
scroll to position [91, 0]
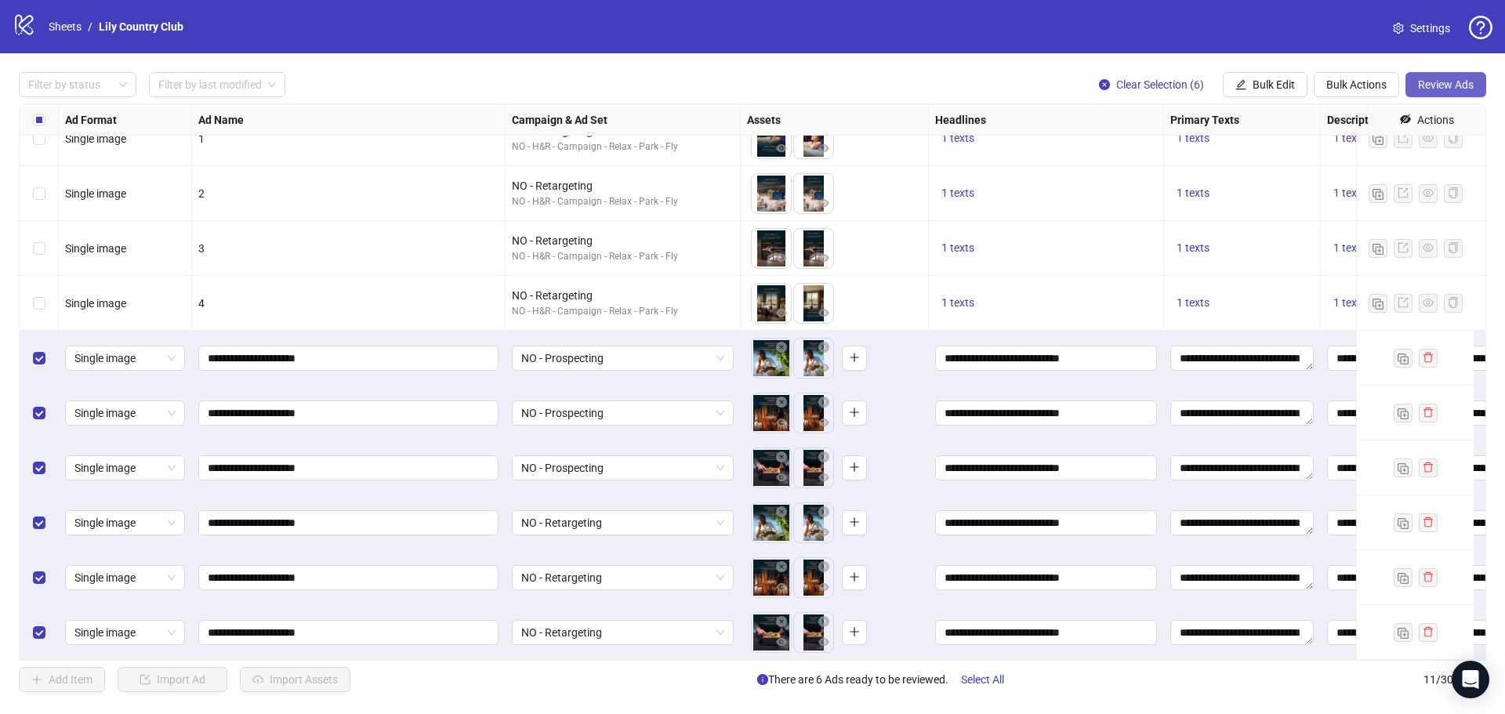
click at [1456, 84] on span "Review Ads" at bounding box center [1446, 84] width 56 height 13
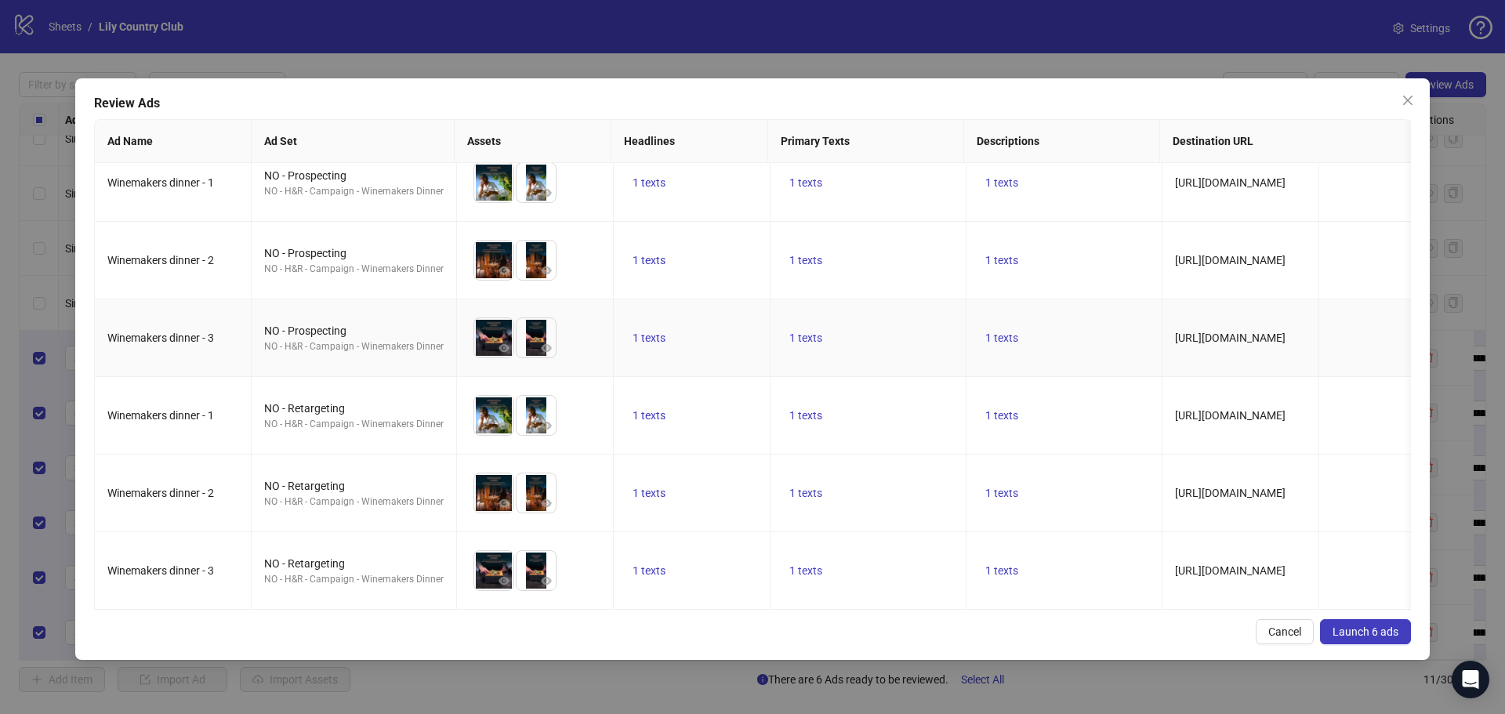
scroll to position [31, 0]
click at [1392, 633] on span "Launch 6 ads" at bounding box center [1366, 631] width 66 height 13
